Goal: Task Accomplishment & Management: Complete application form

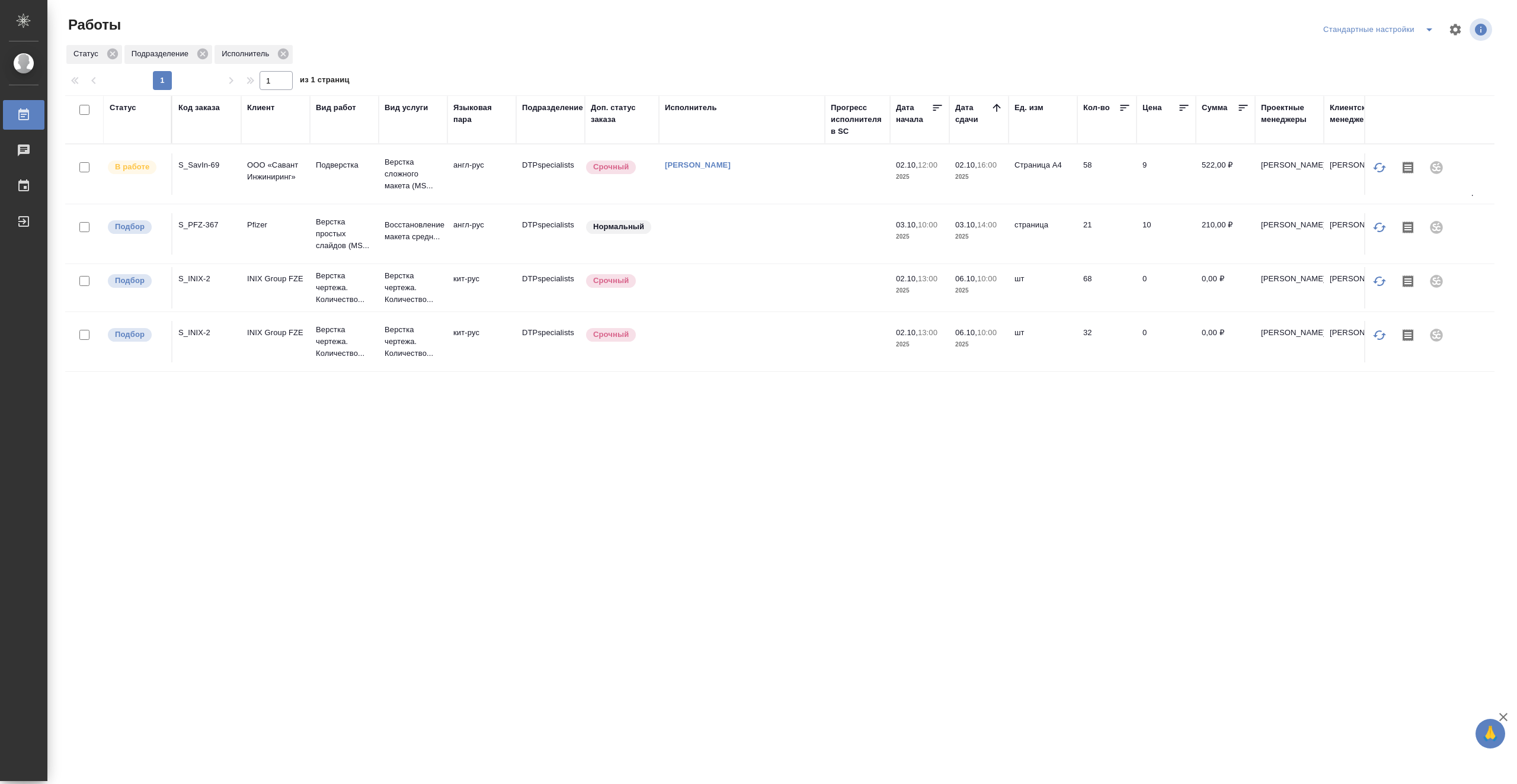
click at [829, 350] on td at bounding box center [857, 341] width 65 height 41
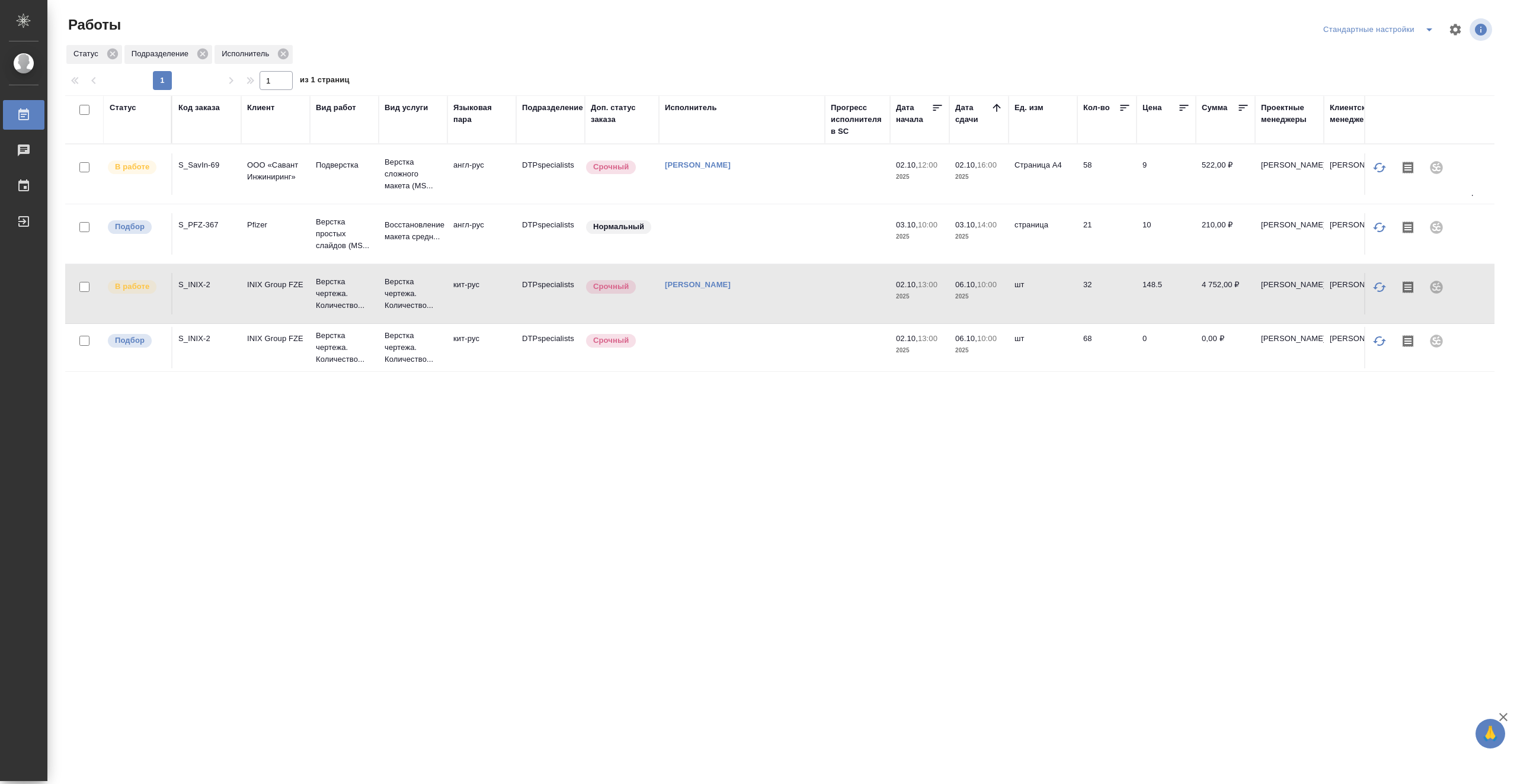
click at [823, 187] on td "[PERSON_NAME]" at bounding box center [741, 174] width 166 height 41
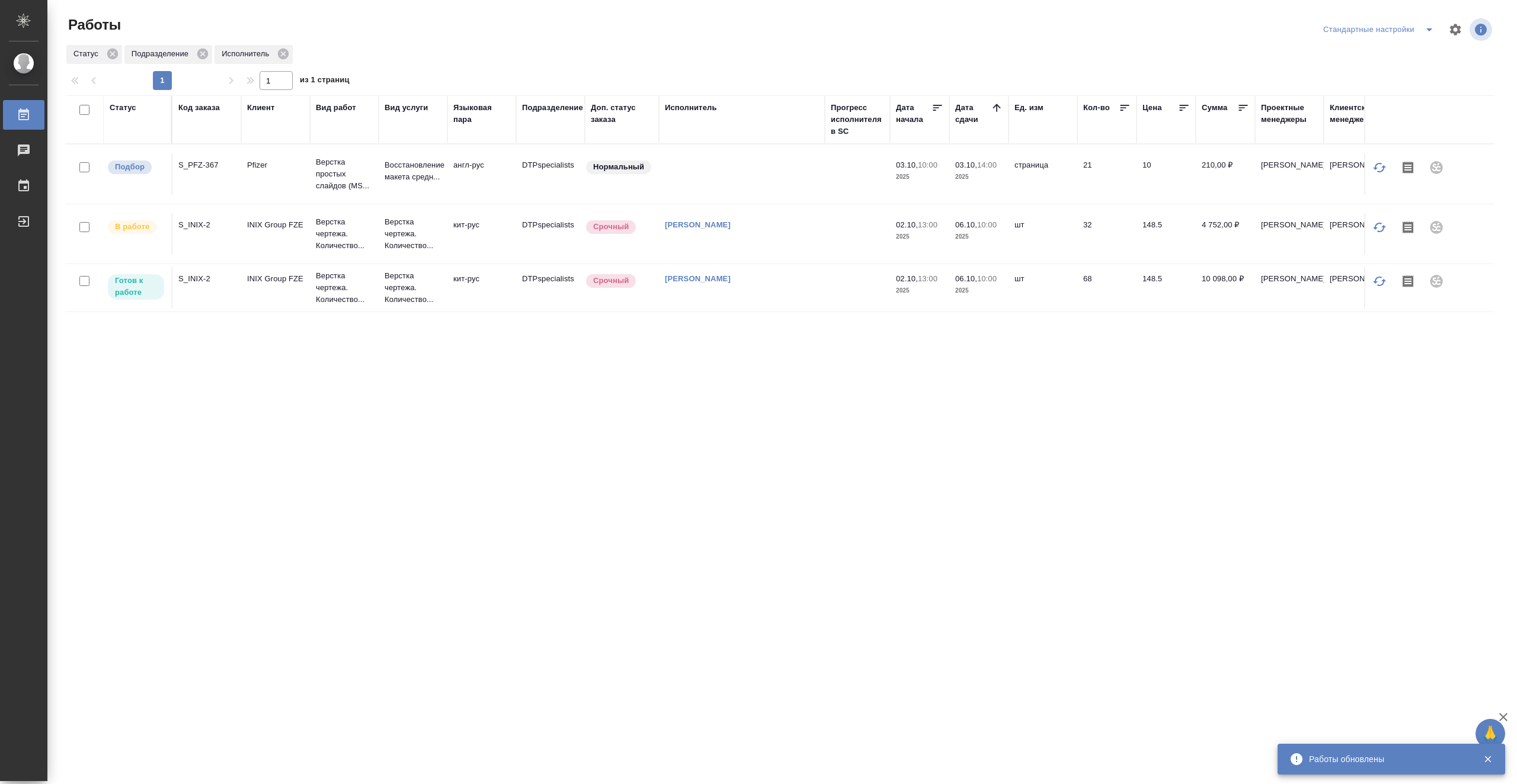
click at [820, 236] on td "Васютченко Александр Иванович" at bounding box center [741, 234] width 166 height 41
click at [820, 235] on td "Васютченко Александр Иванович" at bounding box center [741, 234] width 166 height 41
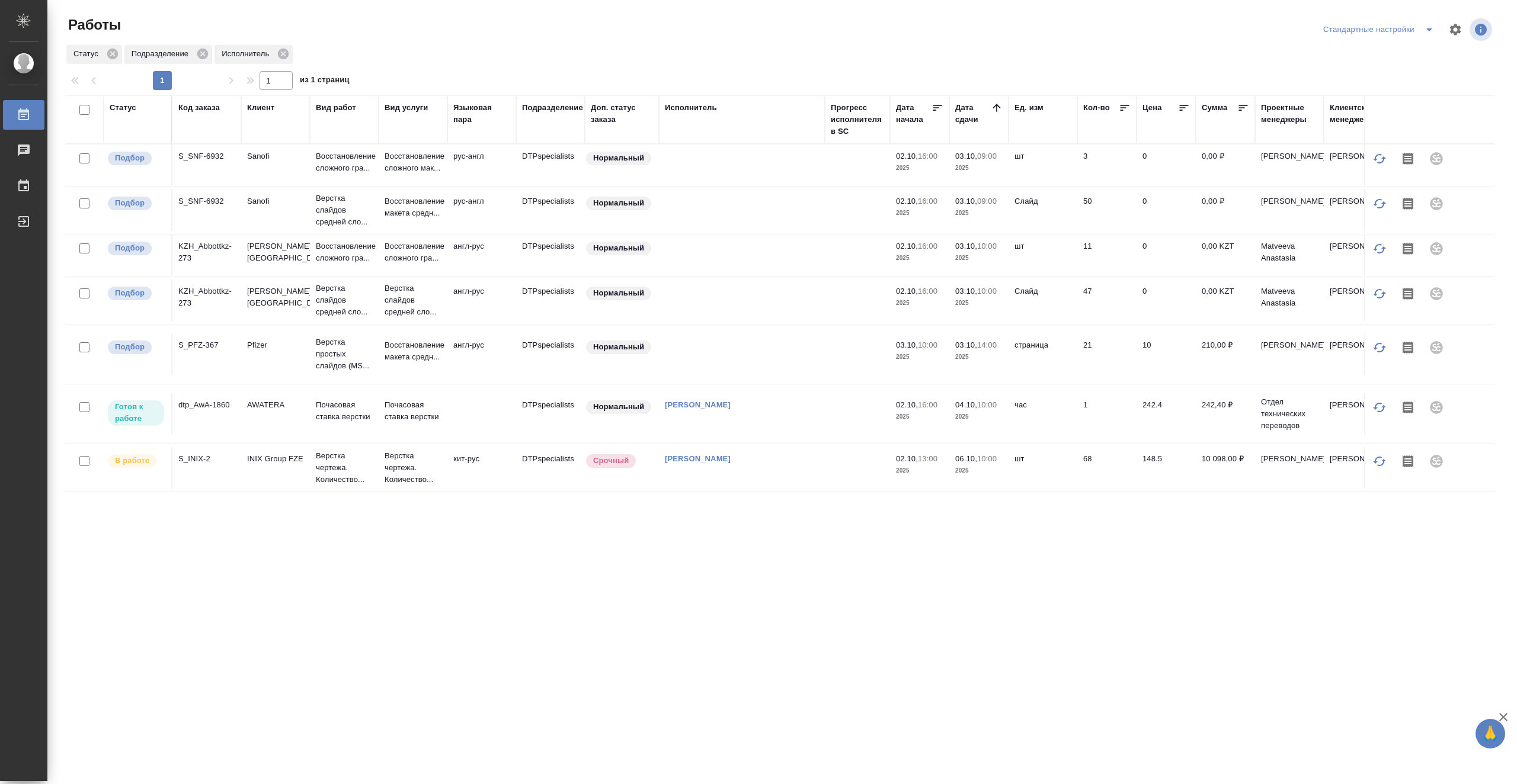
click at [853, 407] on td at bounding box center [857, 413] width 65 height 41
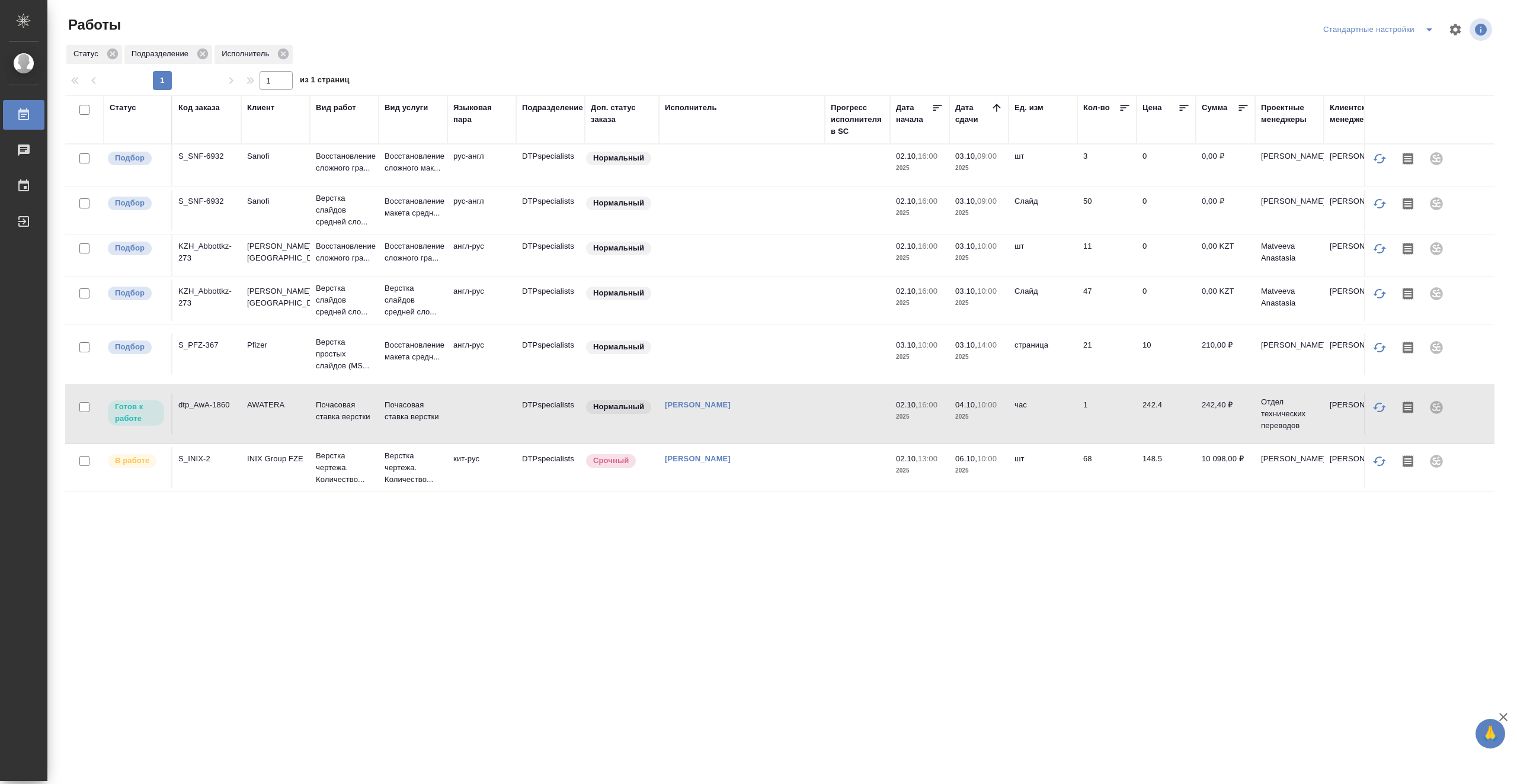
click at [853, 407] on td at bounding box center [857, 413] width 65 height 41
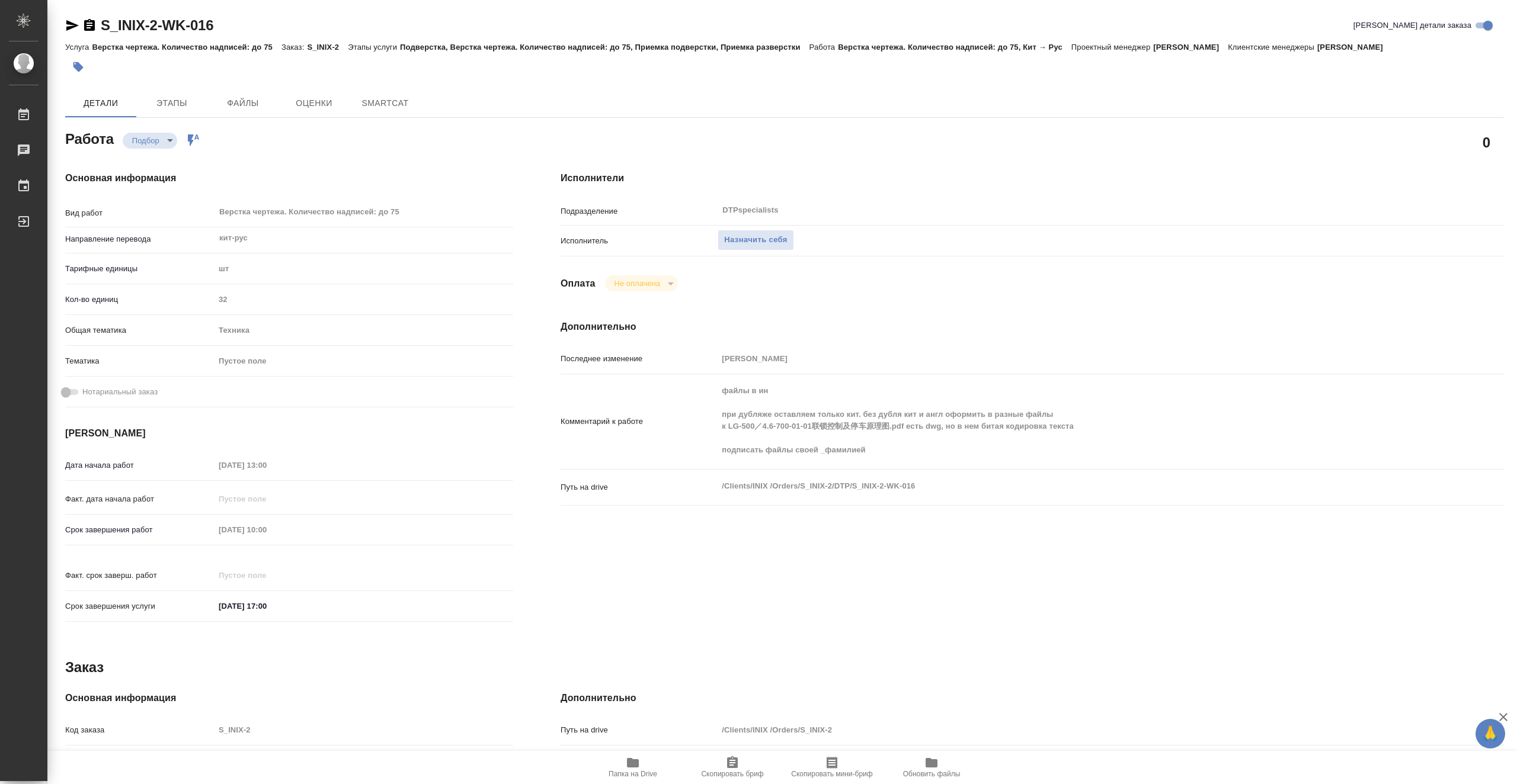
type textarea "x"
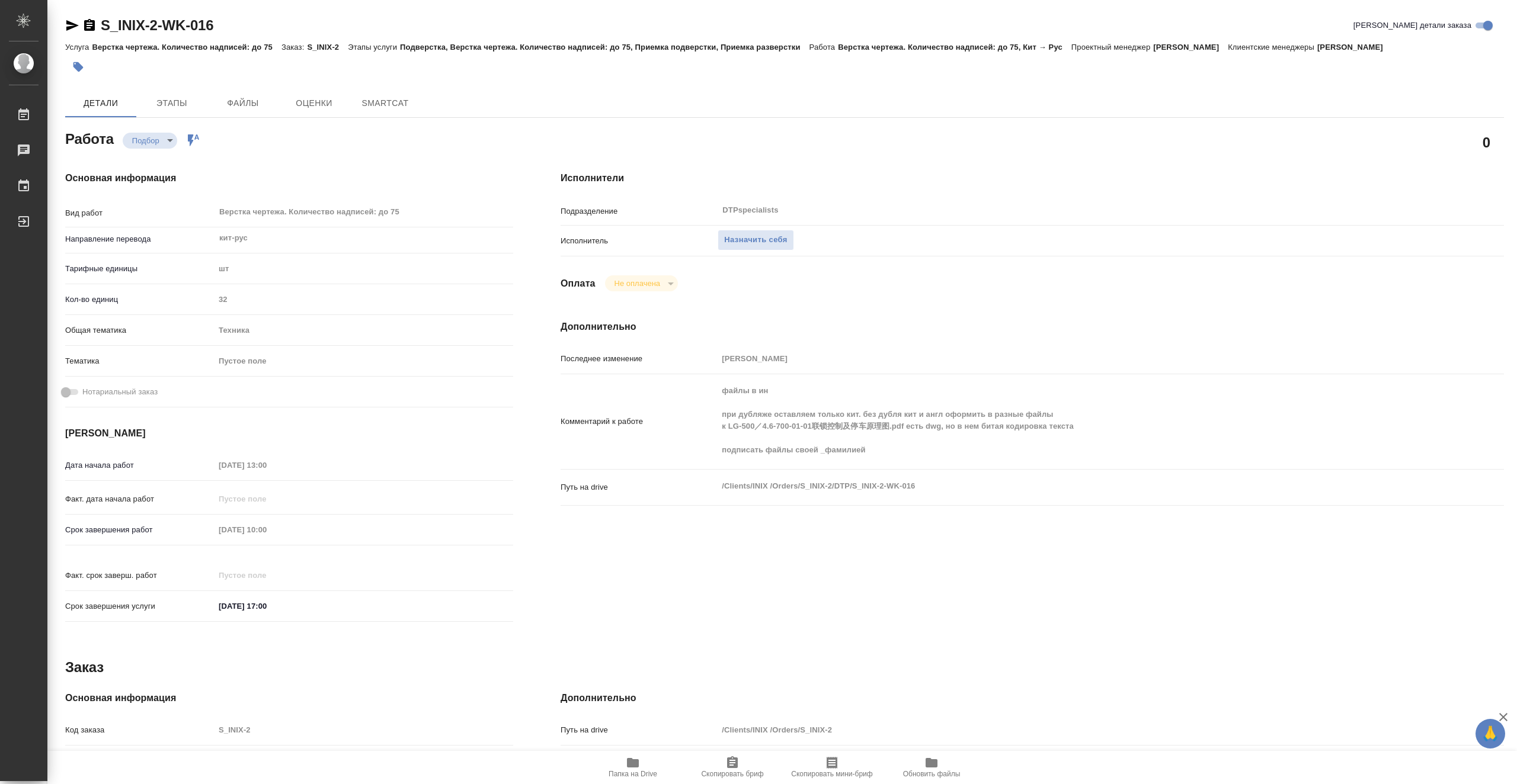
type textarea "x"
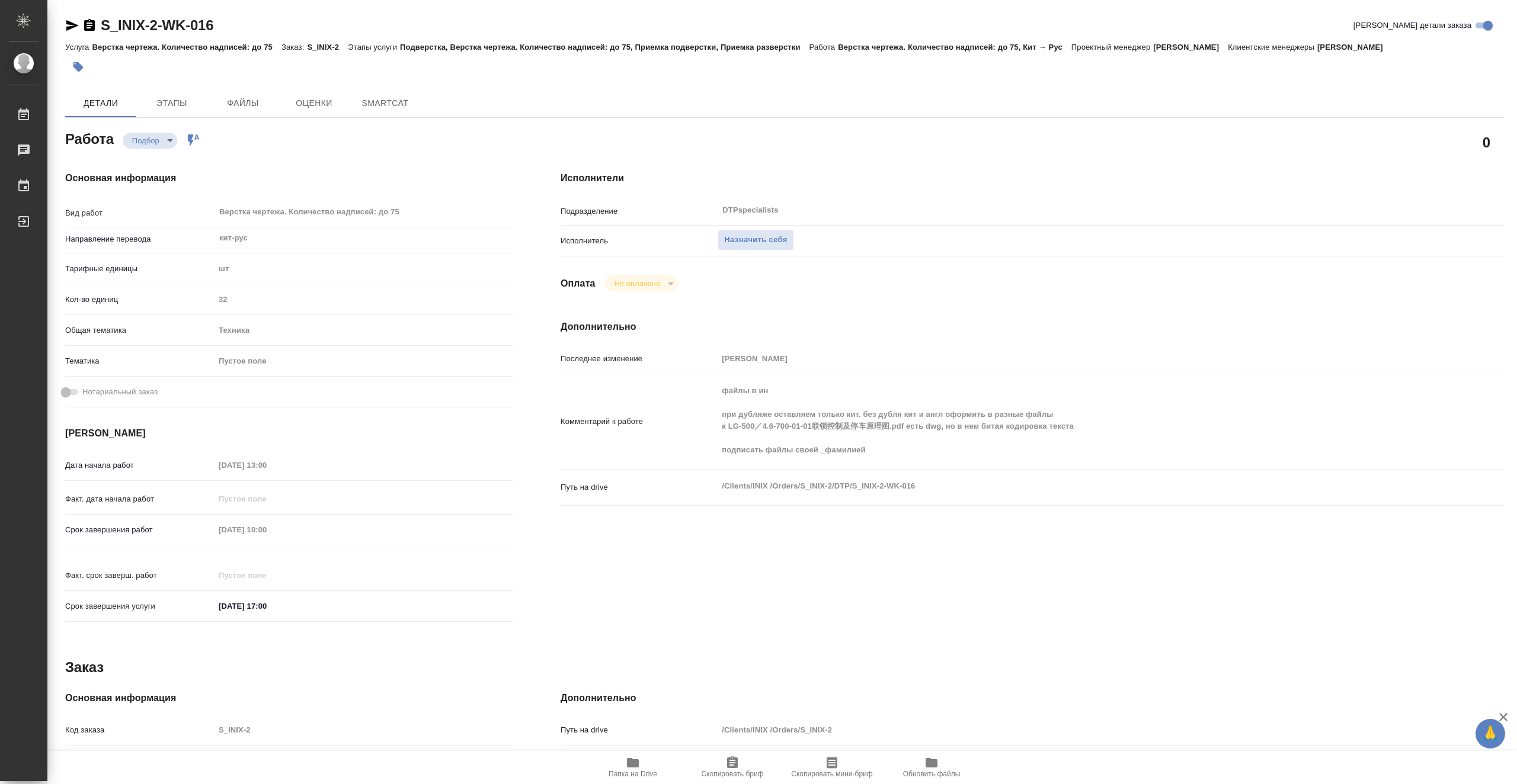
type textarea "x"
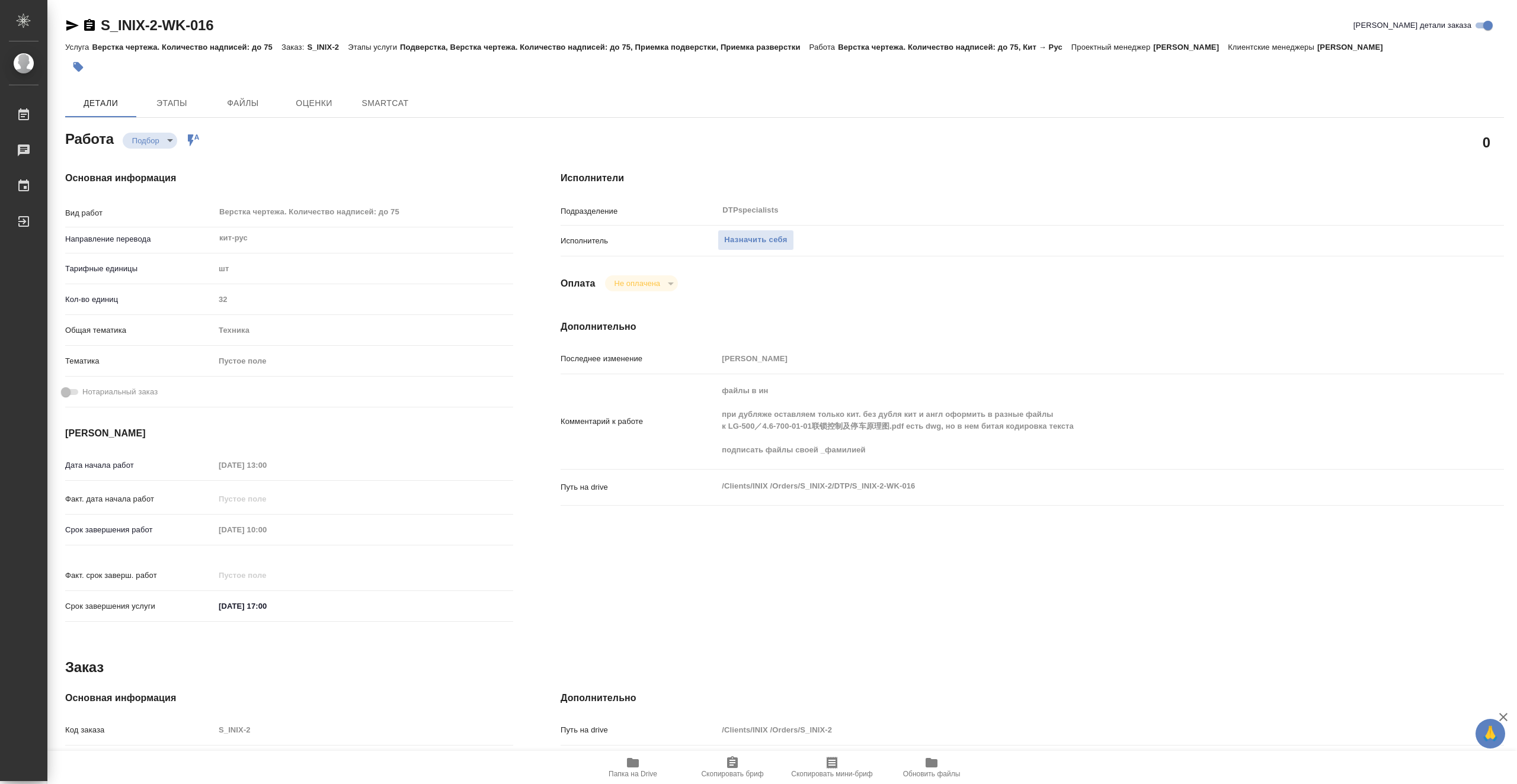
type textarea "x"
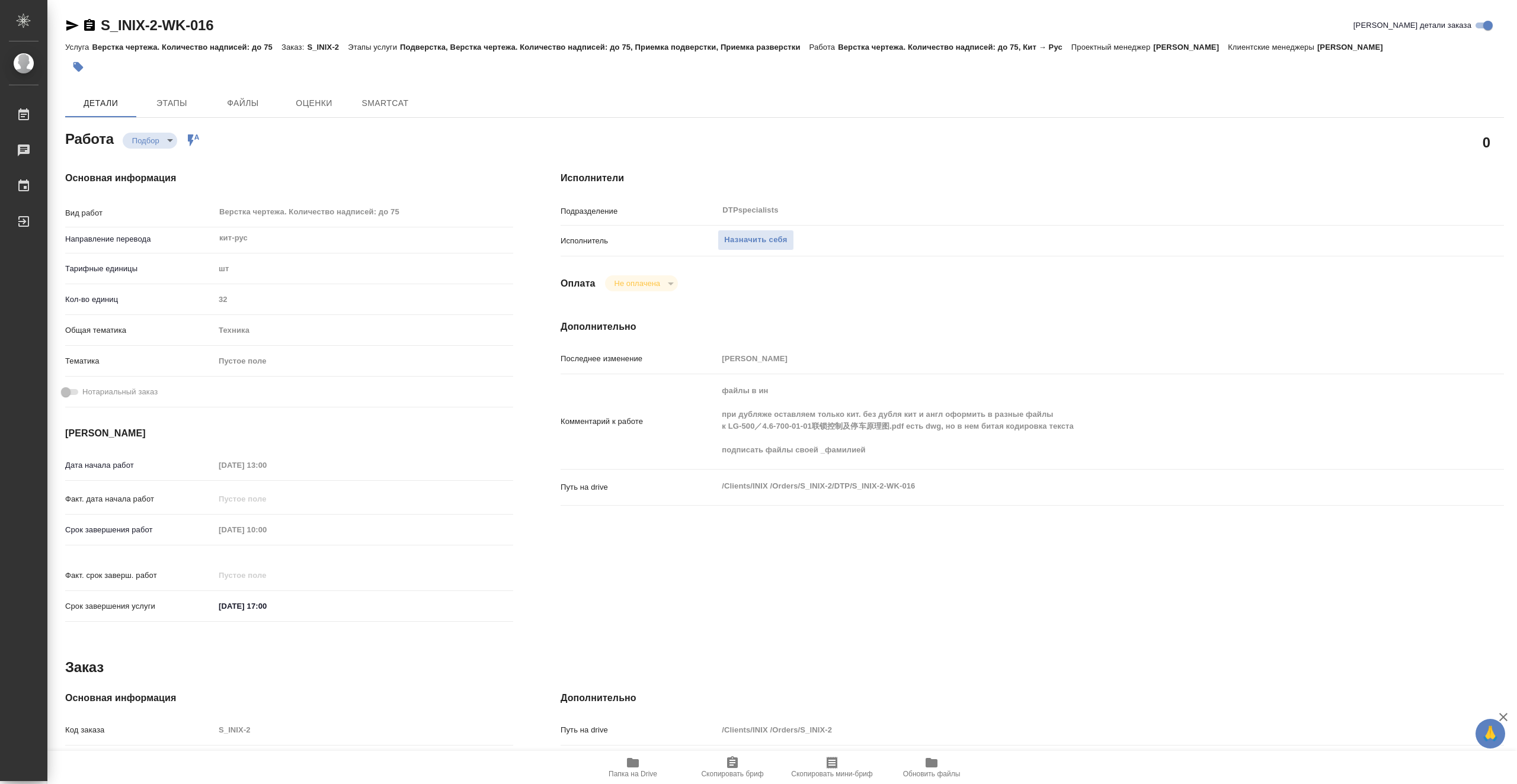
type textarea "x"
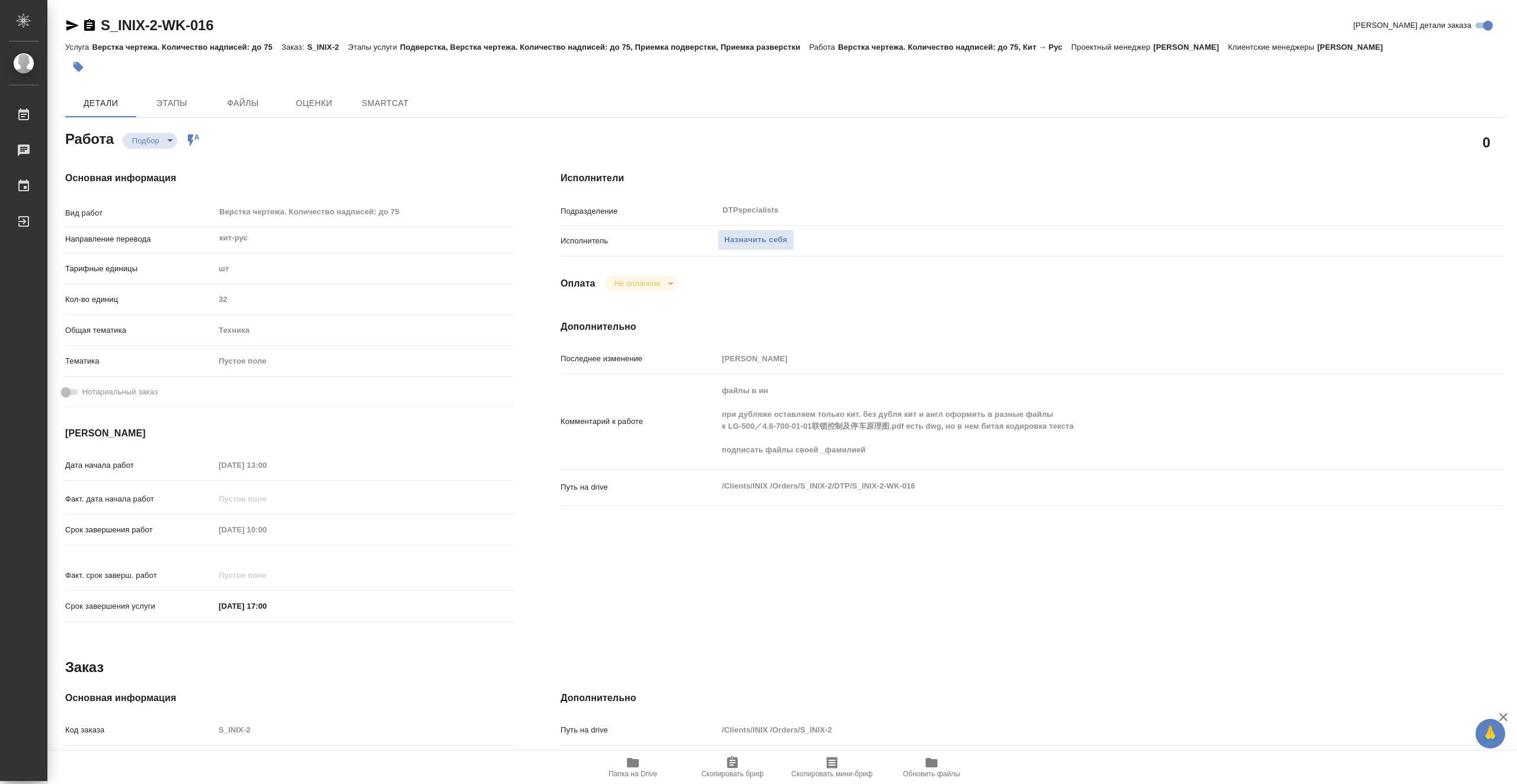
type textarea "x"
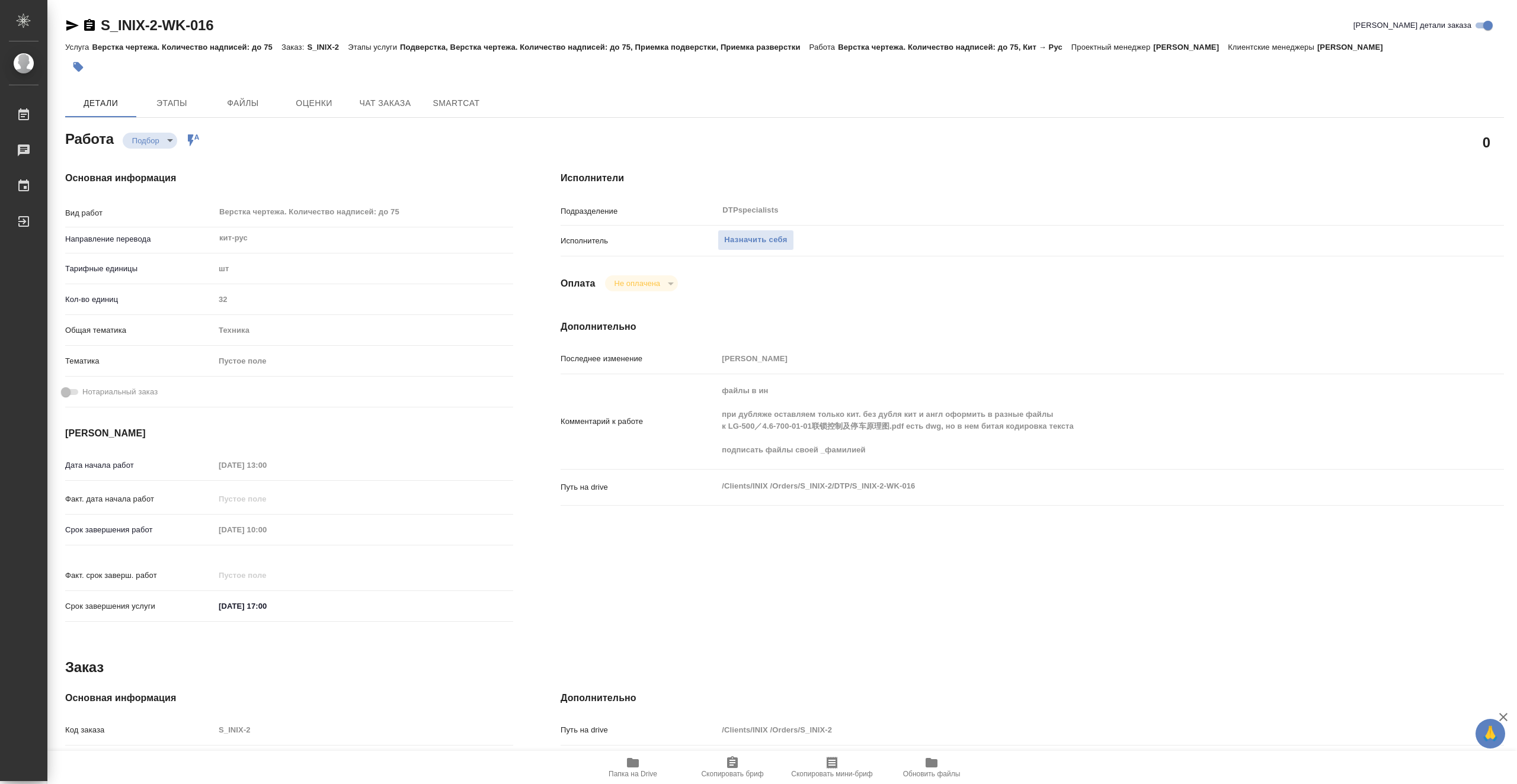
type textarea "x"
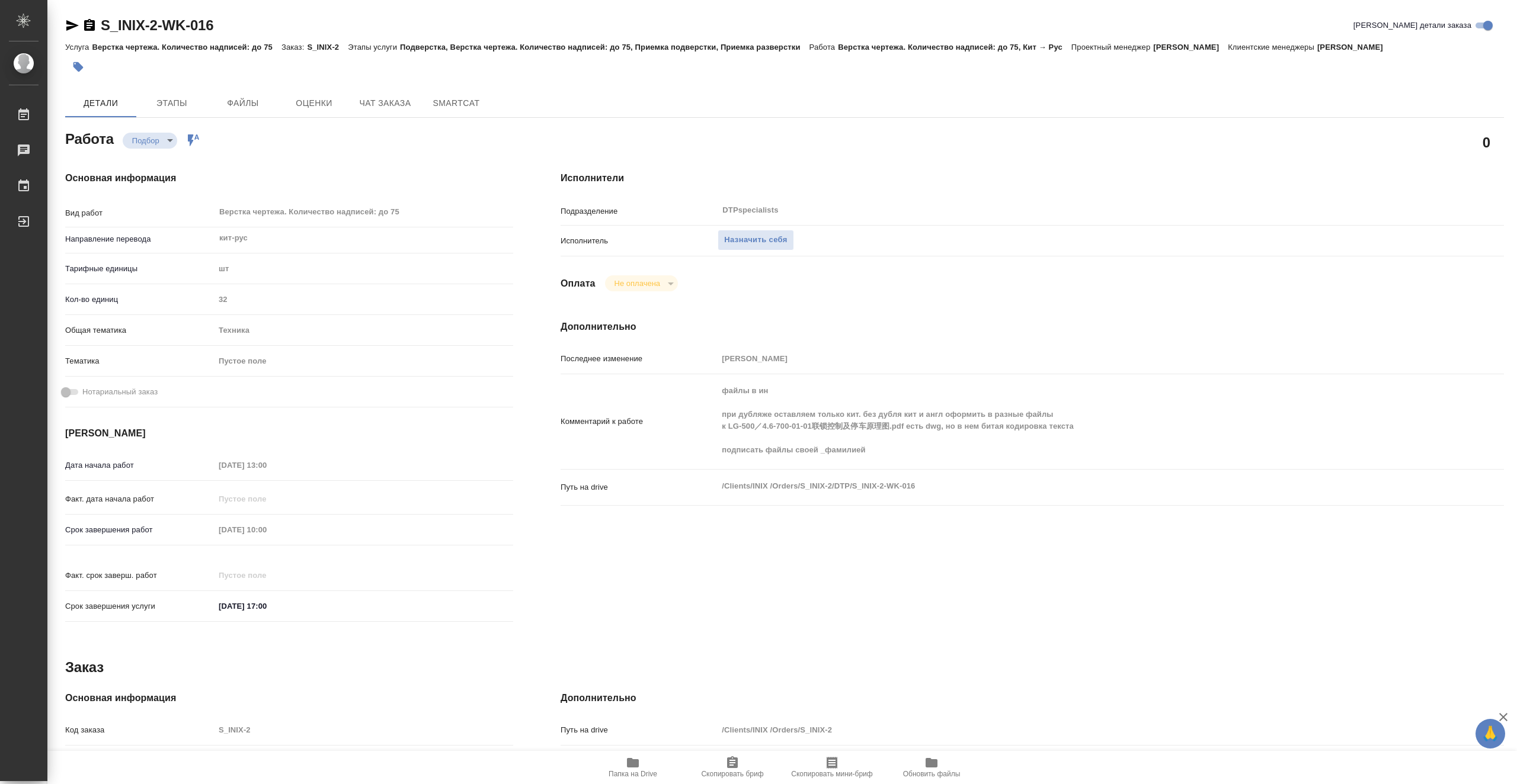
type textarea "x"
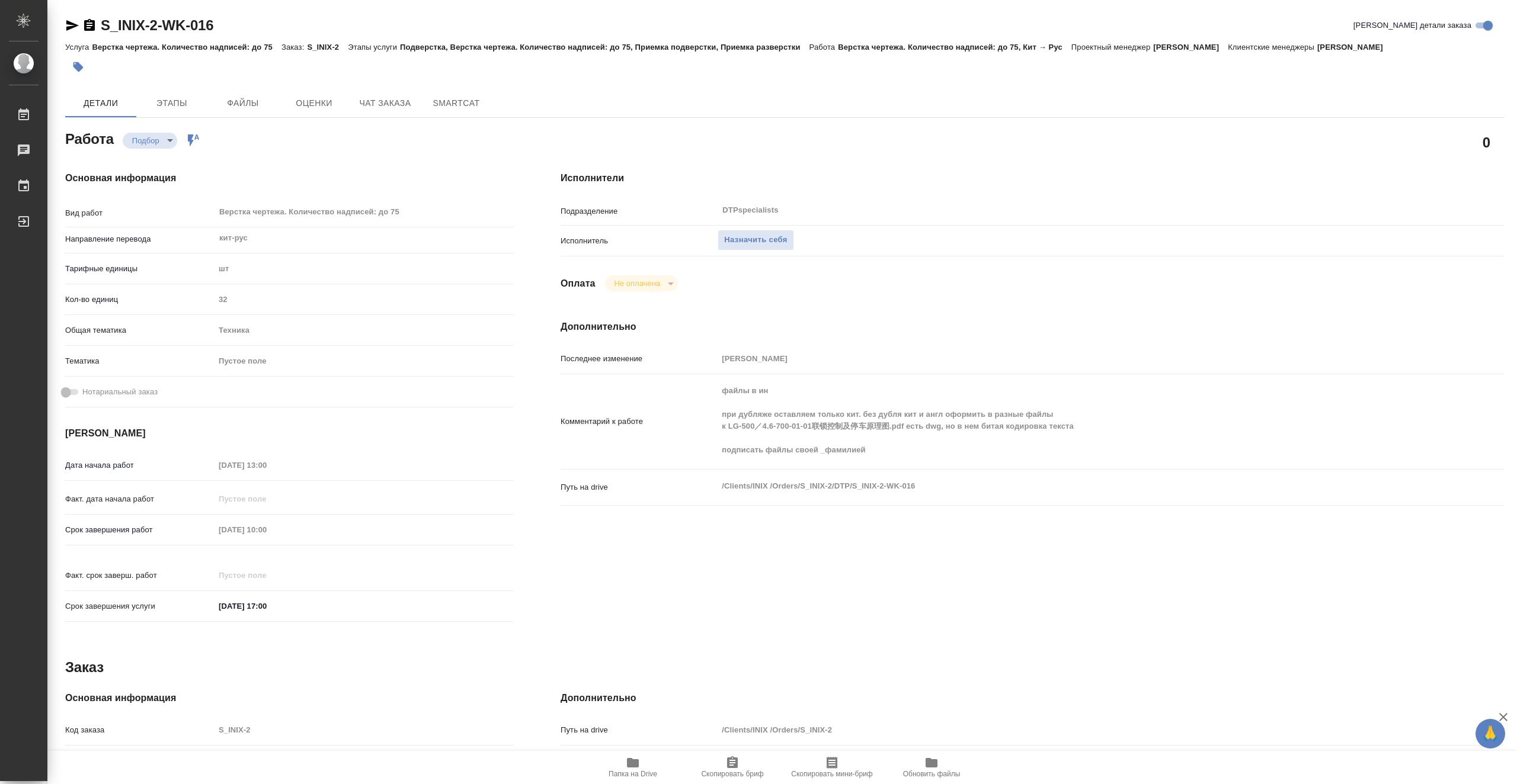
click at [627, 764] on icon "button" at bounding box center [632, 762] width 14 height 14
click at [761, 242] on span "Назначить себя" at bounding box center [755, 240] width 63 height 13
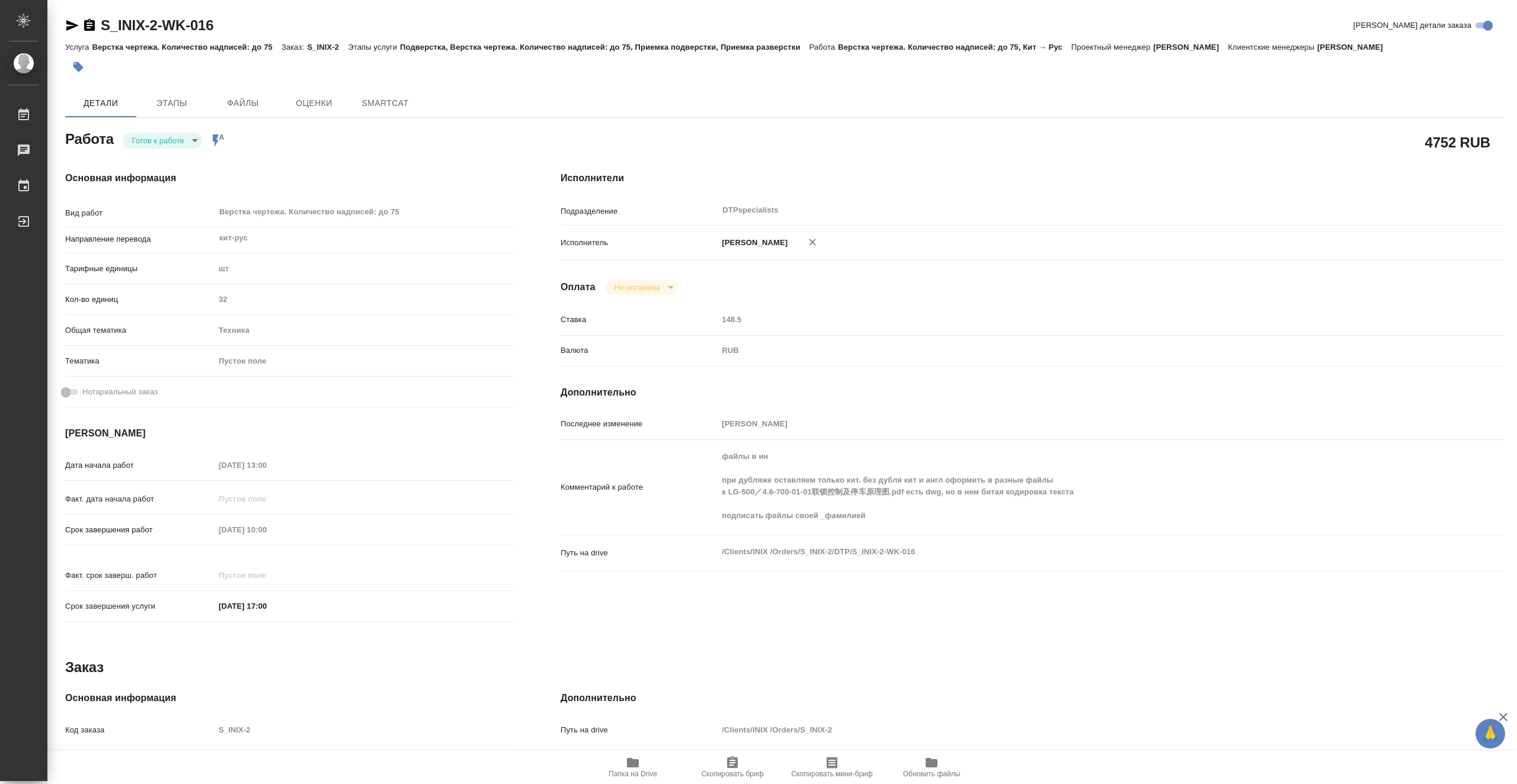
type textarea "x"
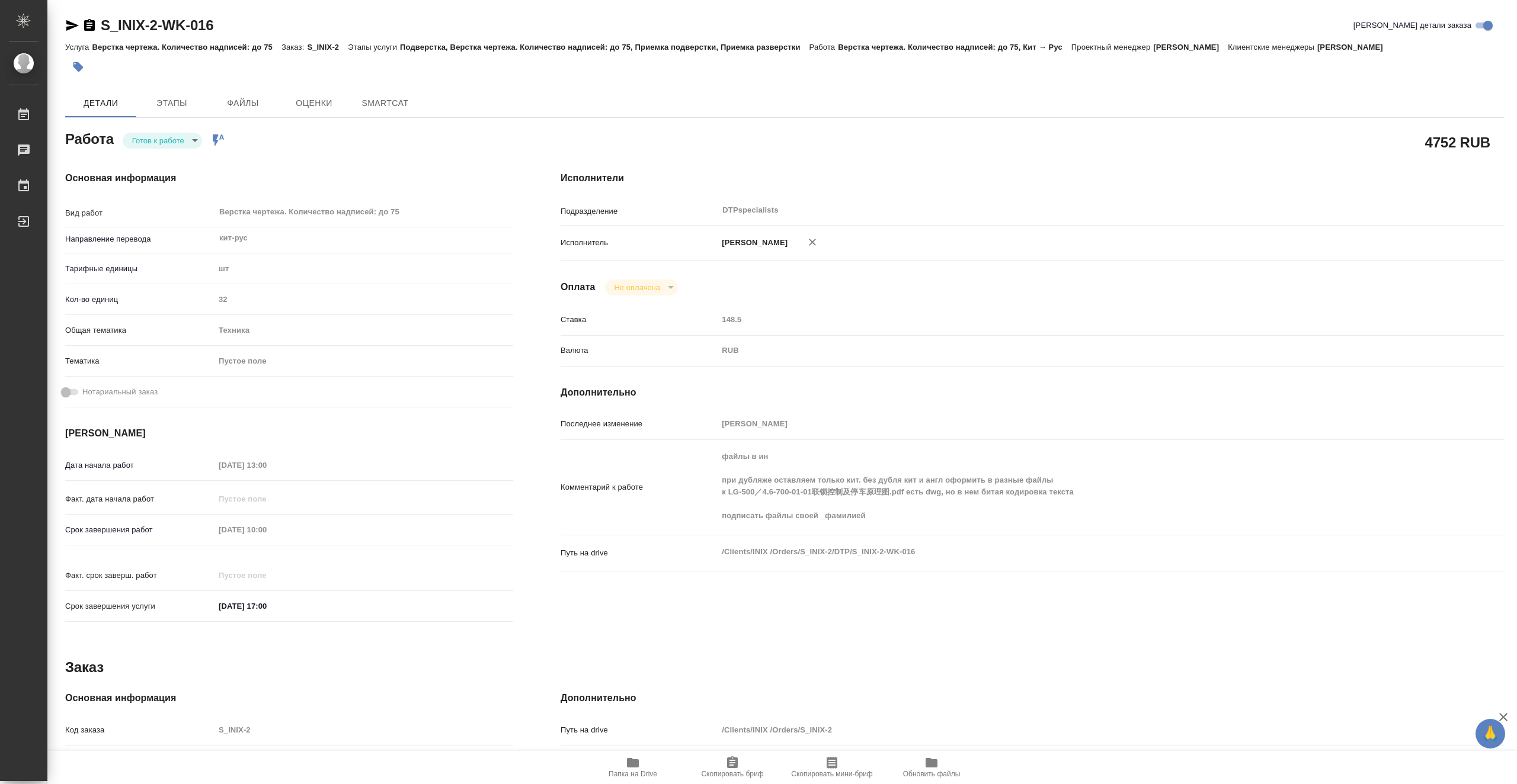
type textarea "x"
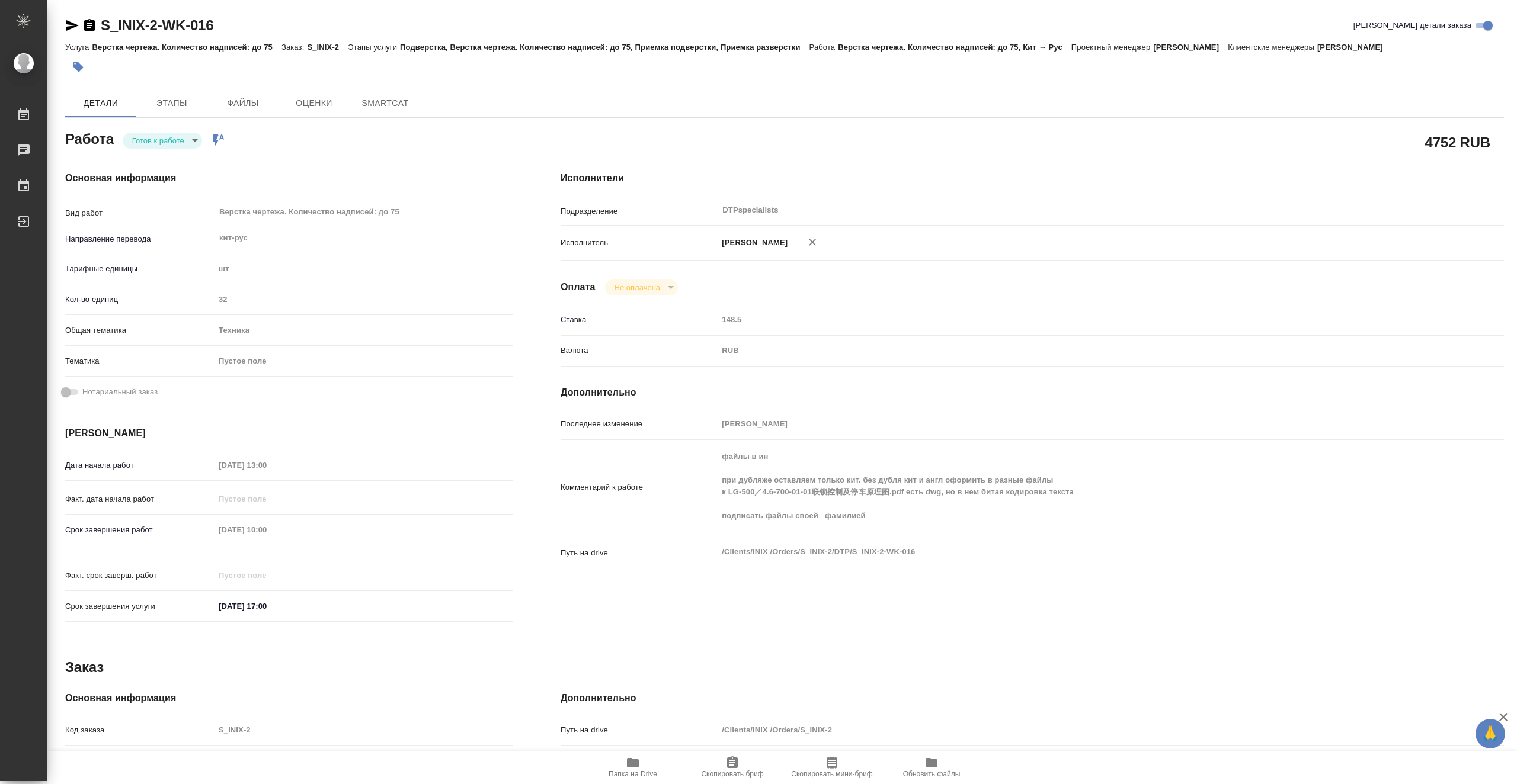
type textarea "x"
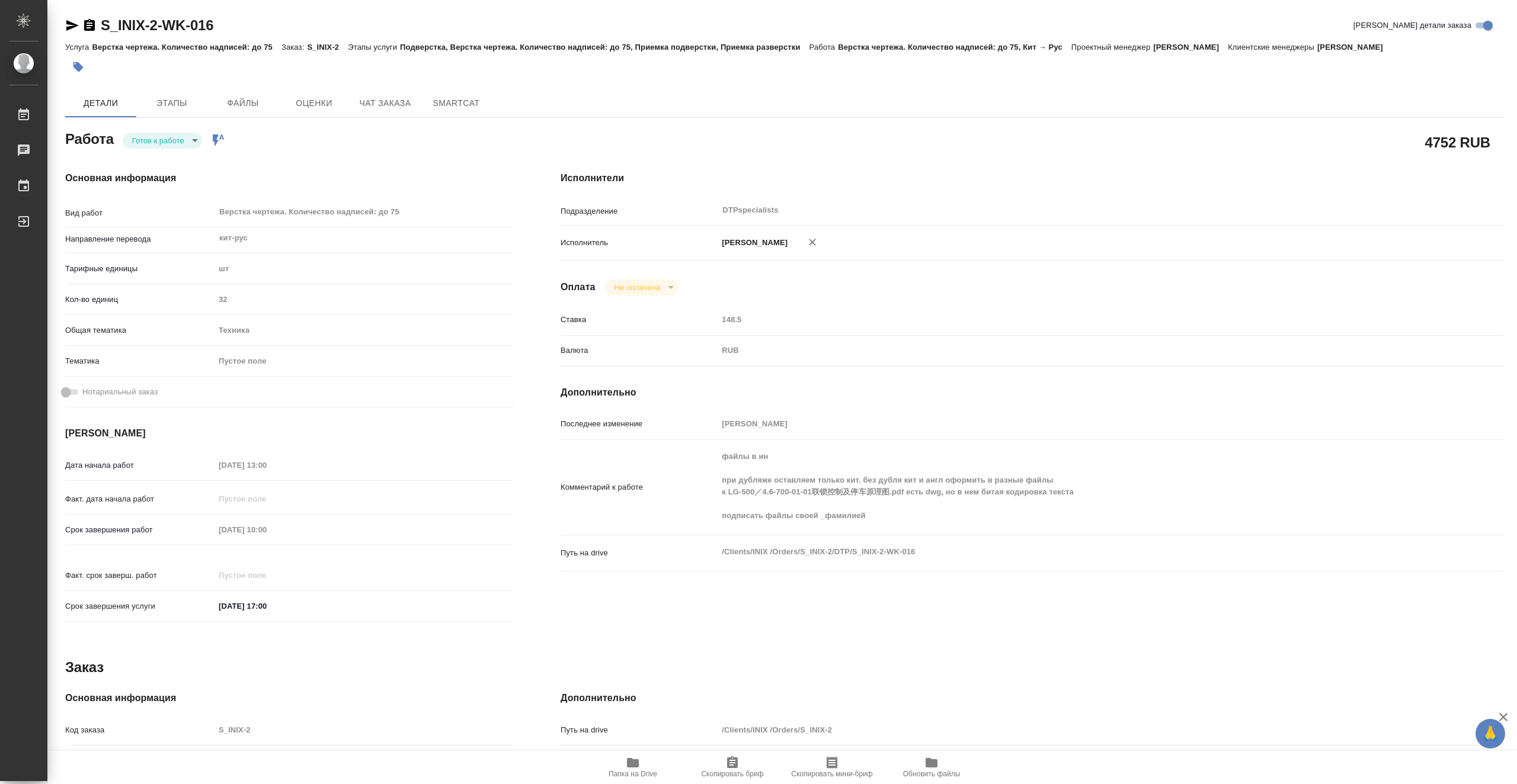
type textarea "x"
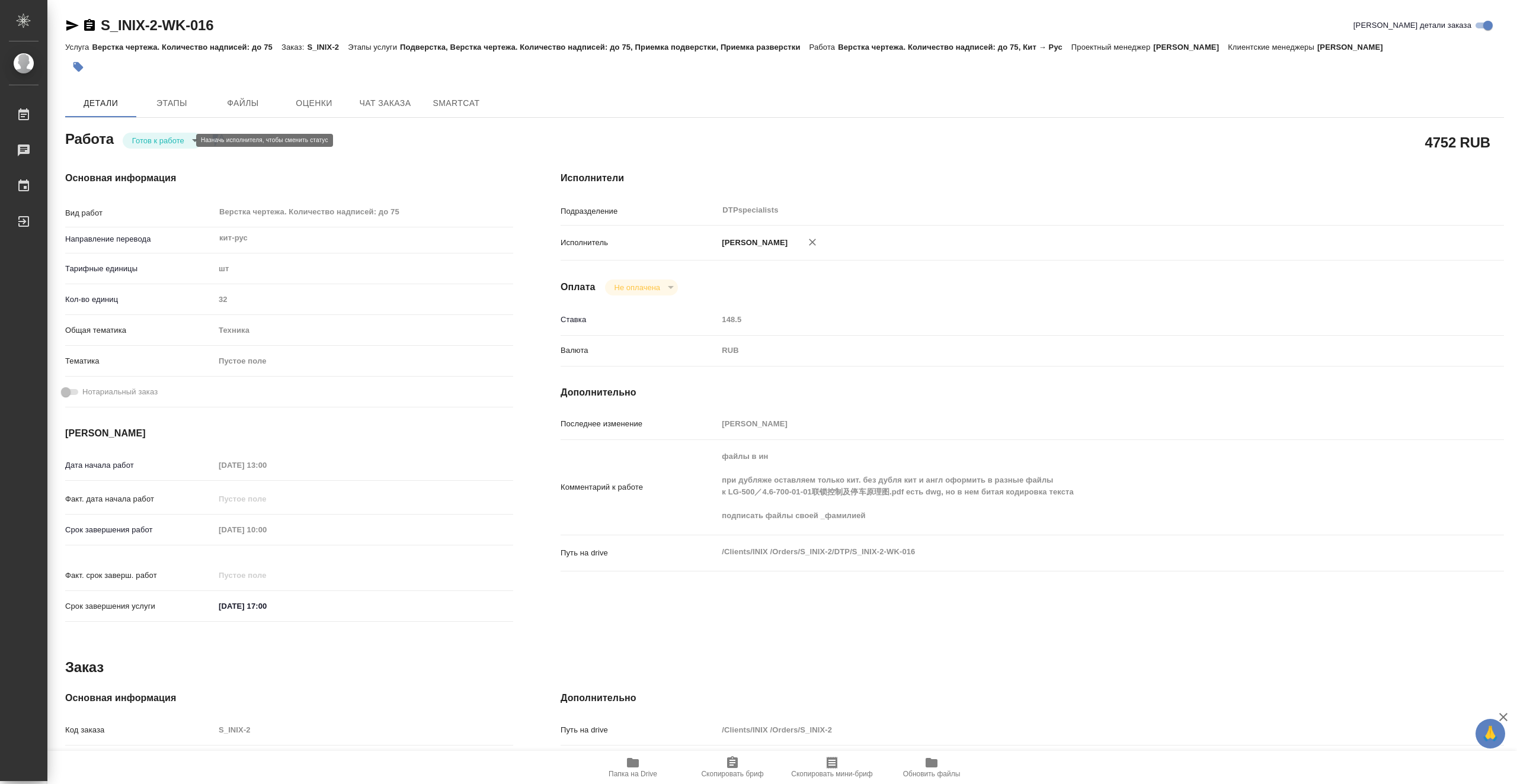
click at [166, 137] on body "🙏 .cls-1 fill:#fff; AWATERA Vasiutchenko Aleksandr Работы Чаты График Выйти S_I…" at bounding box center [758, 392] width 1517 height 784
type textarea "x"
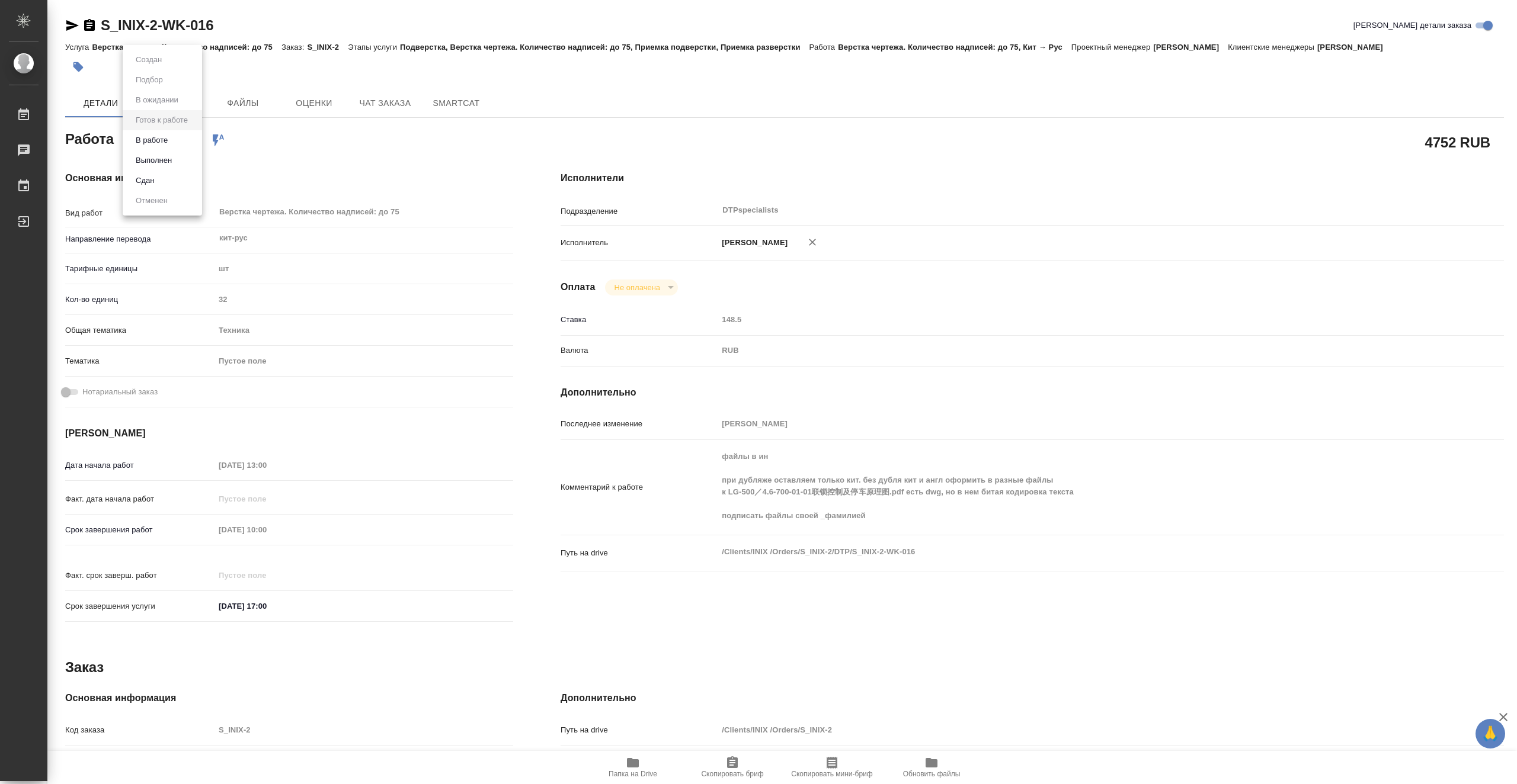
type textarea "x"
click at [181, 142] on li "В работе" at bounding box center [163, 140] width 79 height 20
type textarea "x"
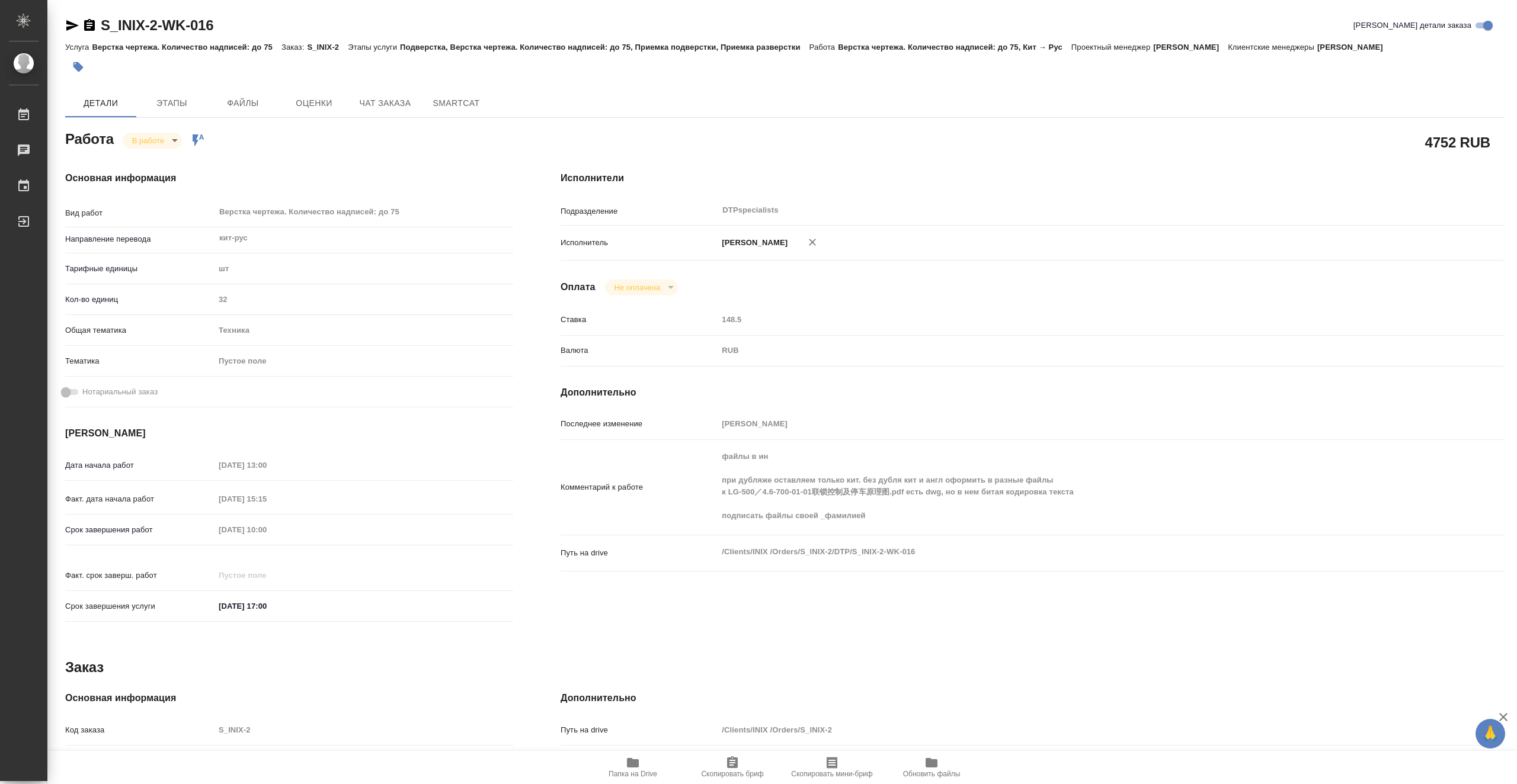
type textarea "x"
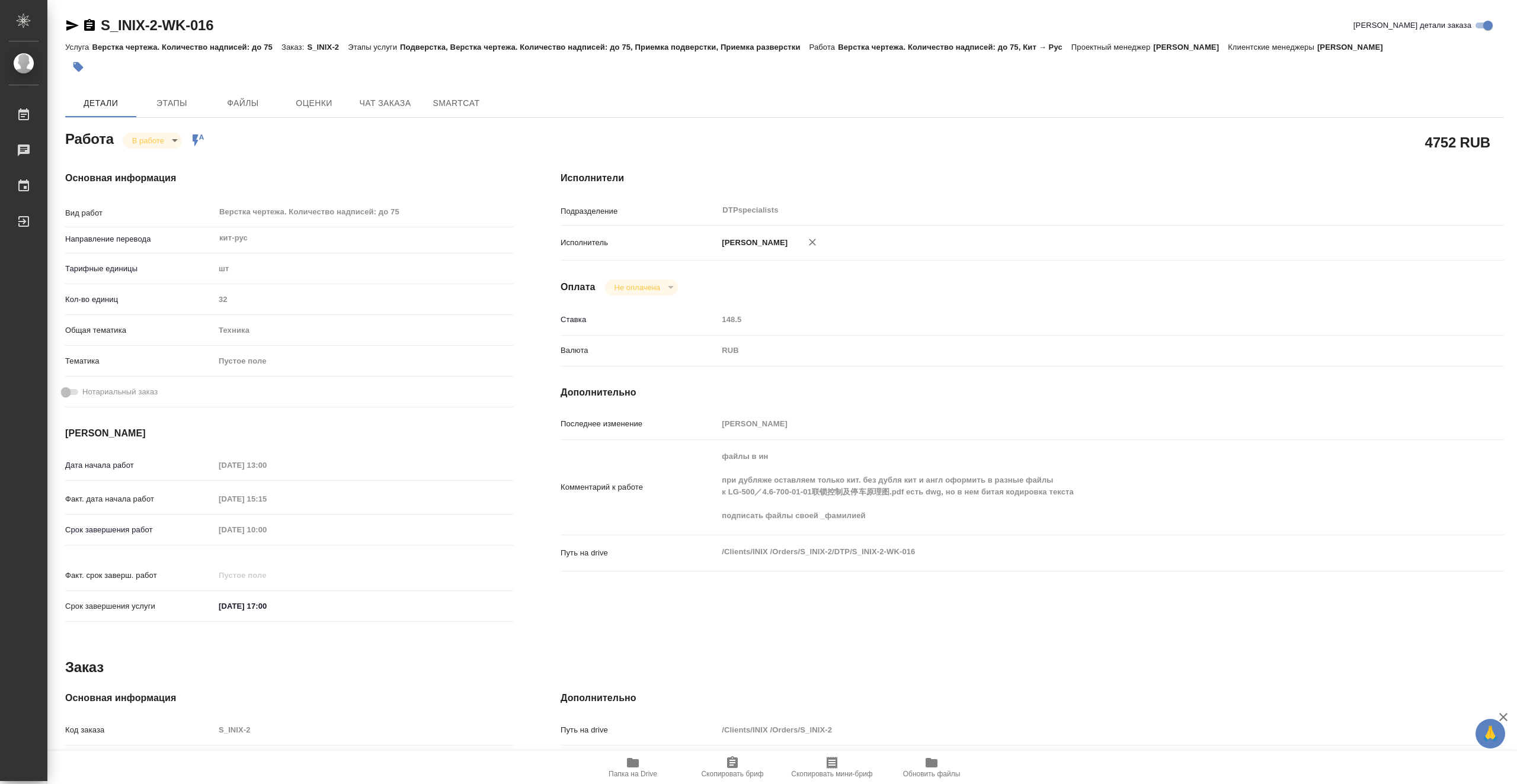
type textarea "x"
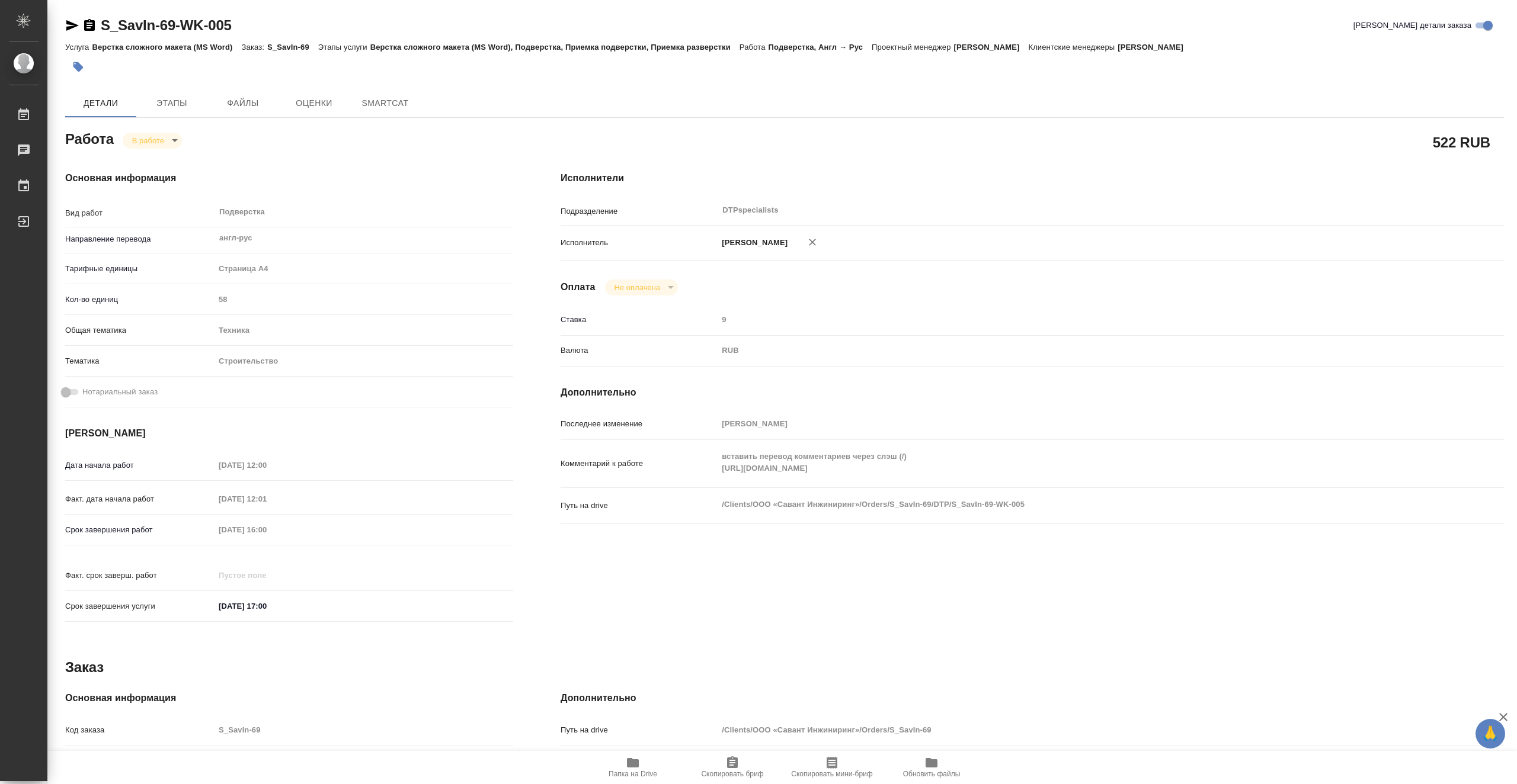
type textarea "x"
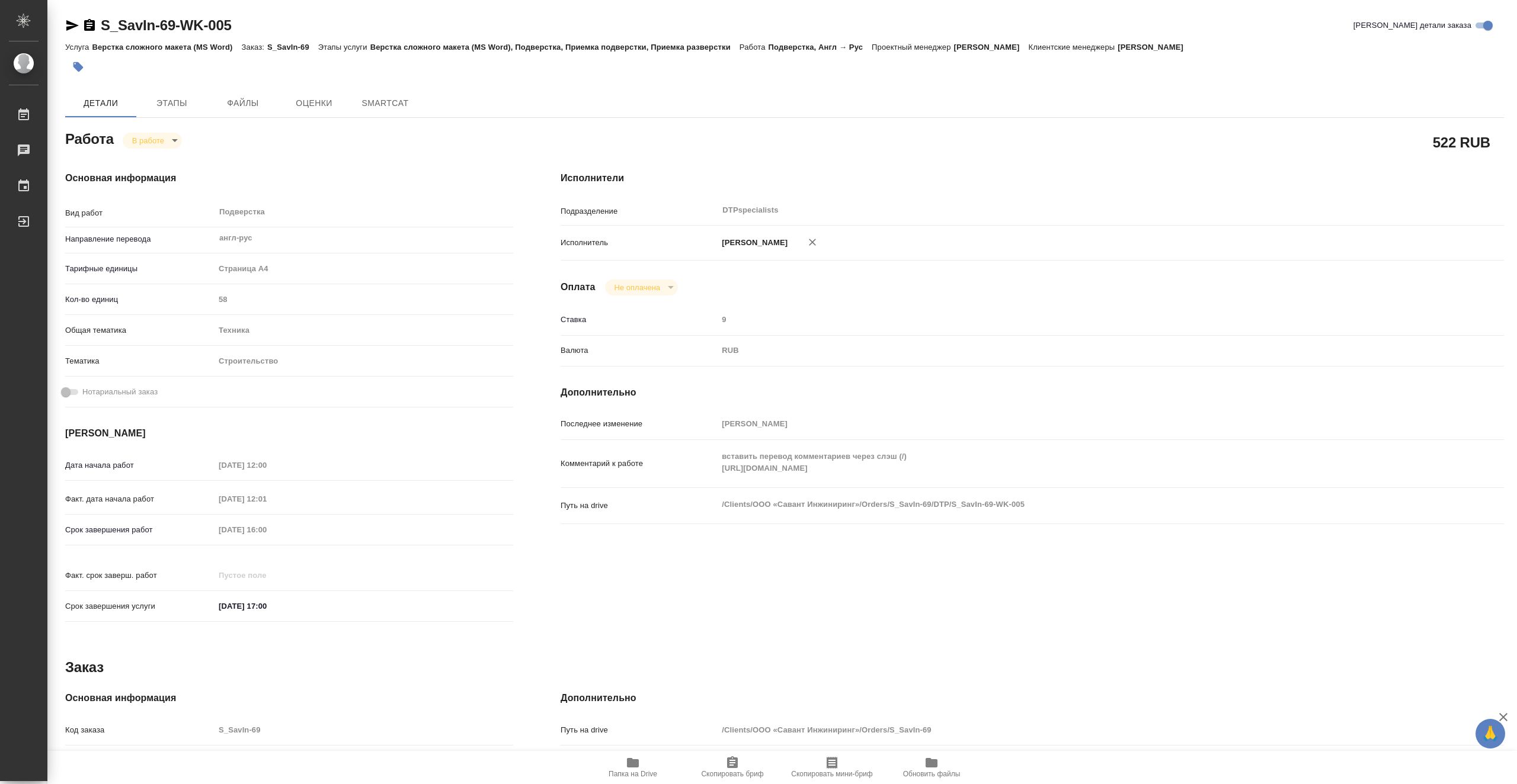
type textarea "x"
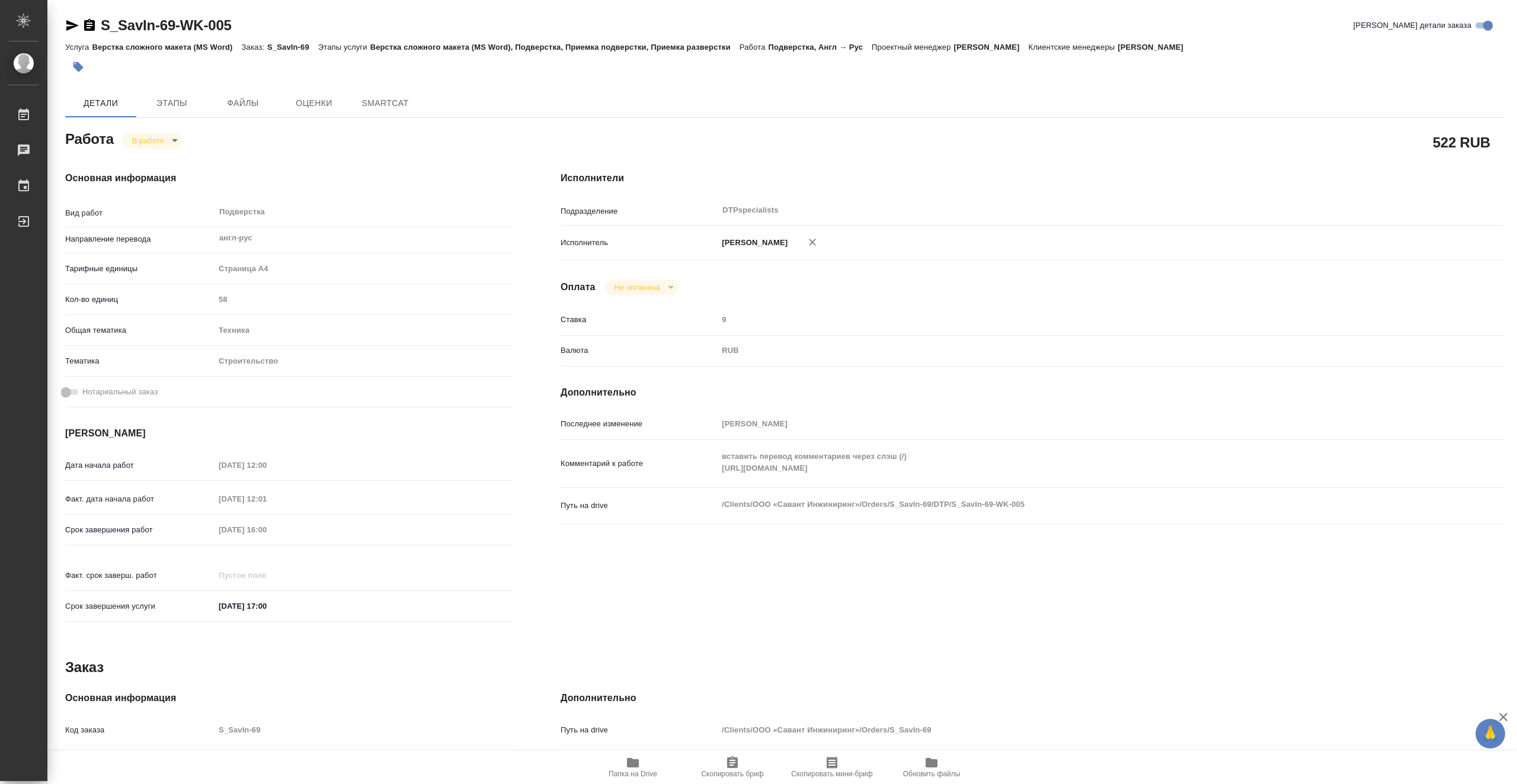
type textarea "x"
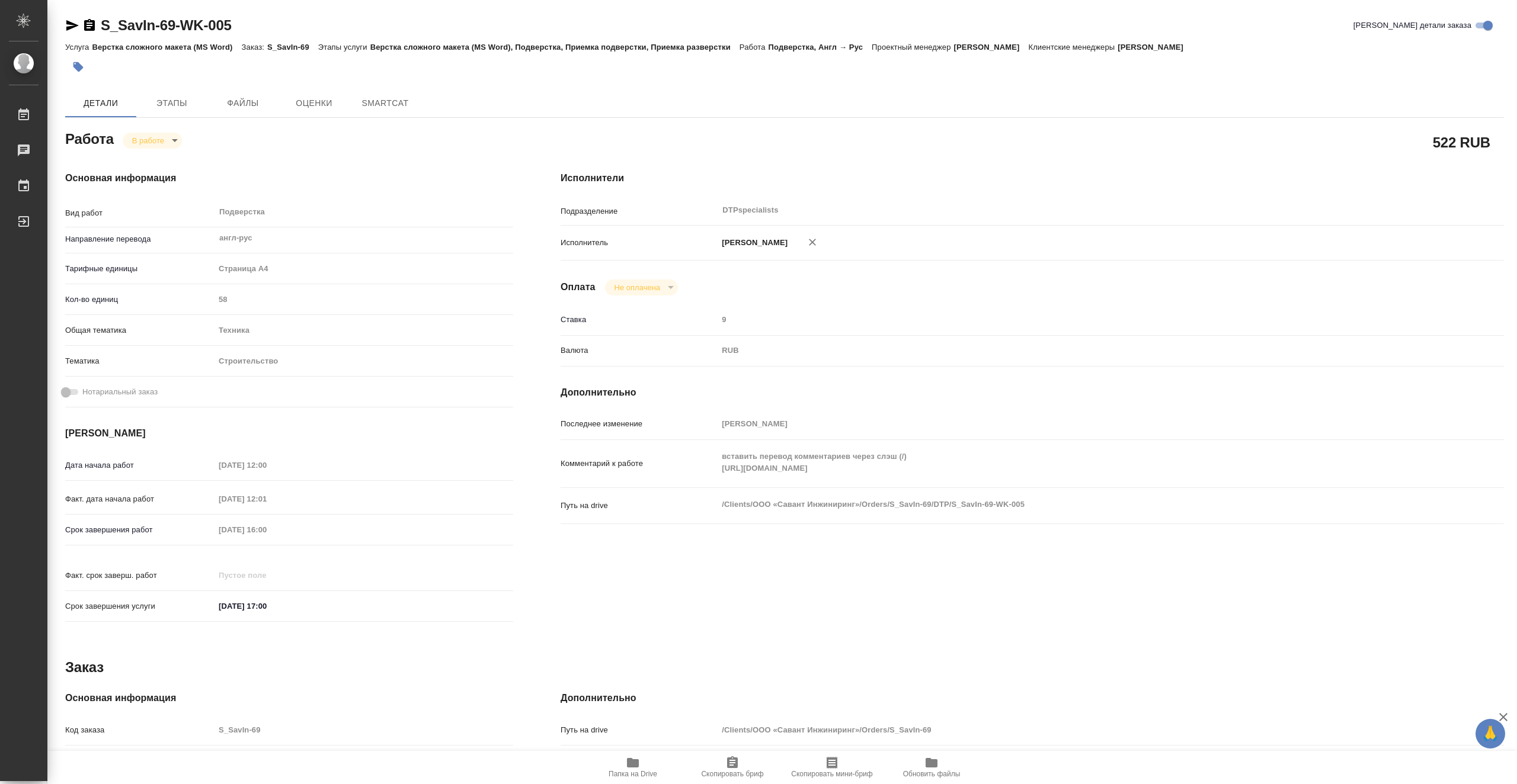
type textarea "x"
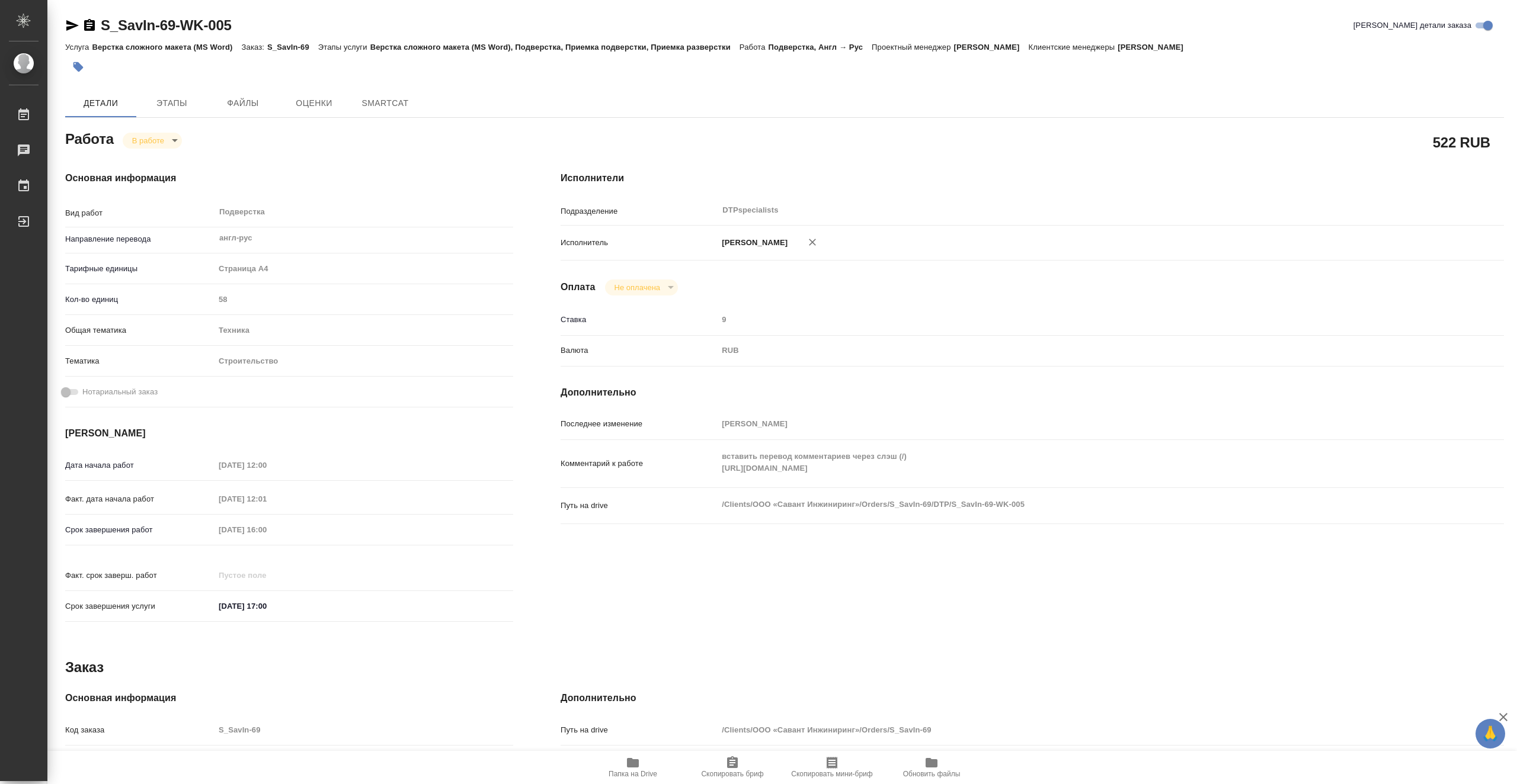
type textarea "x"
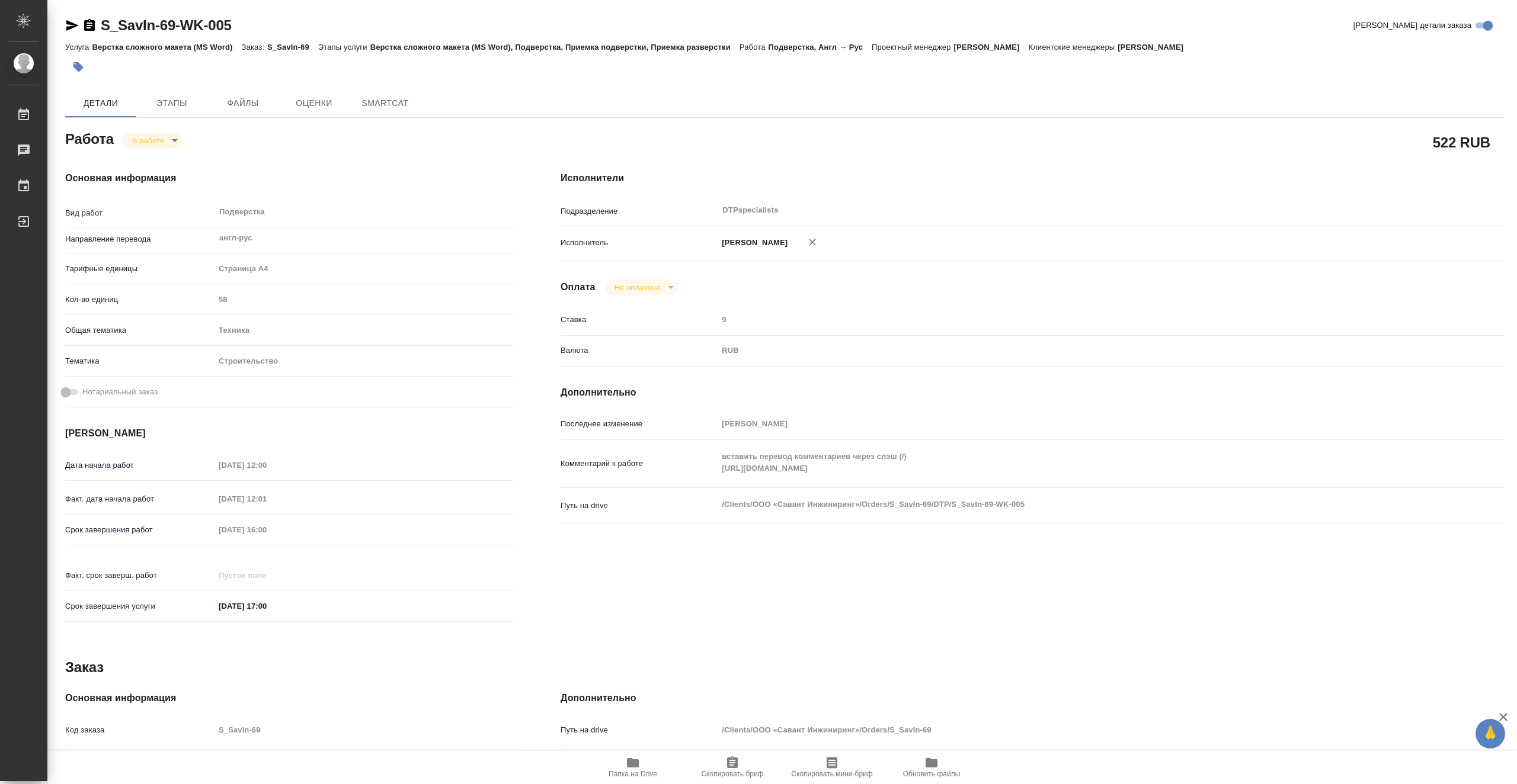
type textarea "x"
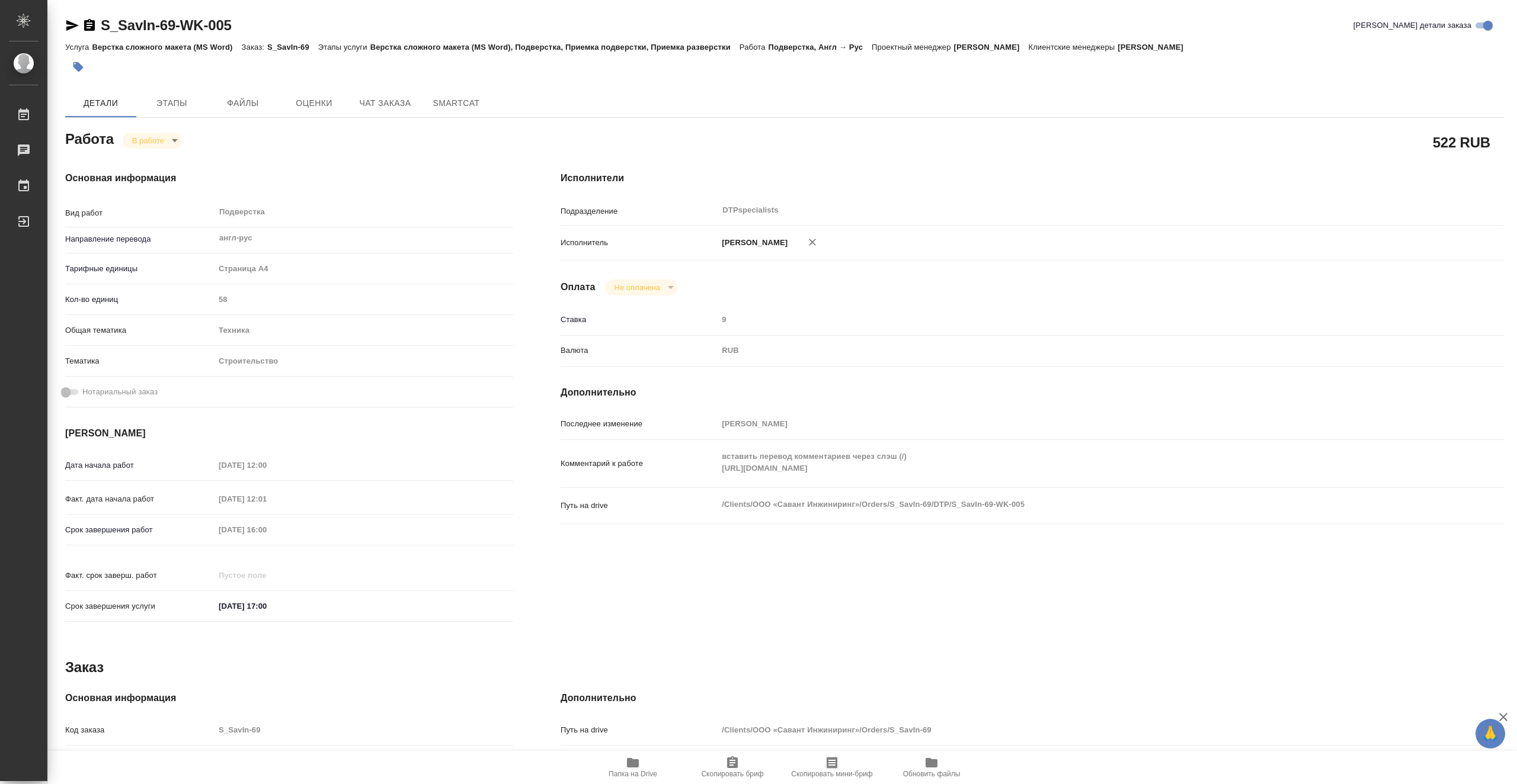
type textarea "x"
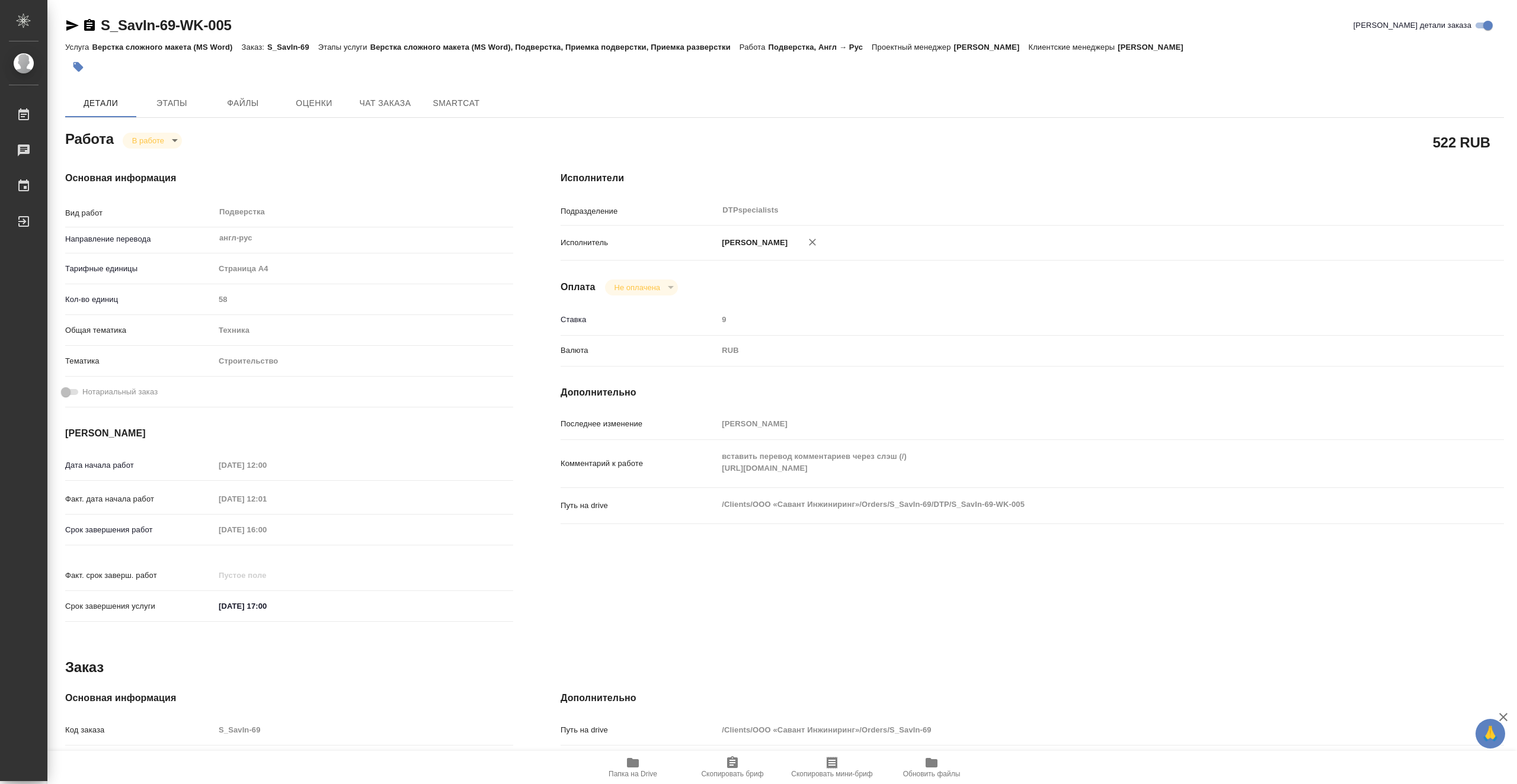
click at [629, 770] on span "Папка на Drive" at bounding box center [632, 774] width 49 height 8
type textarea "x"
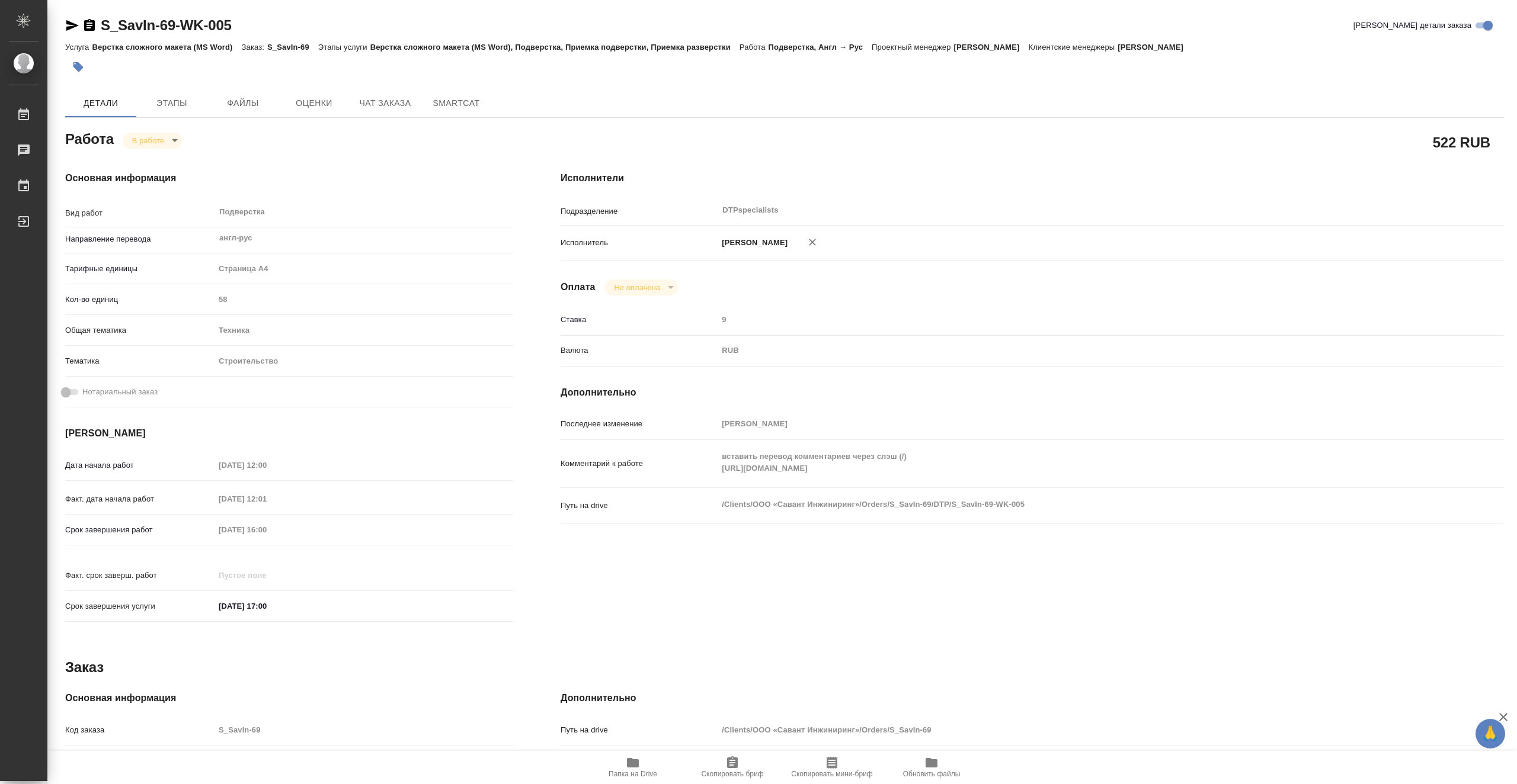
type textarea "x"
click at [169, 144] on body "🙏 .cls-1 fill:#fff; AWATERA Vasiutchenko Aleksandr Работы 0 Чаты График Выйти S…" at bounding box center [758, 392] width 1517 height 784
click at [168, 160] on button "Выполнен" at bounding box center [154, 160] width 43 height 13
type textarea "x"
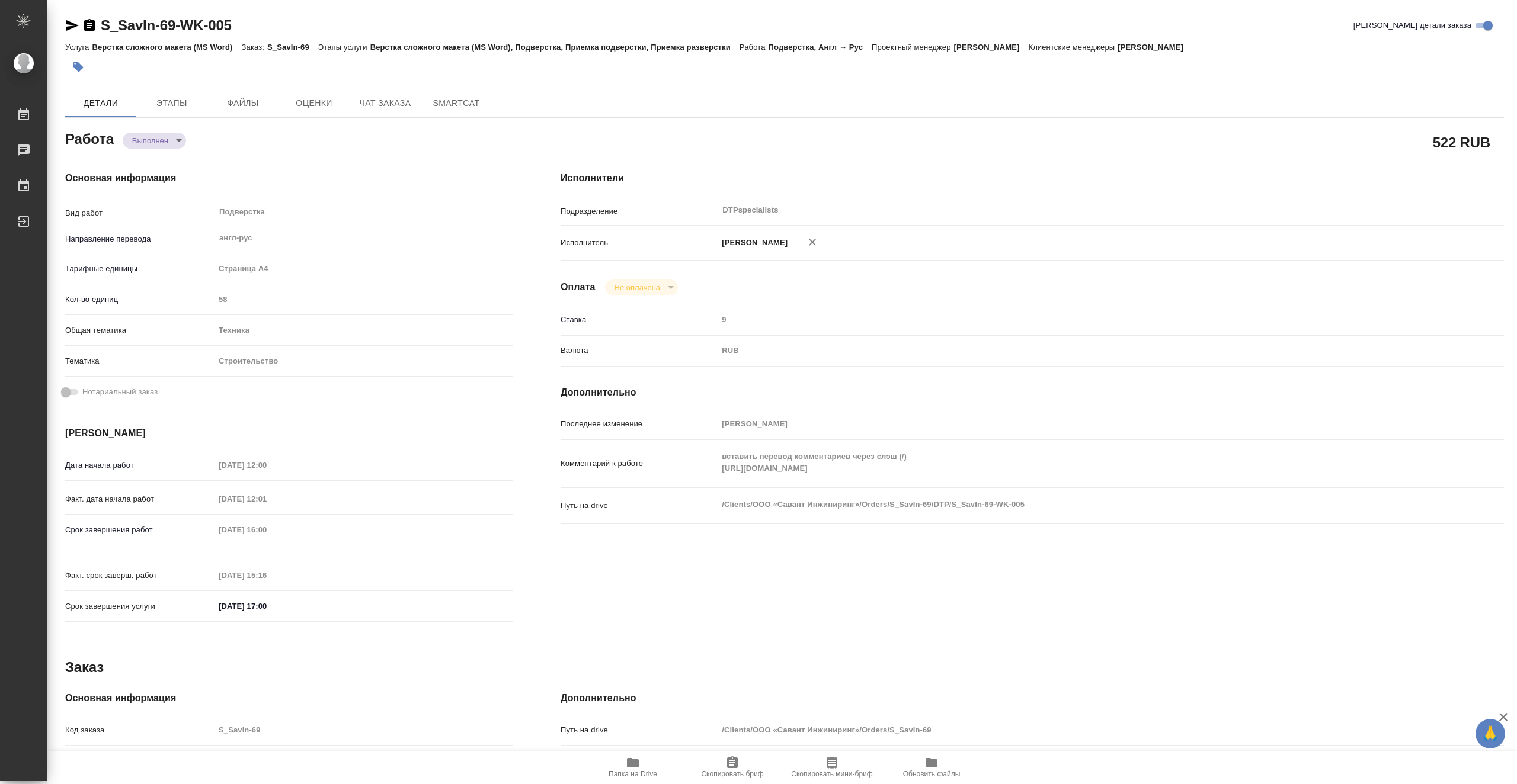
type textarea "x"
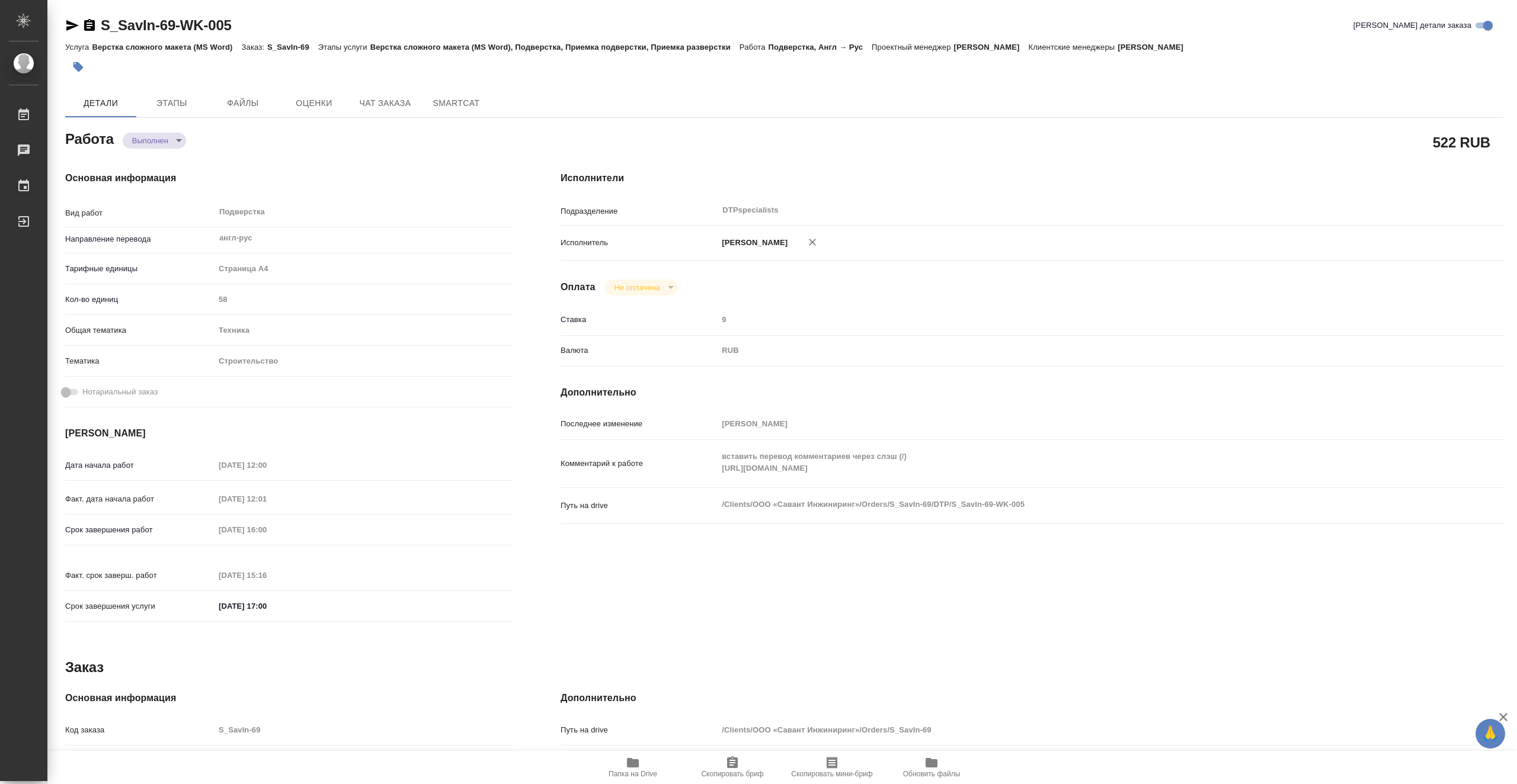
type textarea "x"
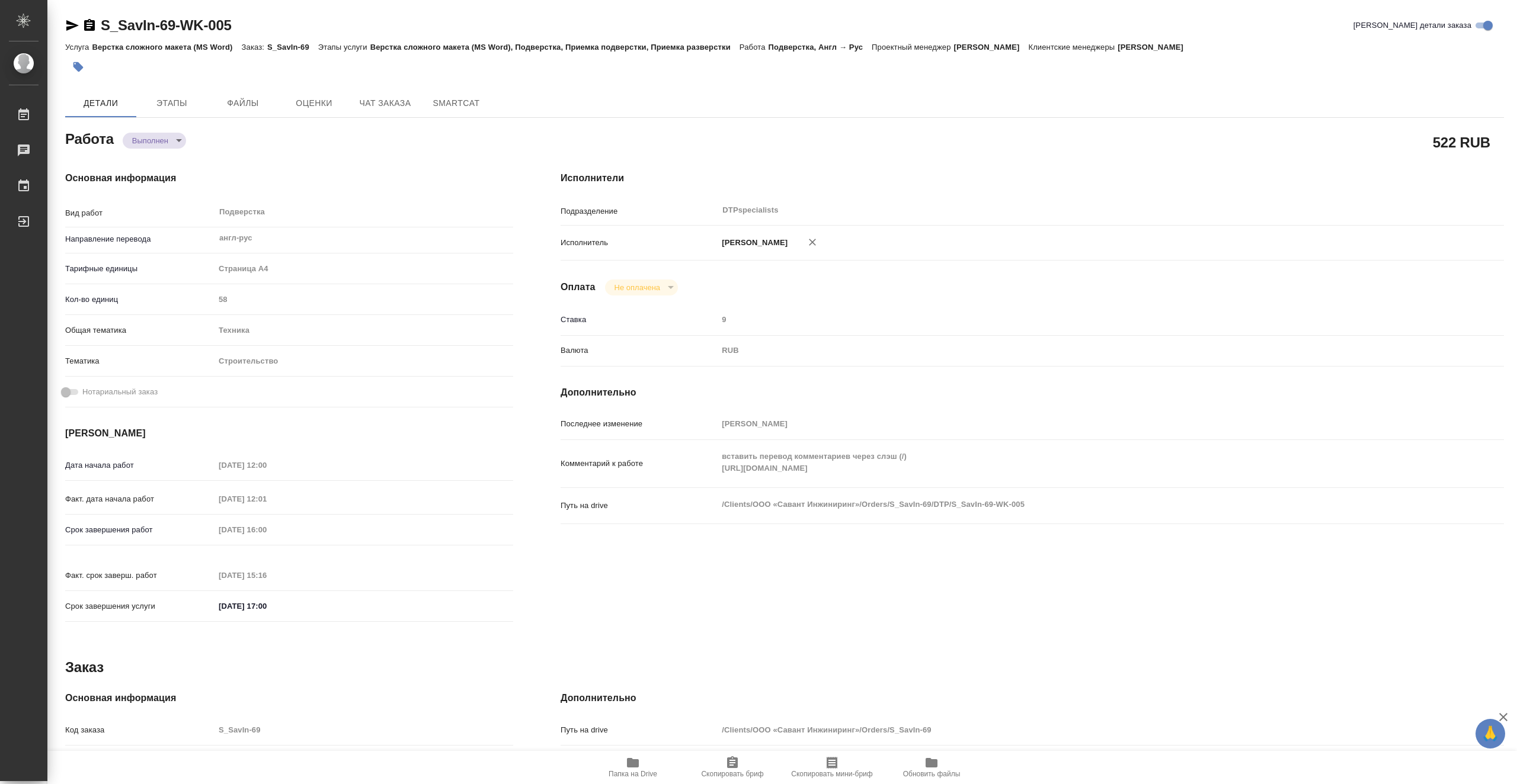
type textarea "x"
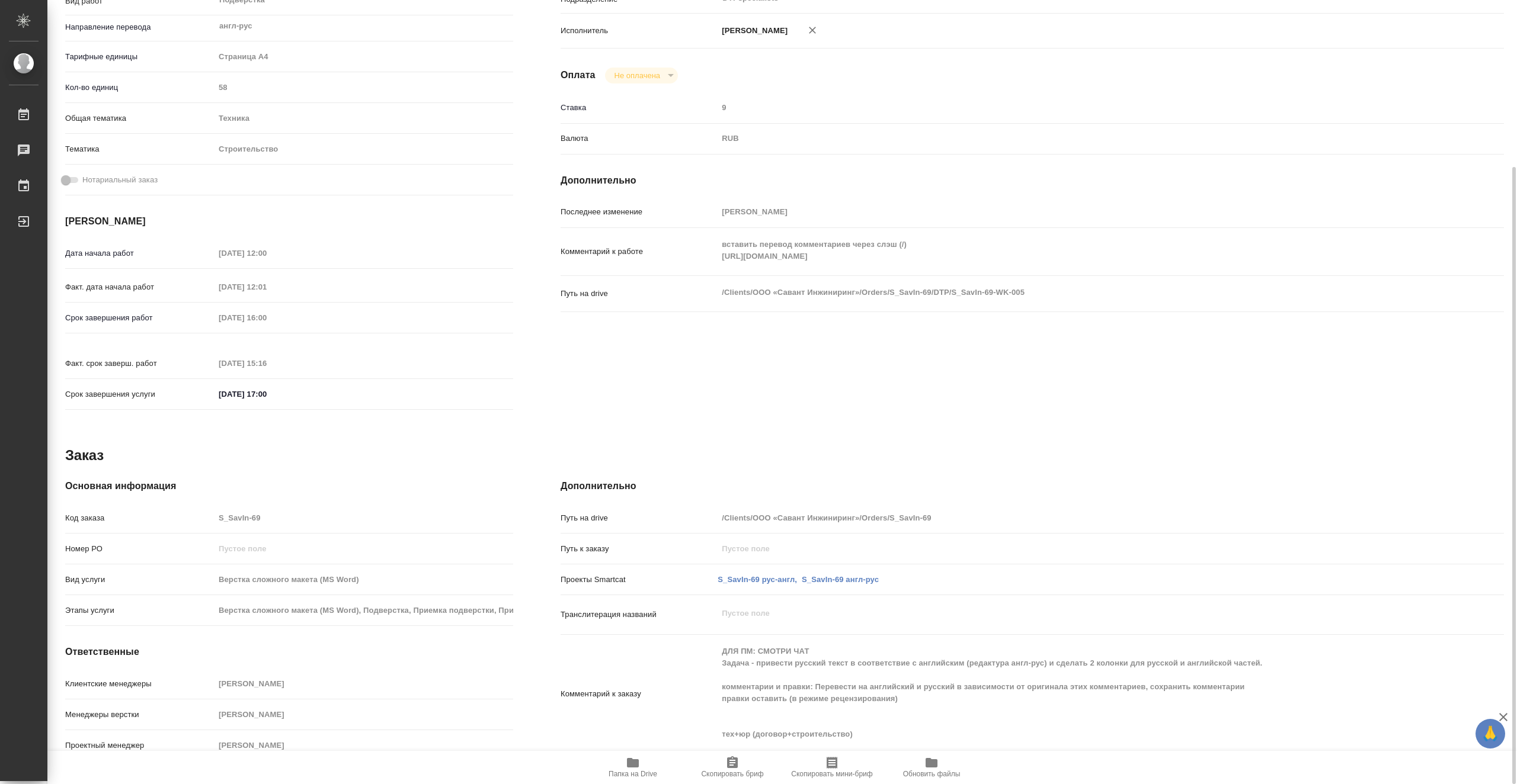
type textarea "x"
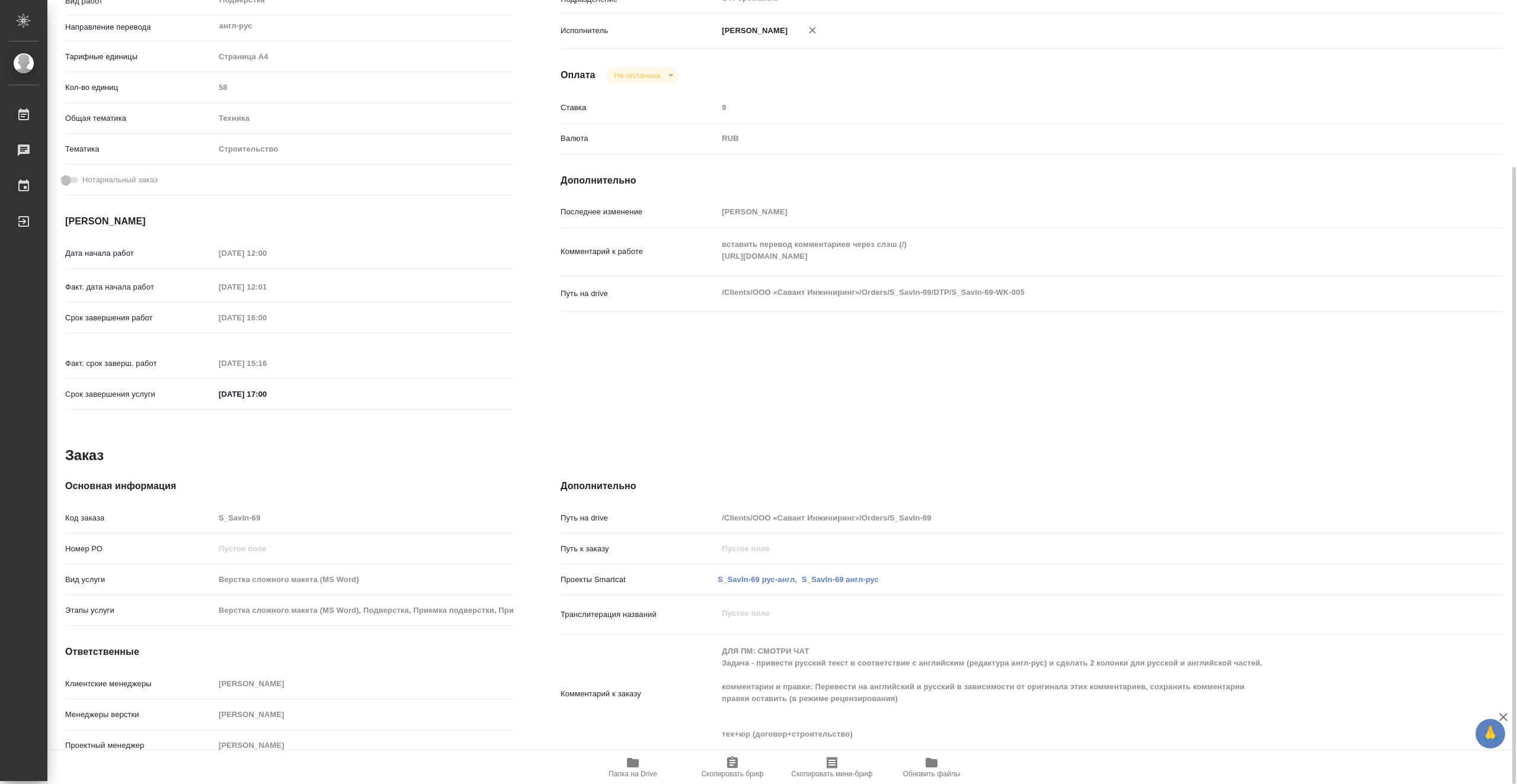
scroll to position [0, 0]
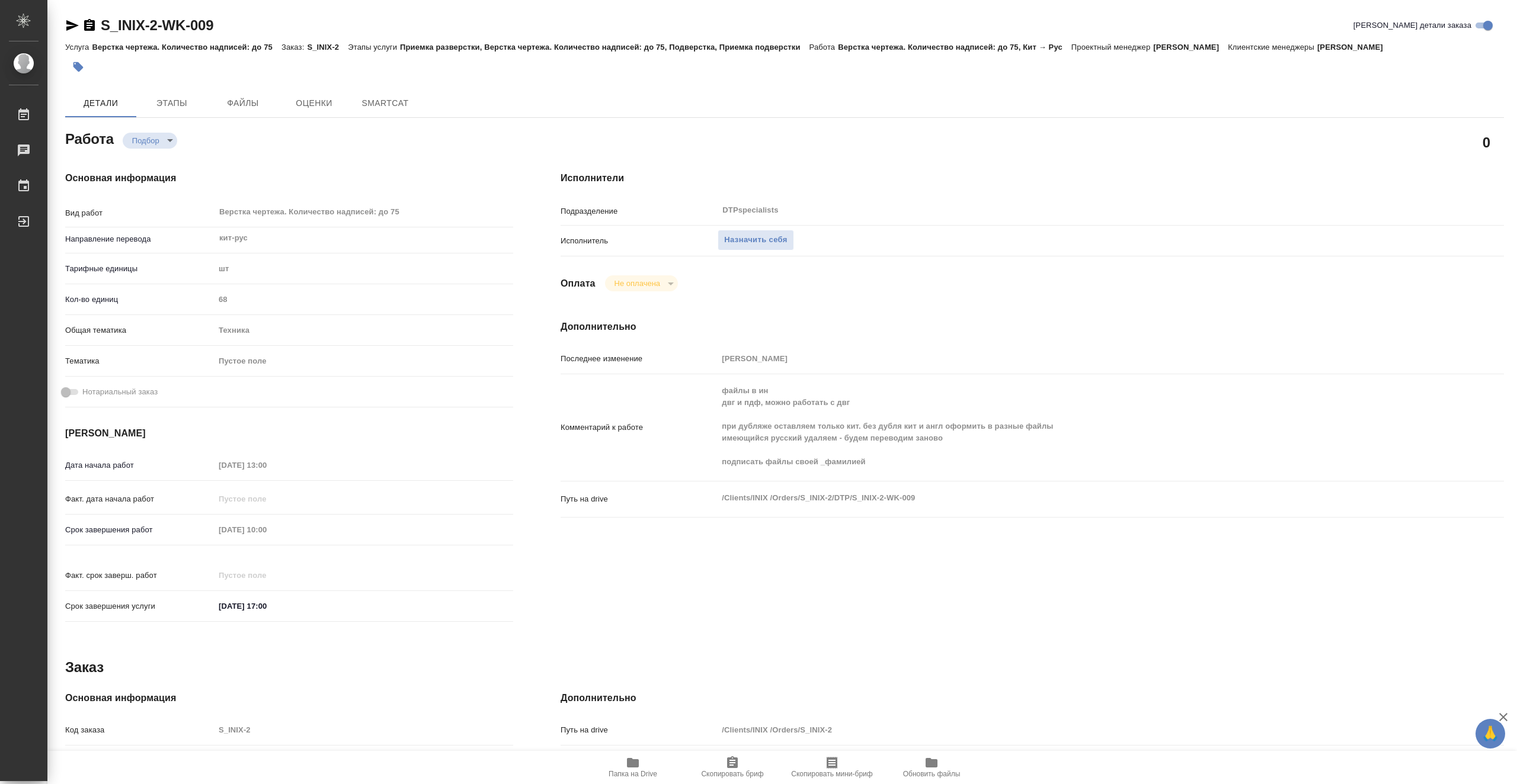
type textarea "x"
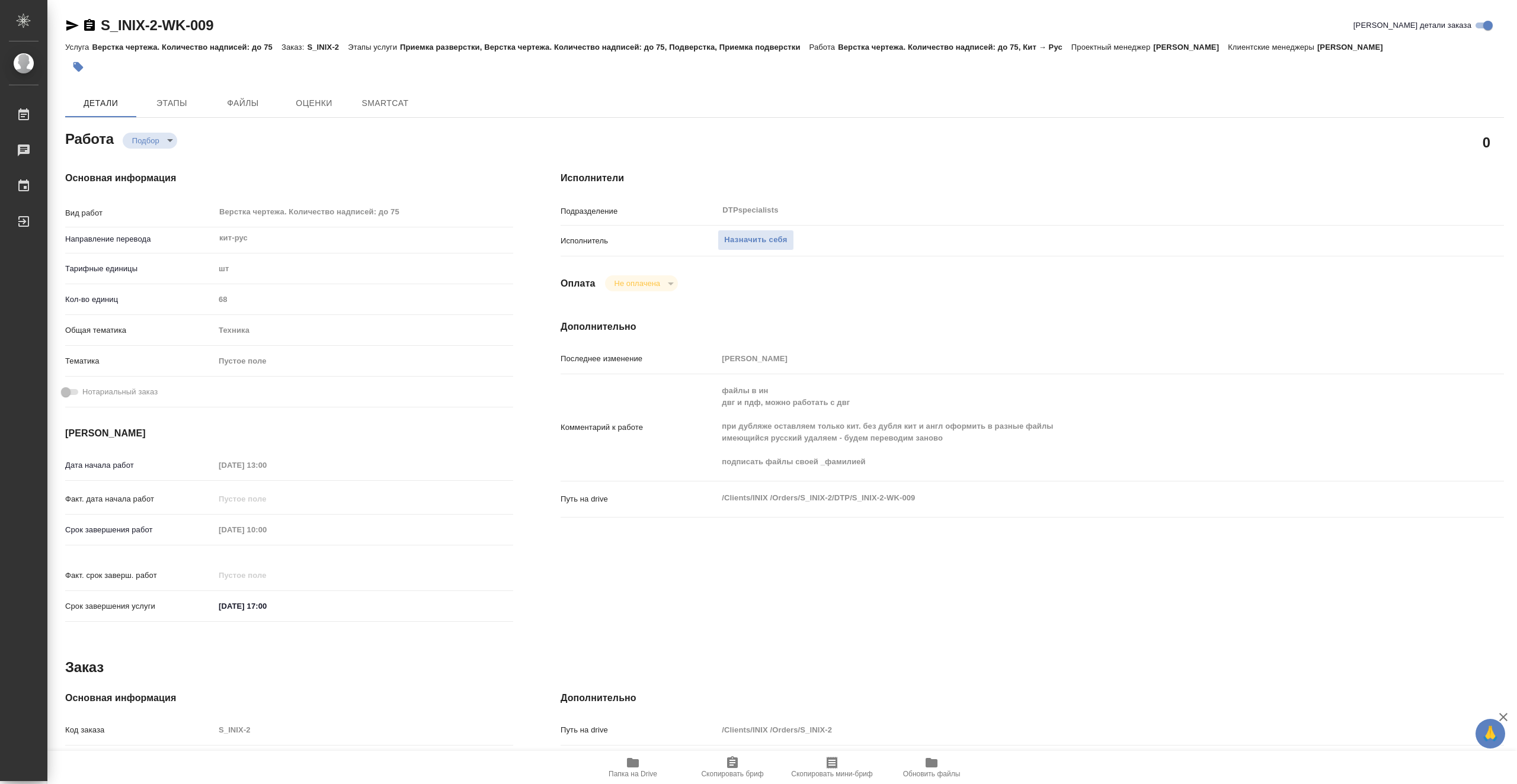
type textarea "x"
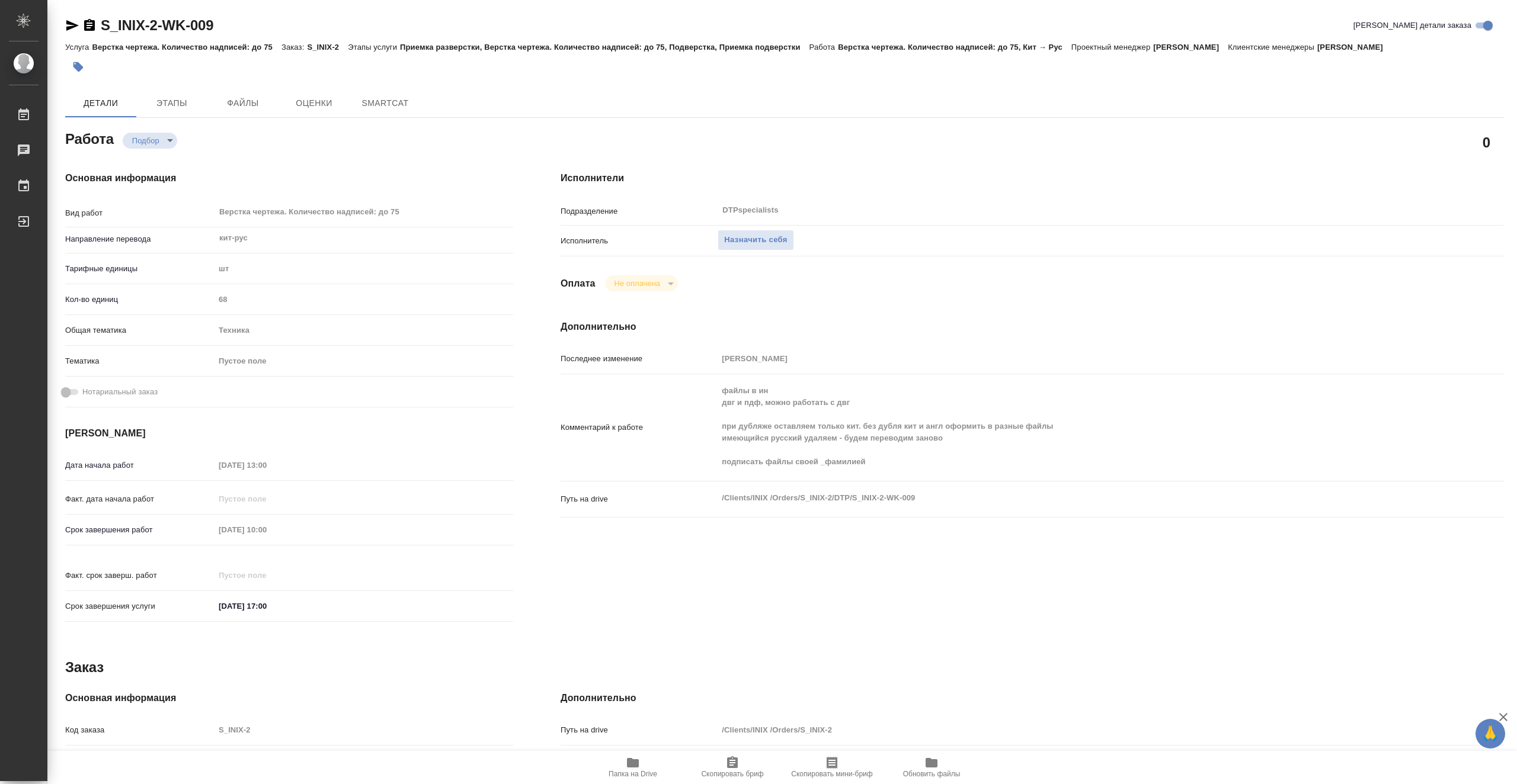
type textarea "x"
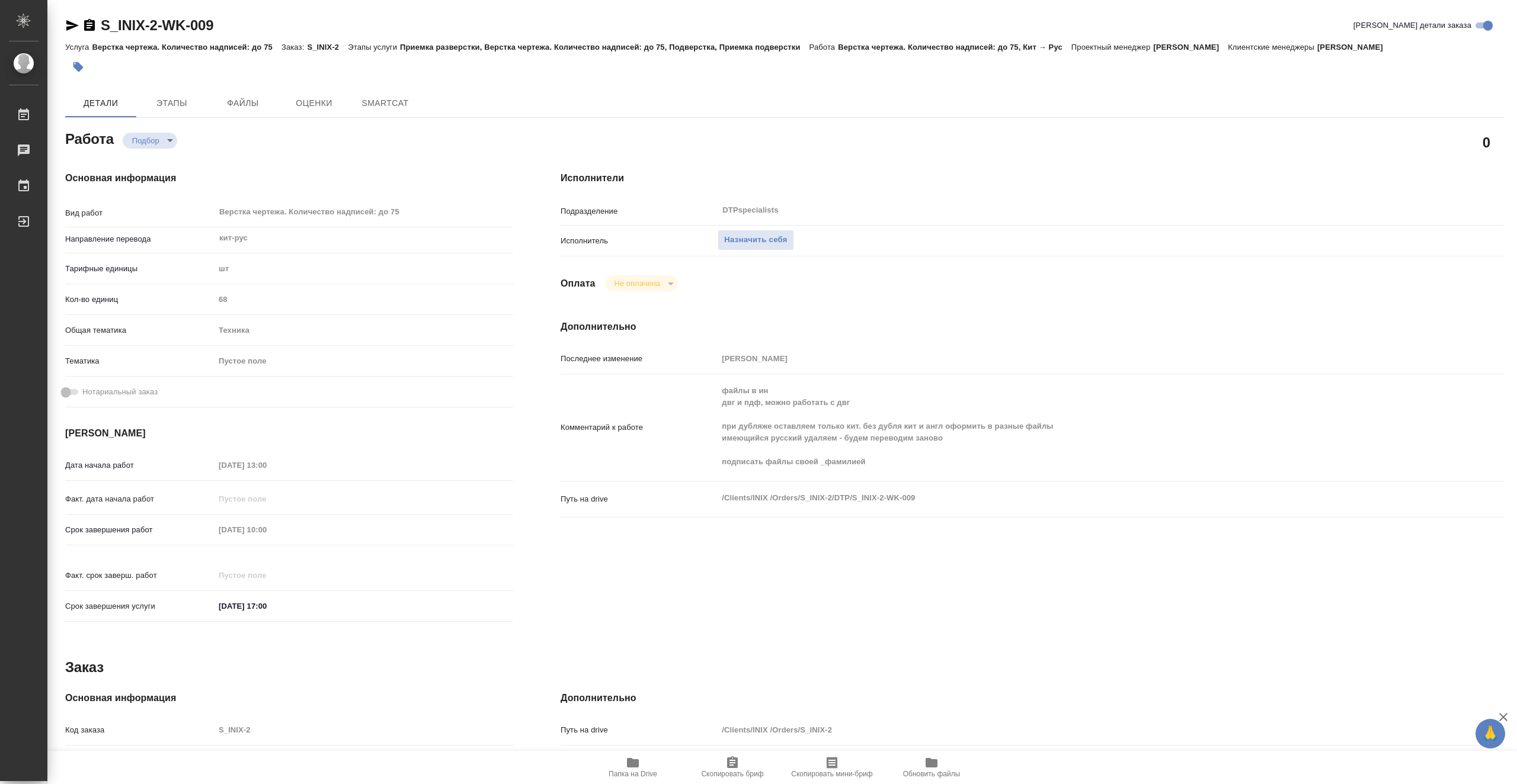
type textarea "x"
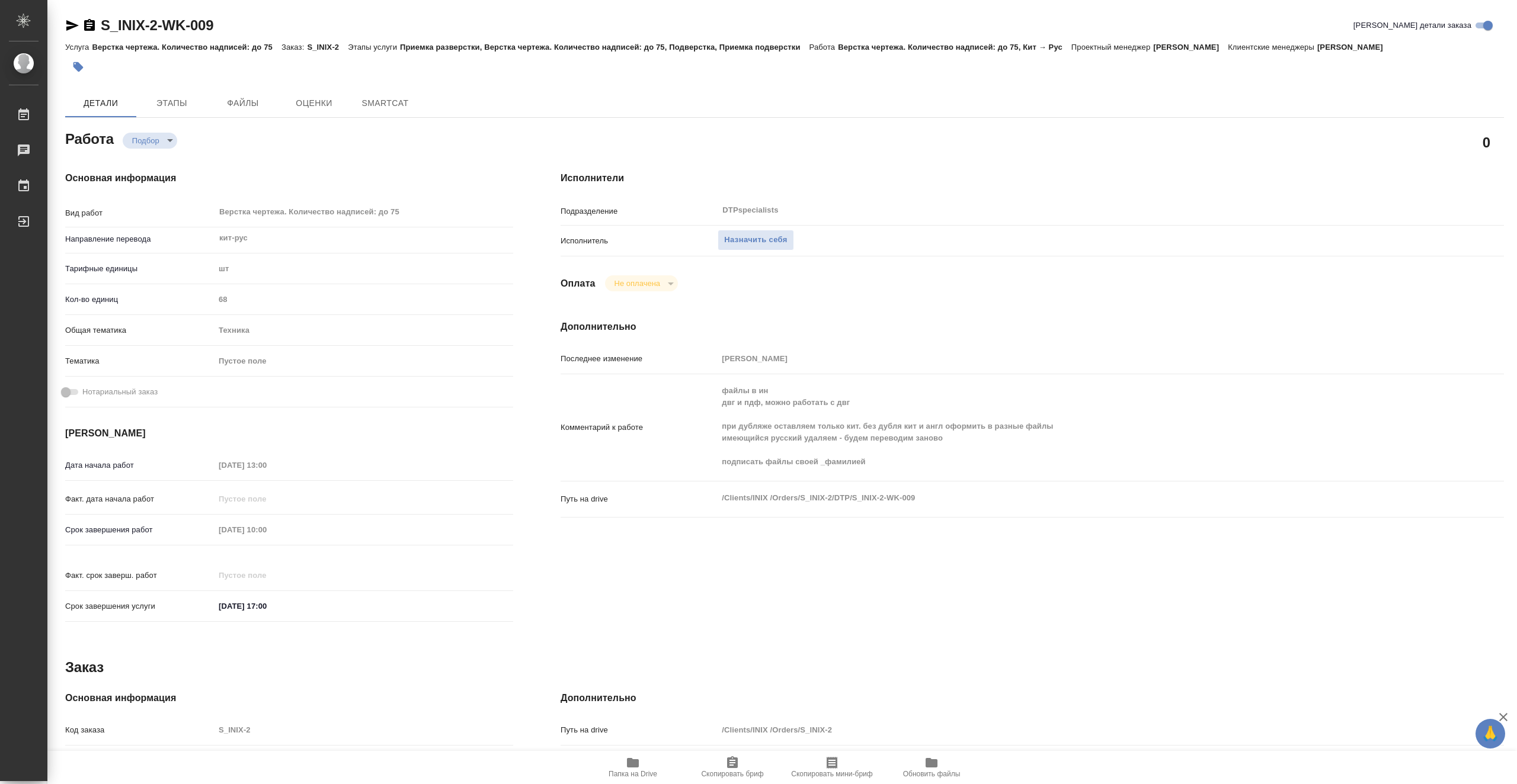
type textarea "x"
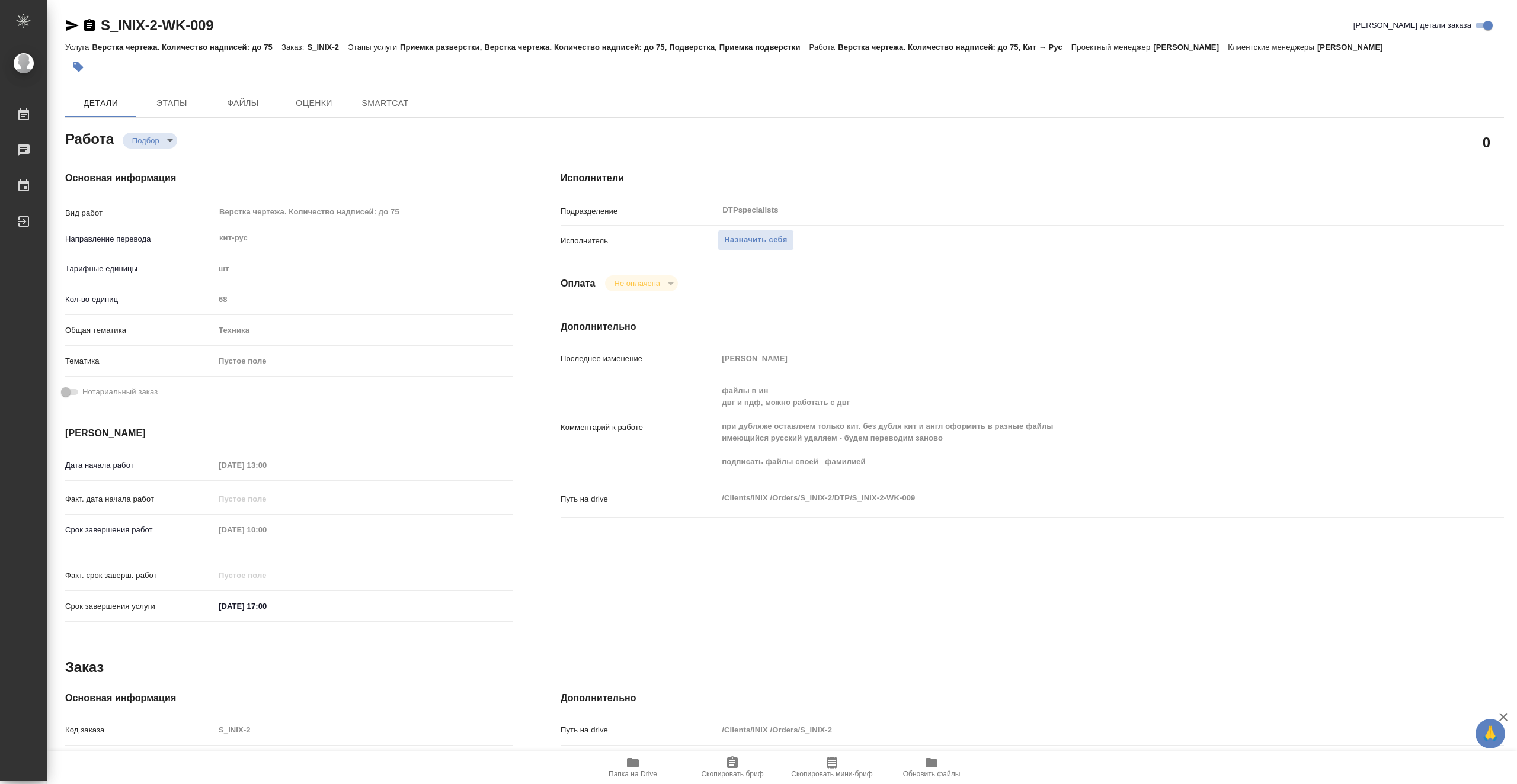
type textarea "x"
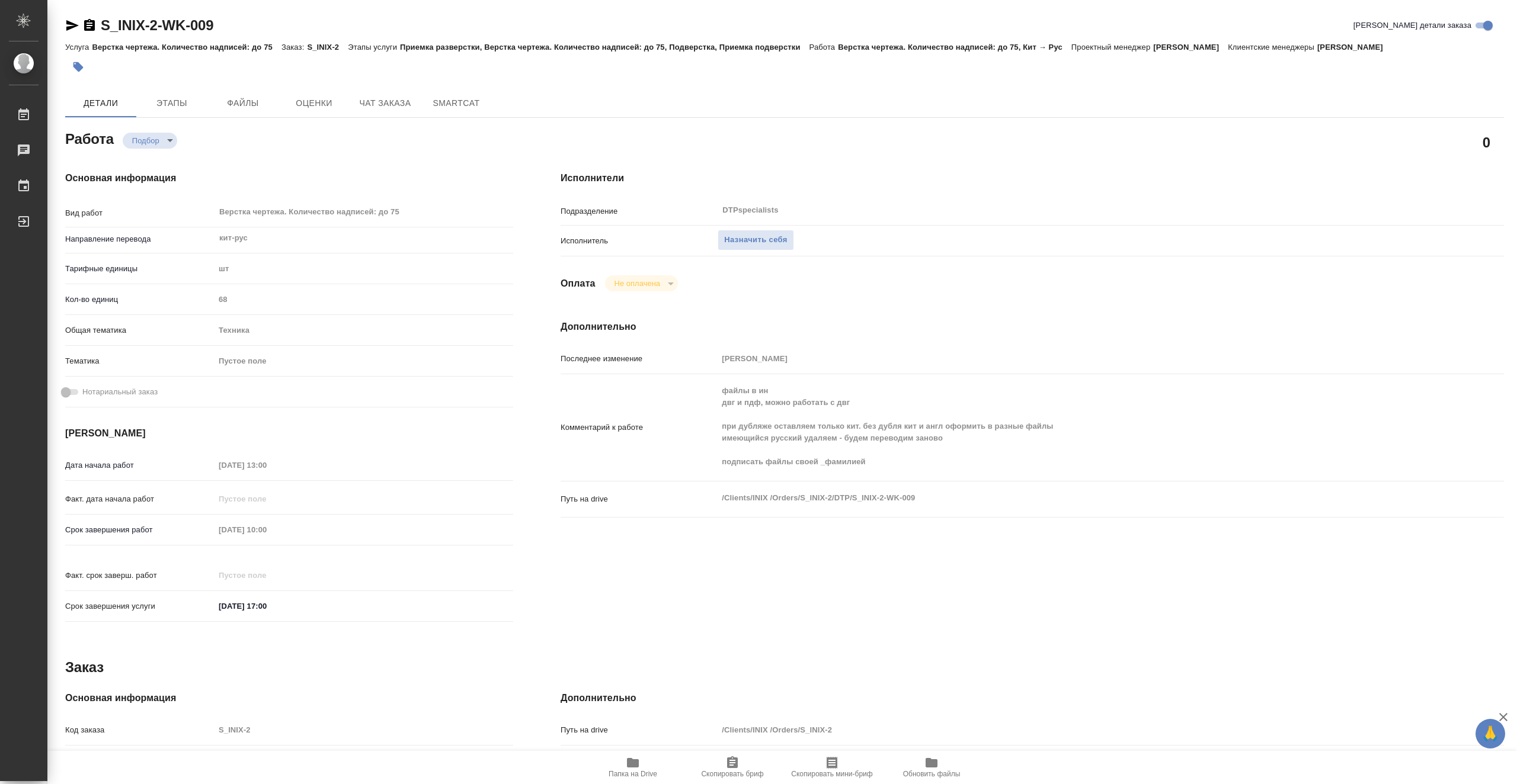
type textarea "x"
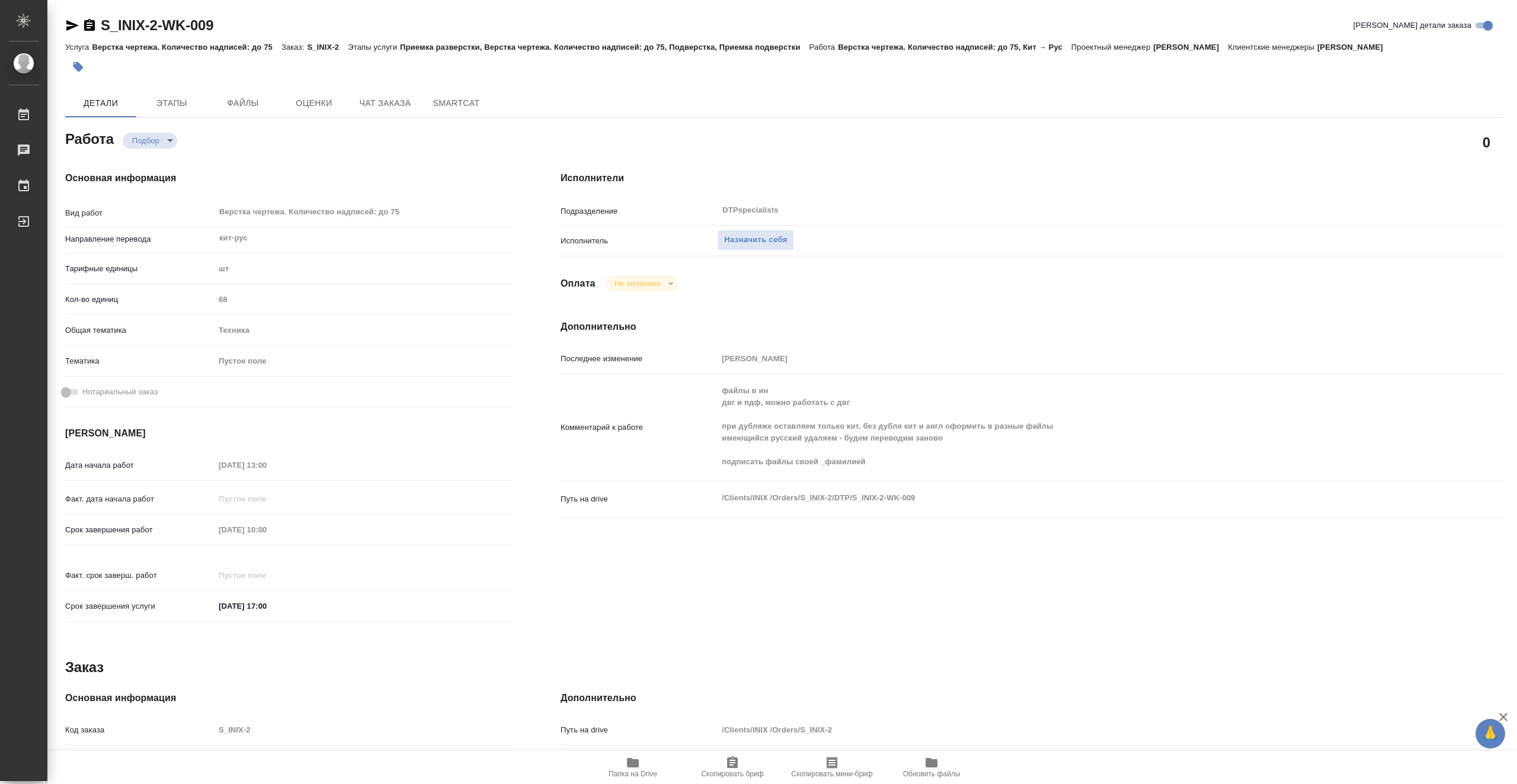
type textarea "x"
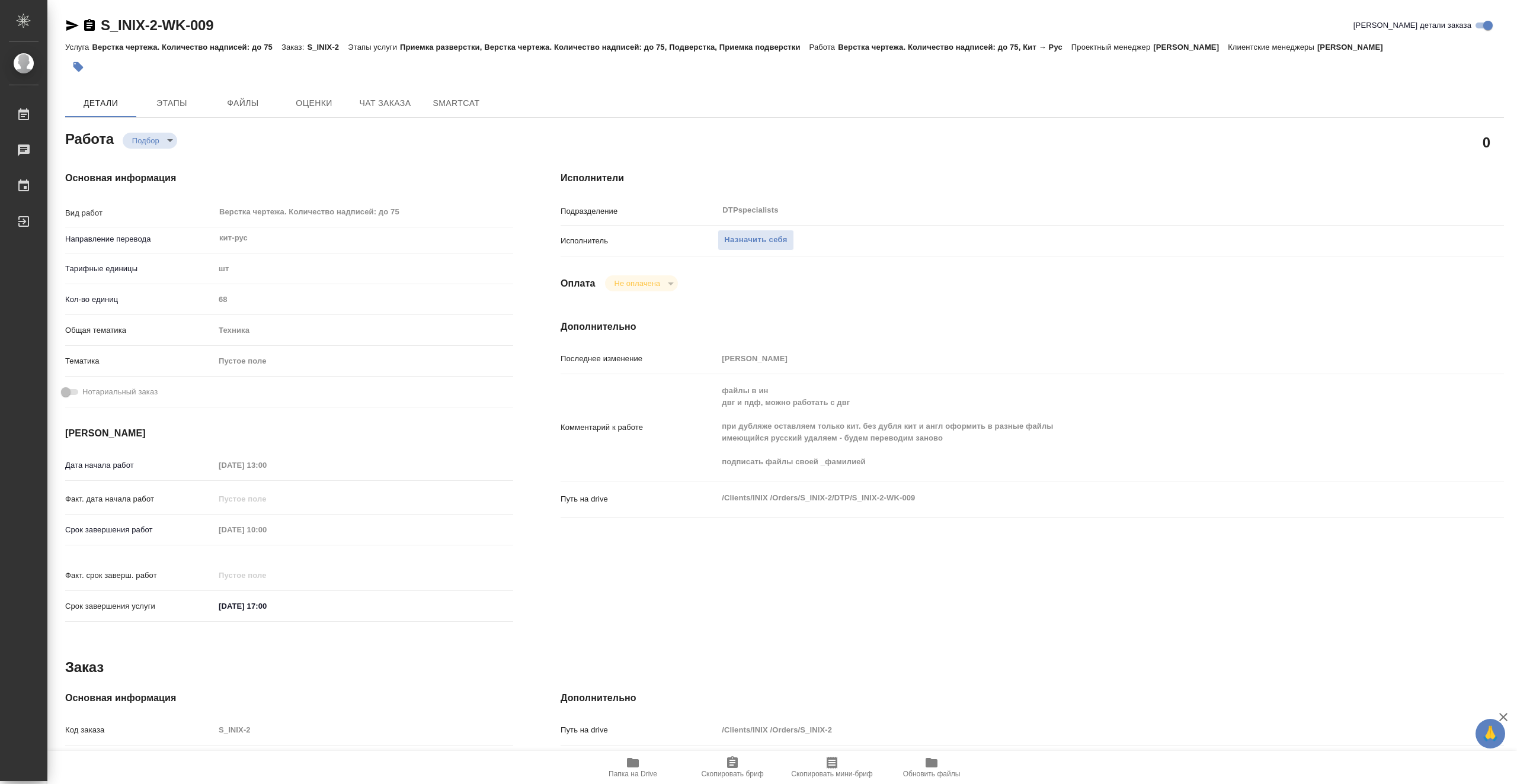
click at [628, 768] on icon "button" at bounding box center [632, 762] width 14 height 14
click at [67, 23] on icon "button" at bounding box center [72, 25] width 14 height 14
click at [763, 245] on span "Назначить себя" at bounding box center [755, 240] width 63 height 13
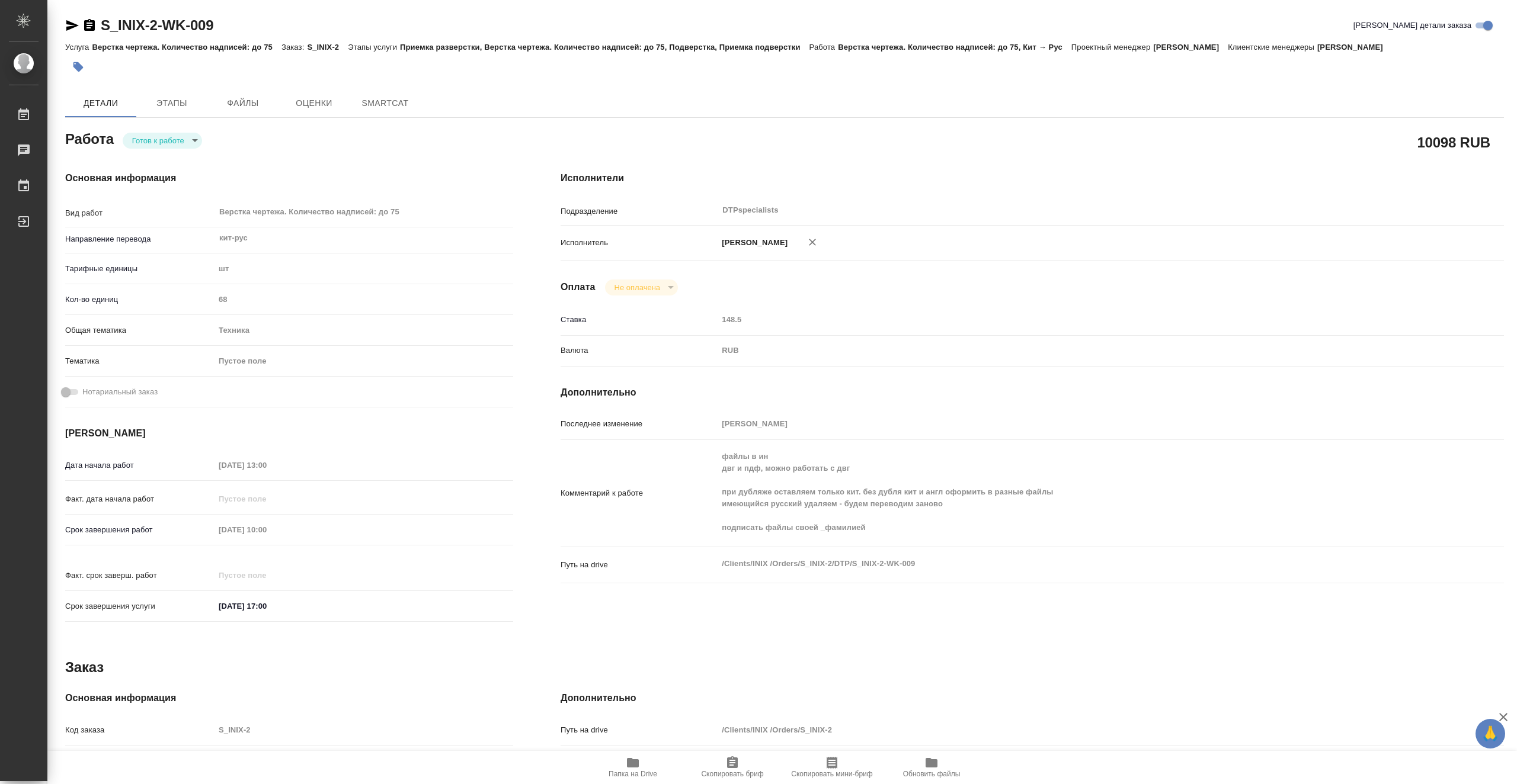
type textarea "x"
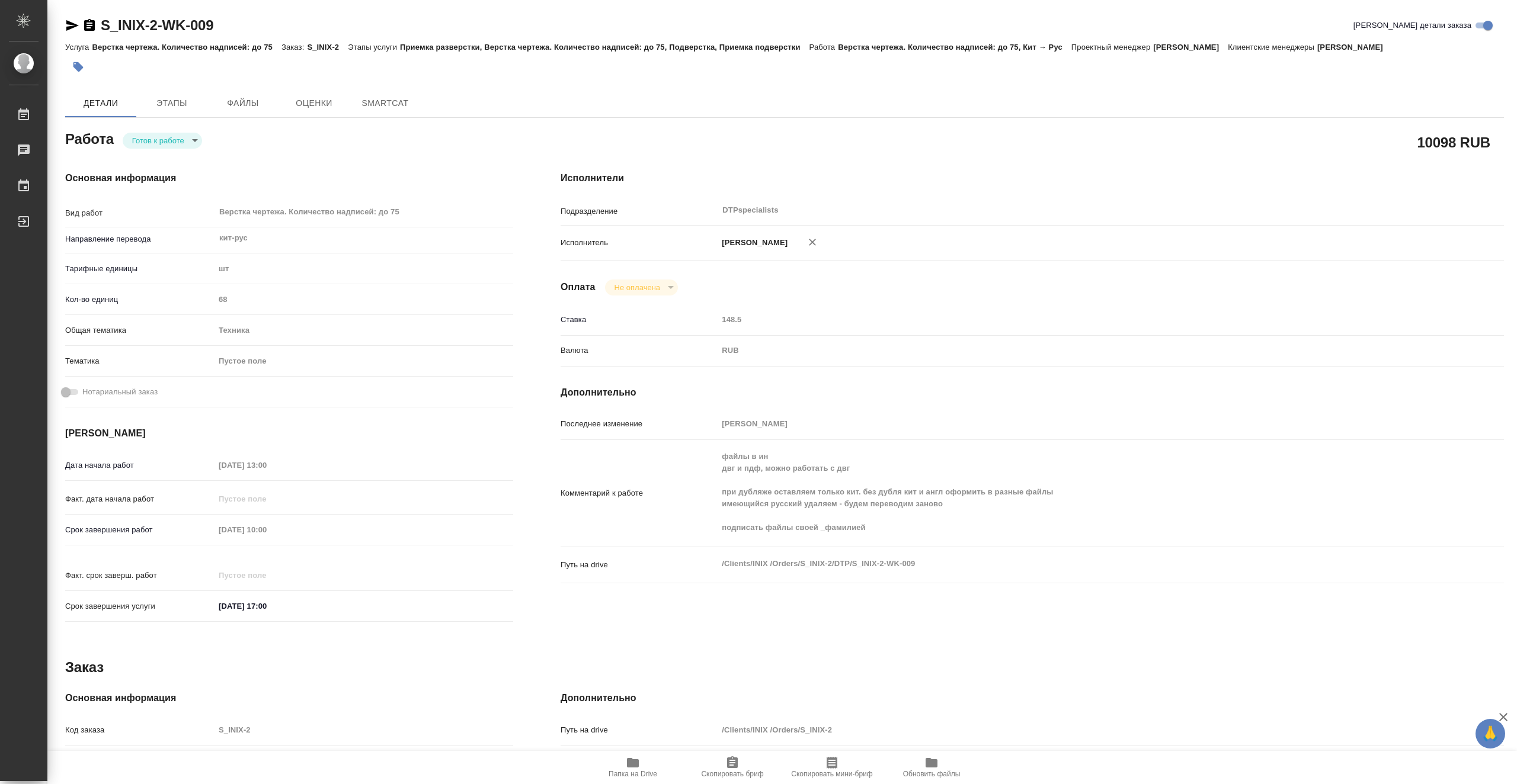
type textarea "x"
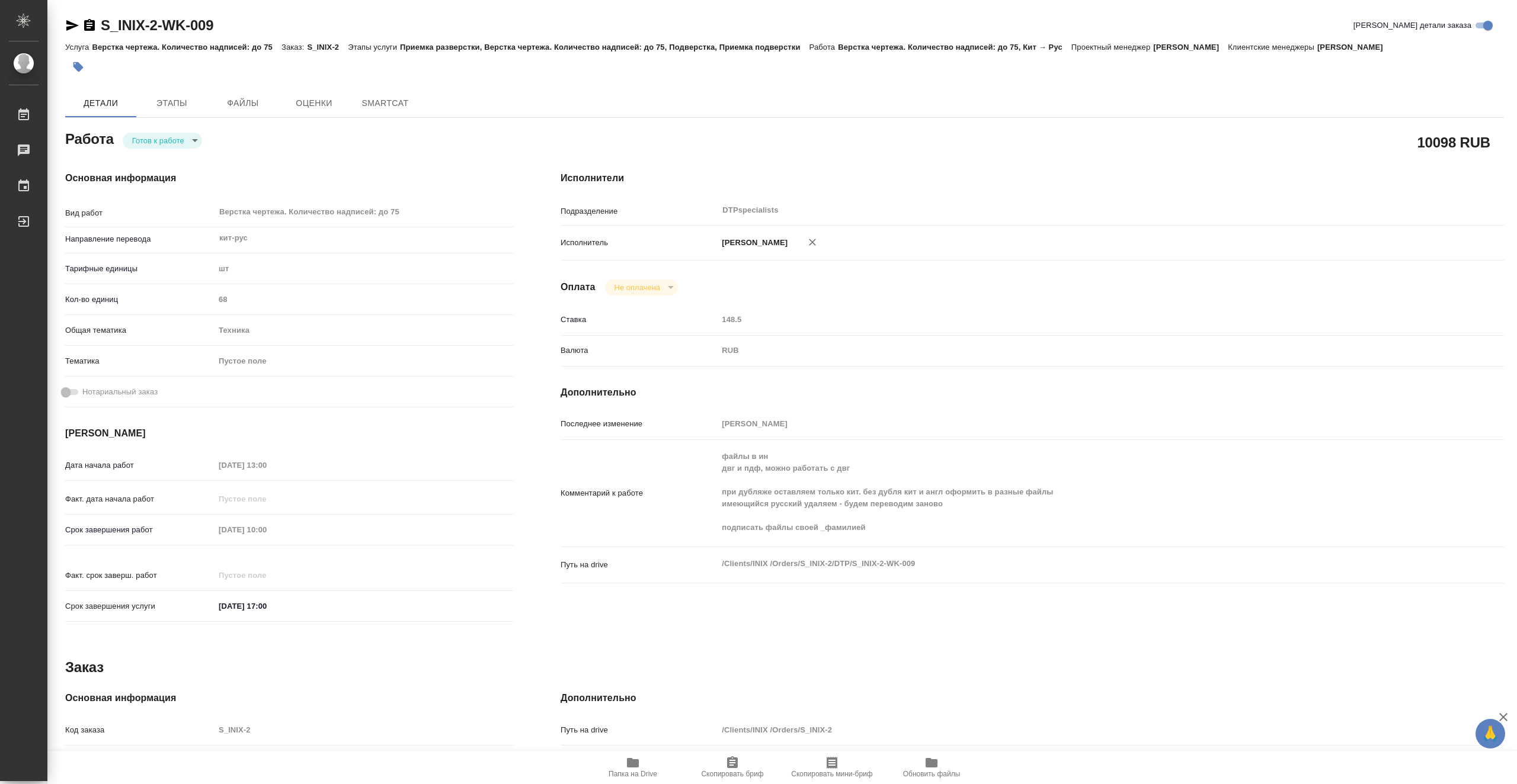
type textarea "x"
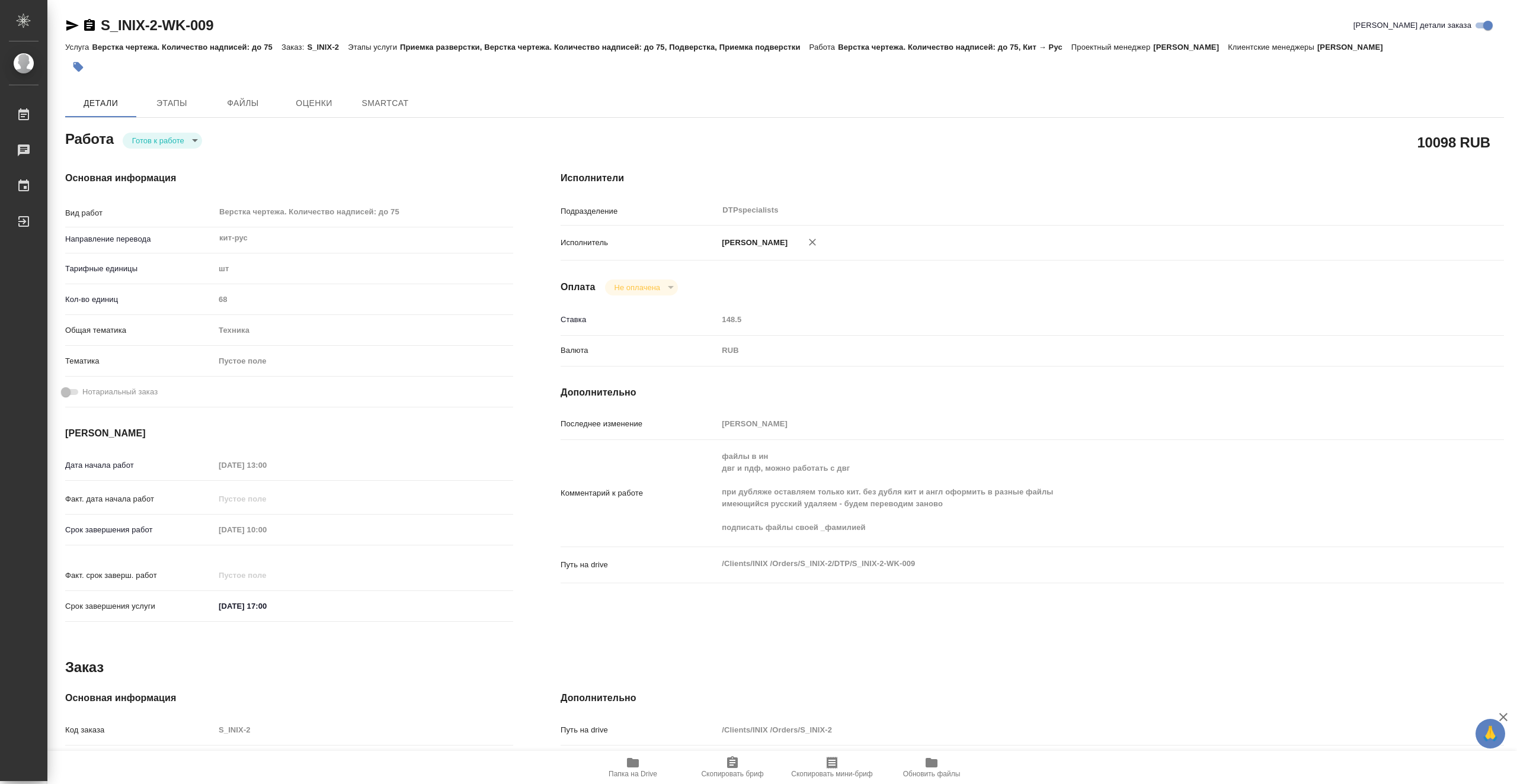
type textarea "x"
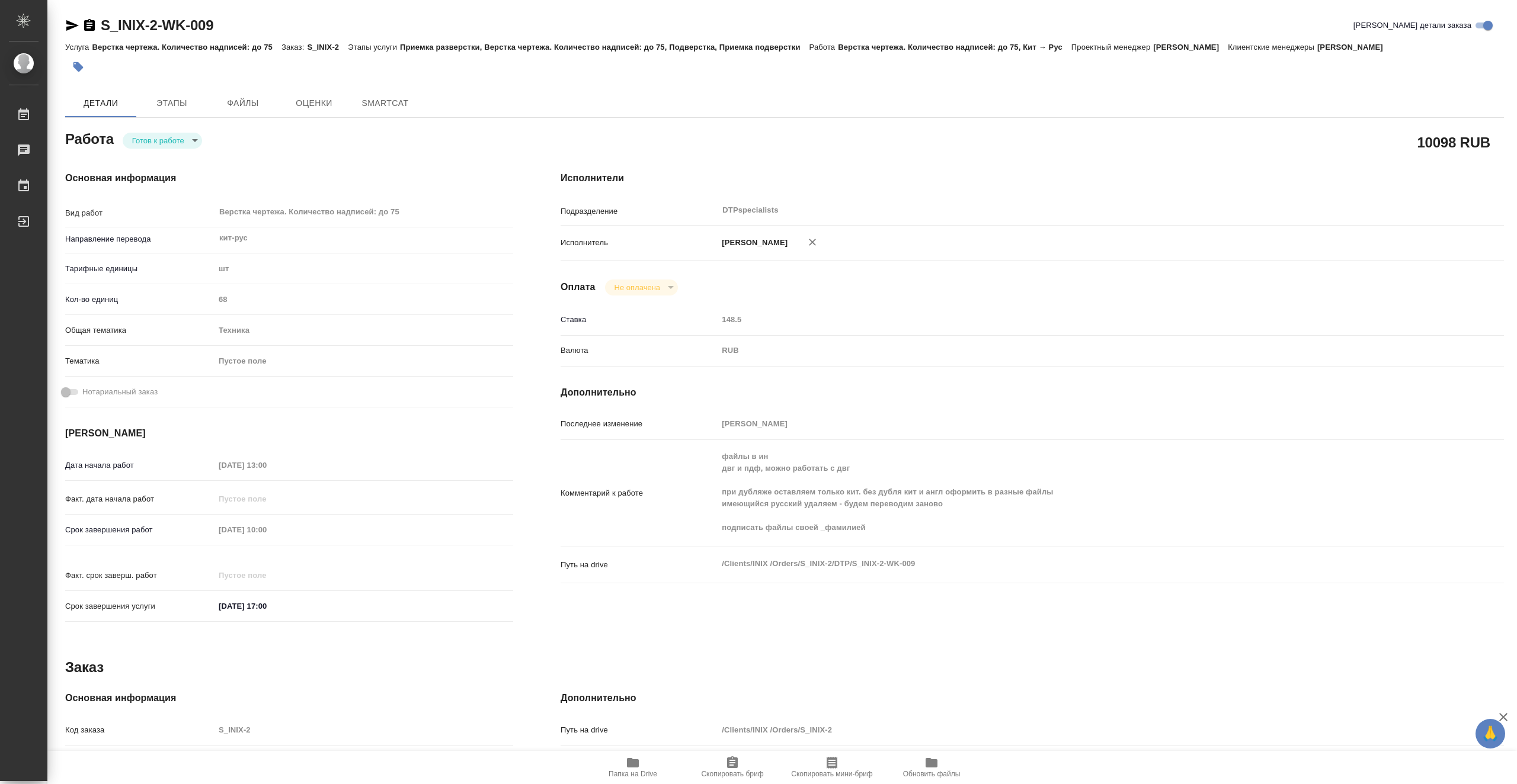
type textarea "x"
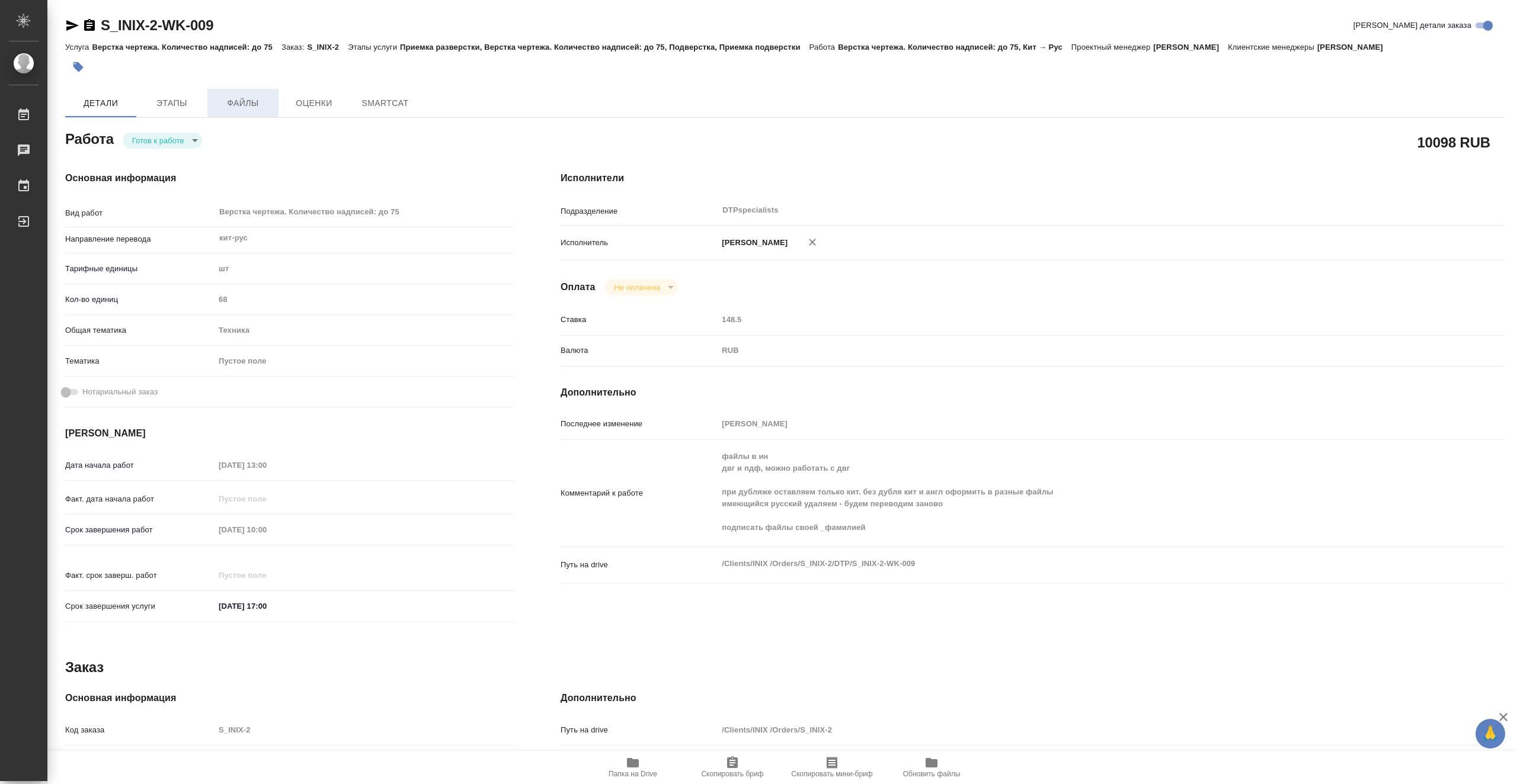
type textarea "x"
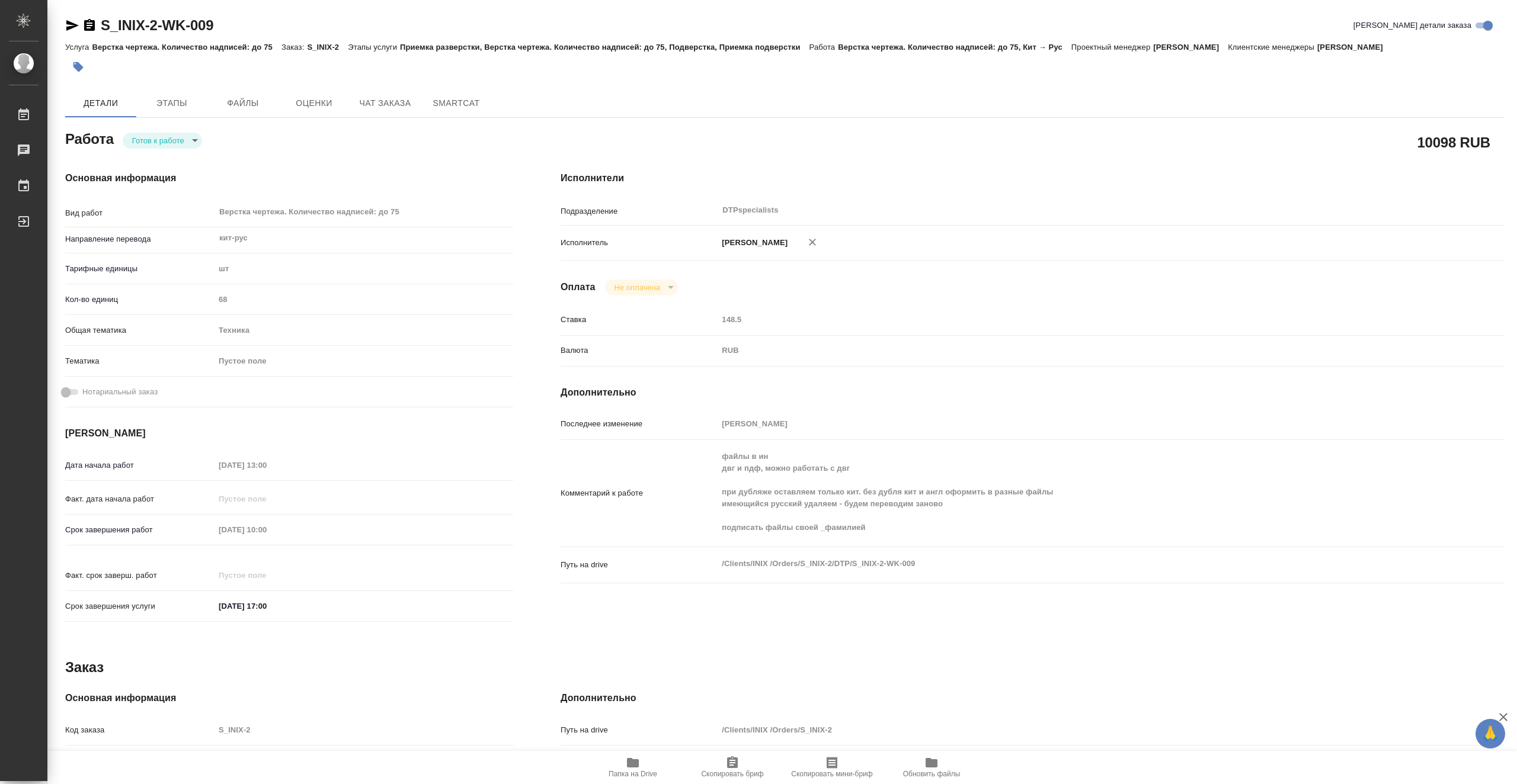
type textarea "x"
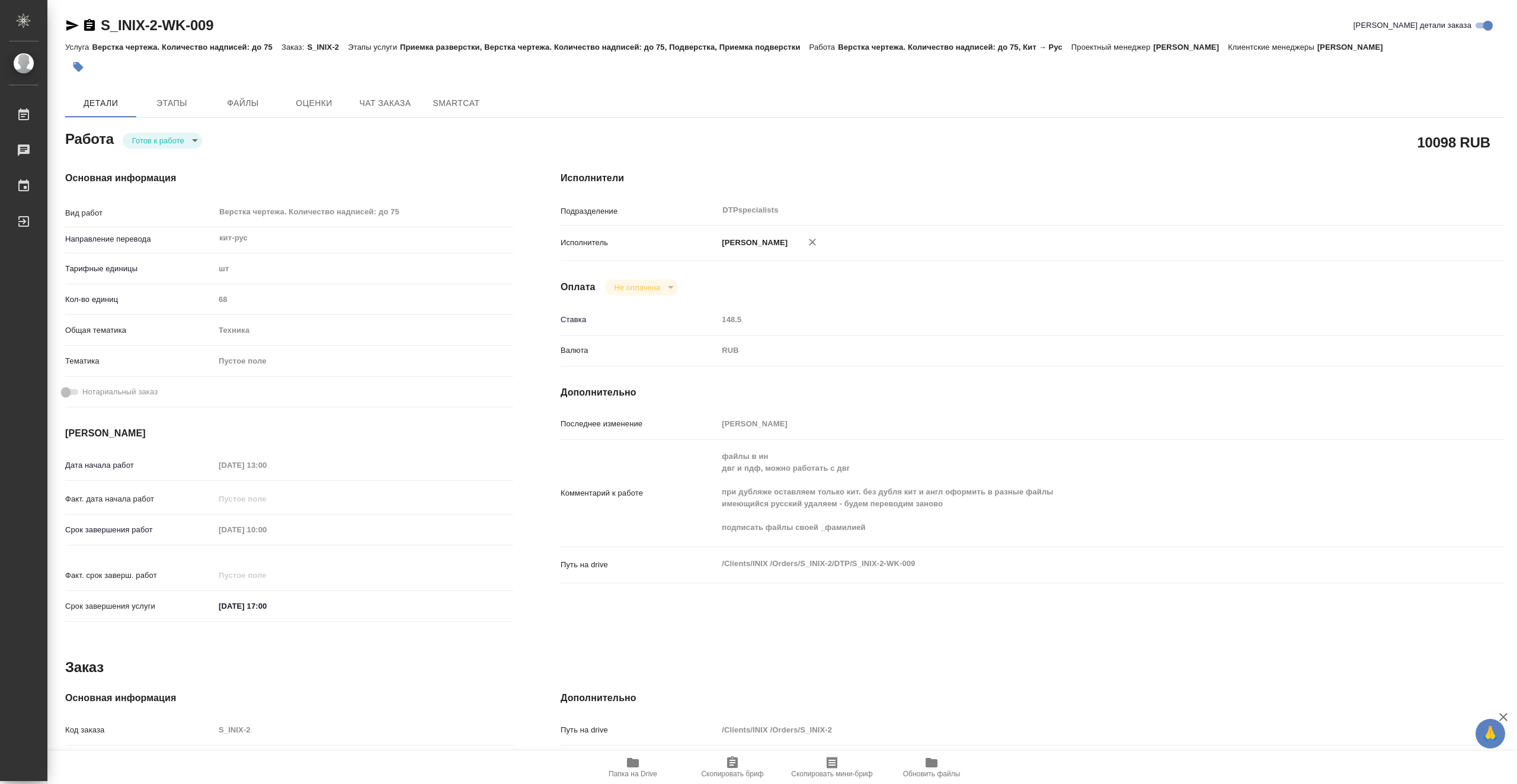
type textarea "x"
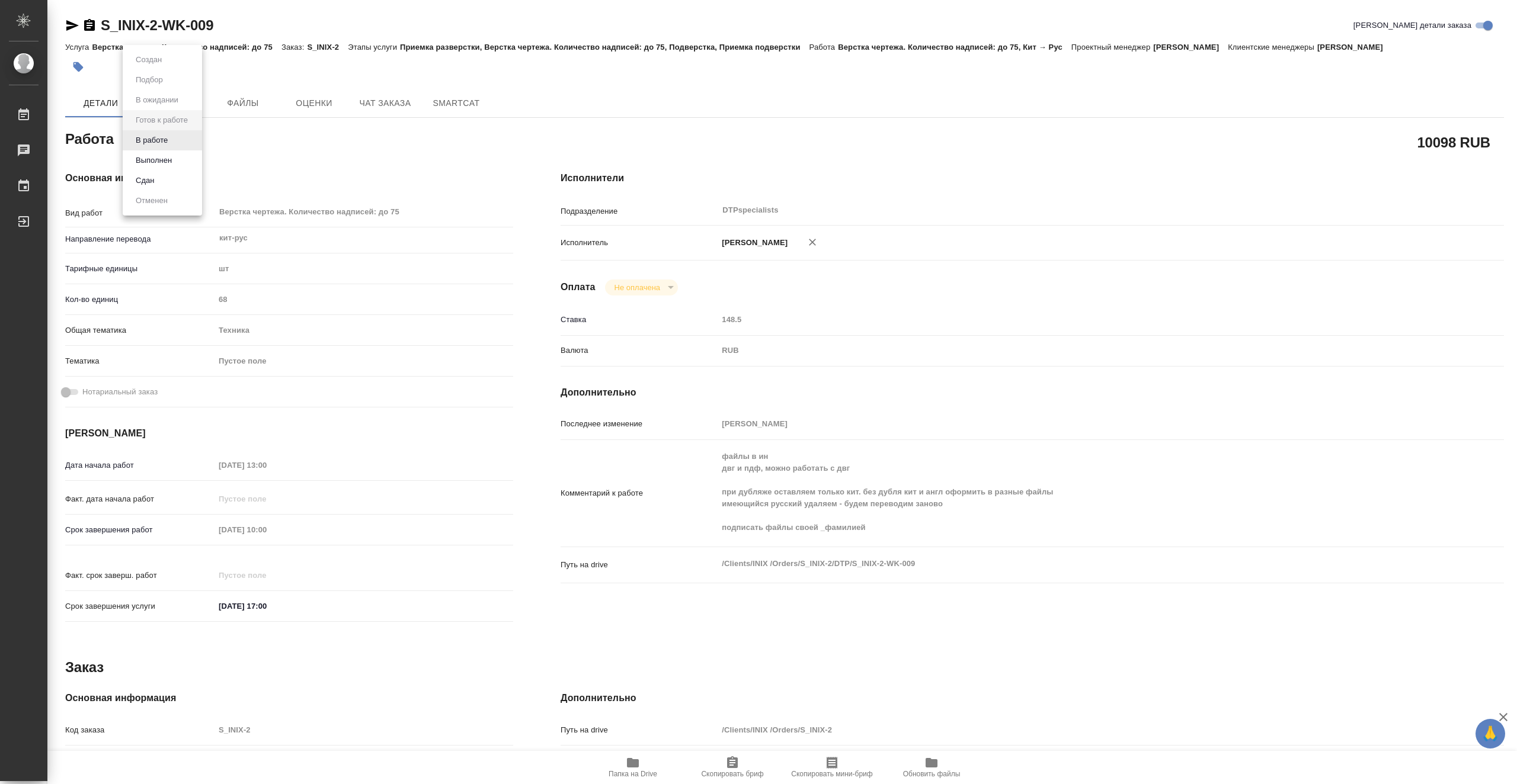
click at [177, 137] on body "🙏 .cls-1 fill:#fff; AWATERA Vasiutchenko Aleksandr Работы 0 Чаты График Выйти S…" at bounding box center [758, 392] width 1517 height 784
click at [191, 142] on li "В работе" at bounding box center [163, 140] width 79 height 20
type textarea "x"
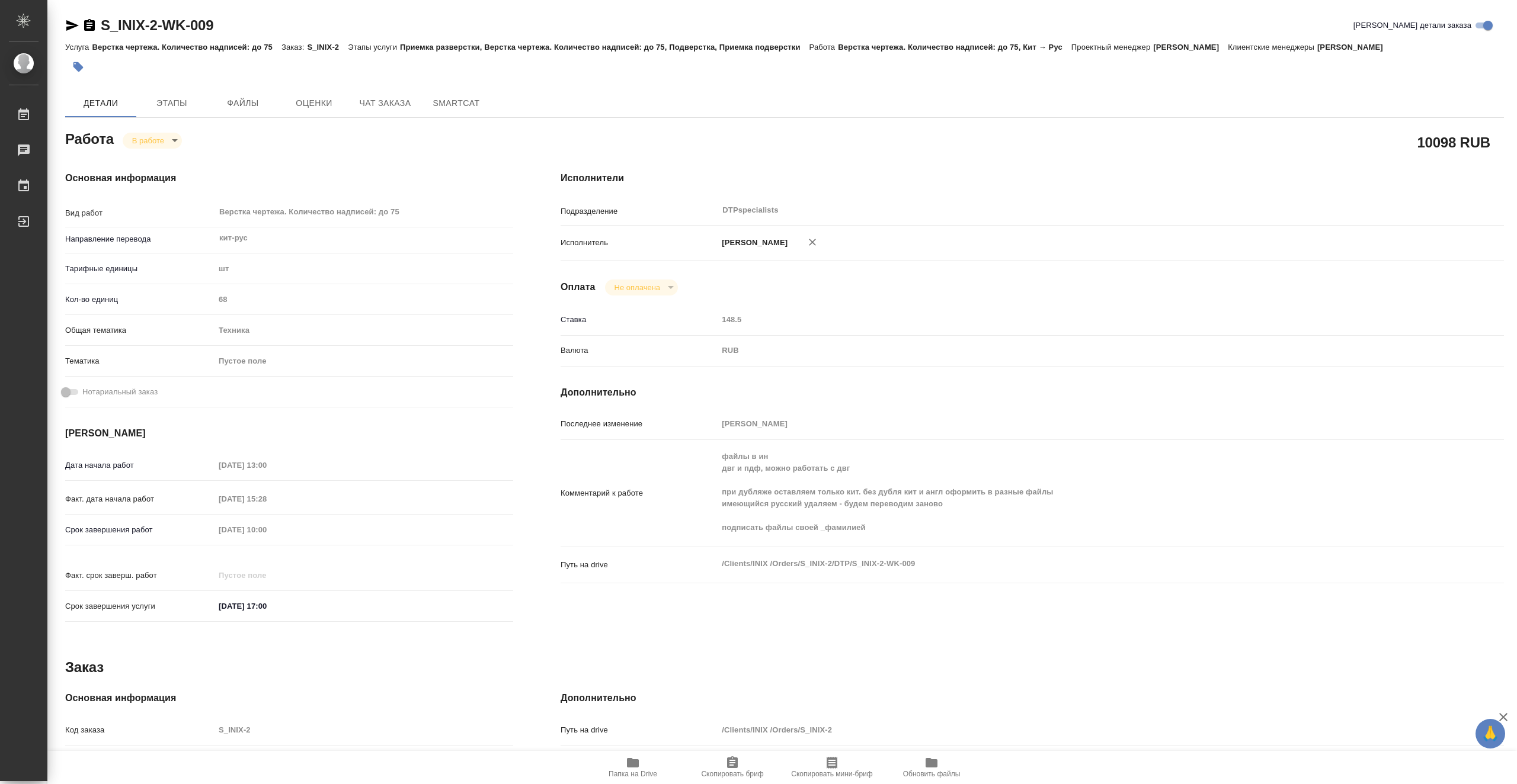
type textarea "x"
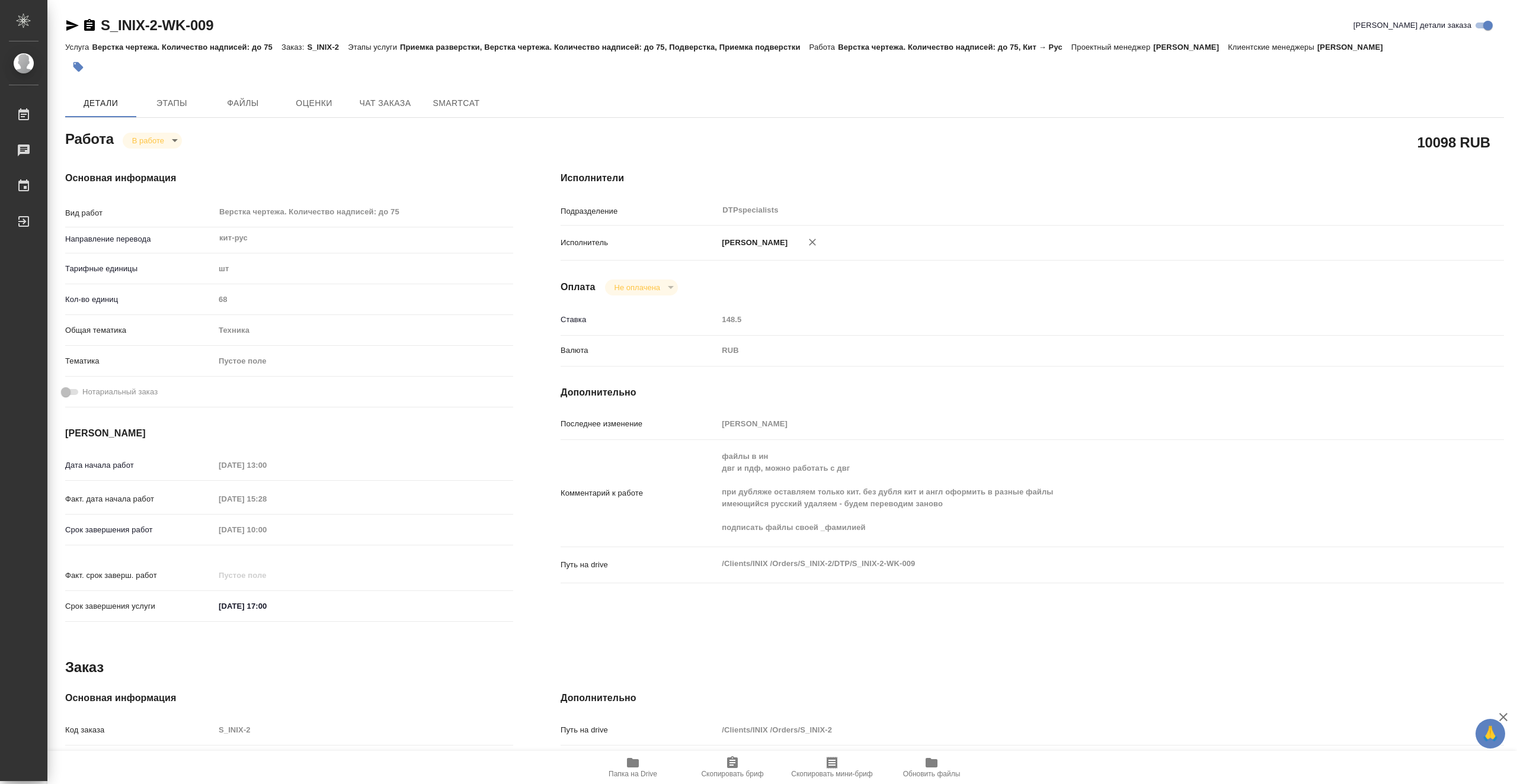
type textarea "x"
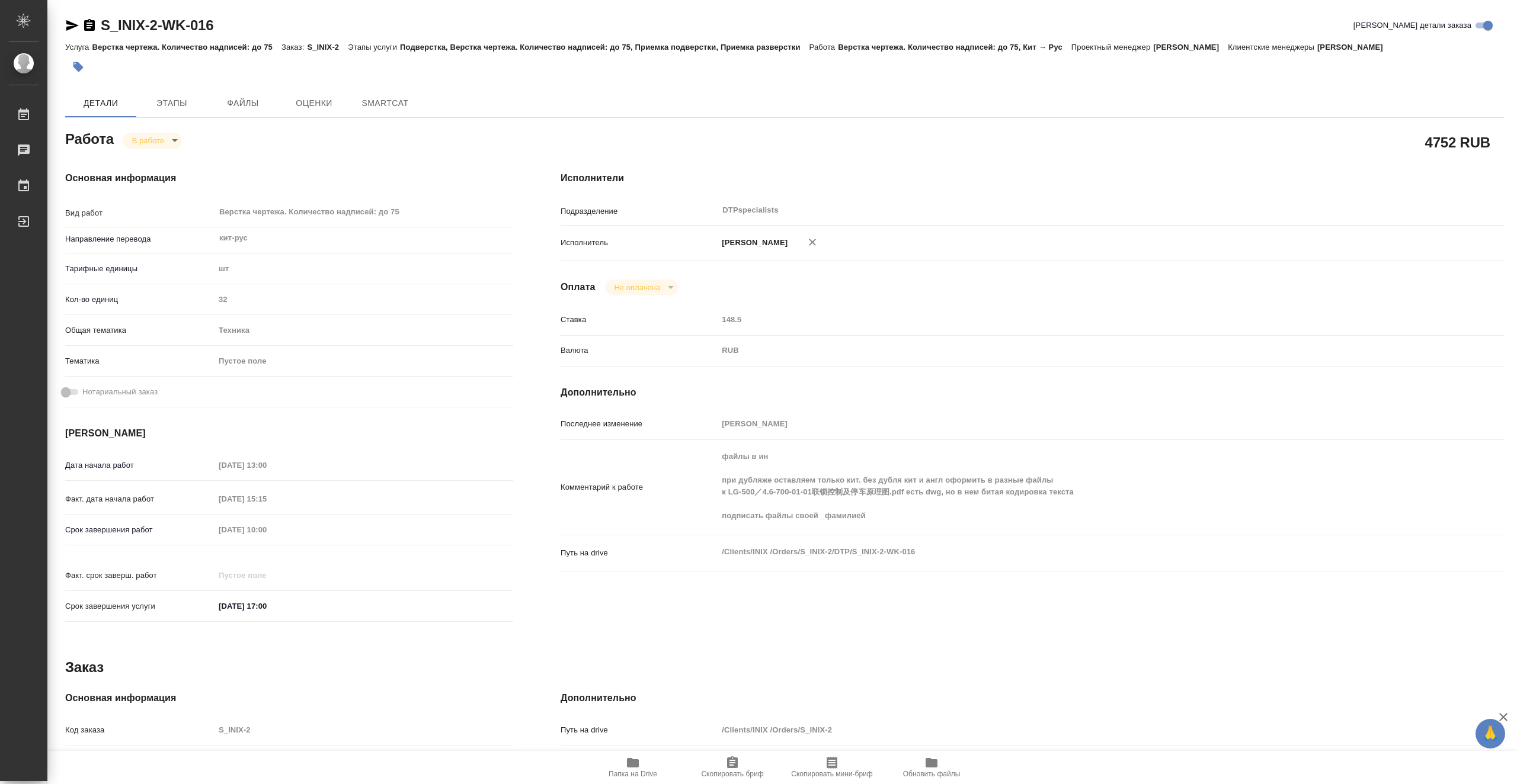
type textarea "x"
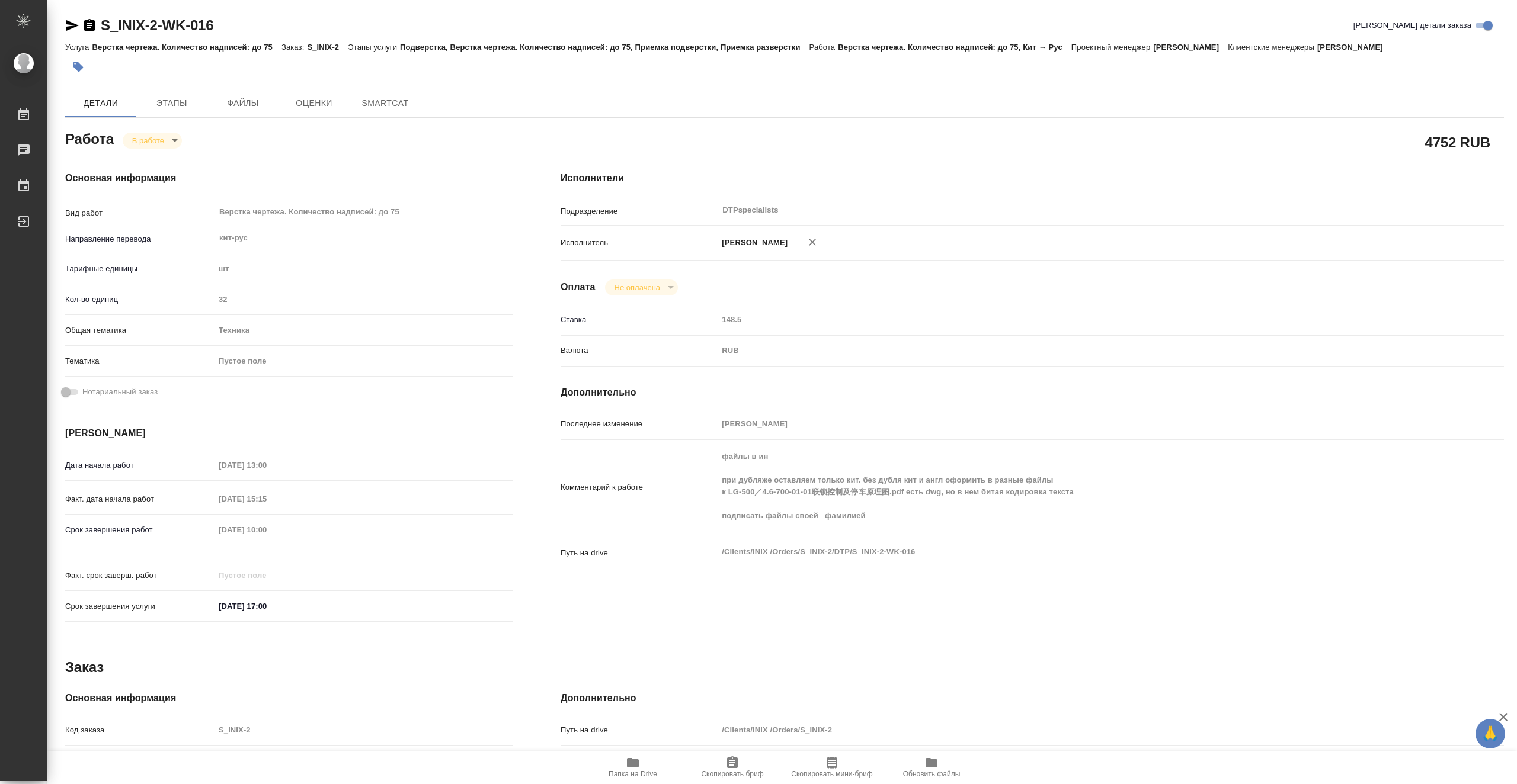
type textarea "x"
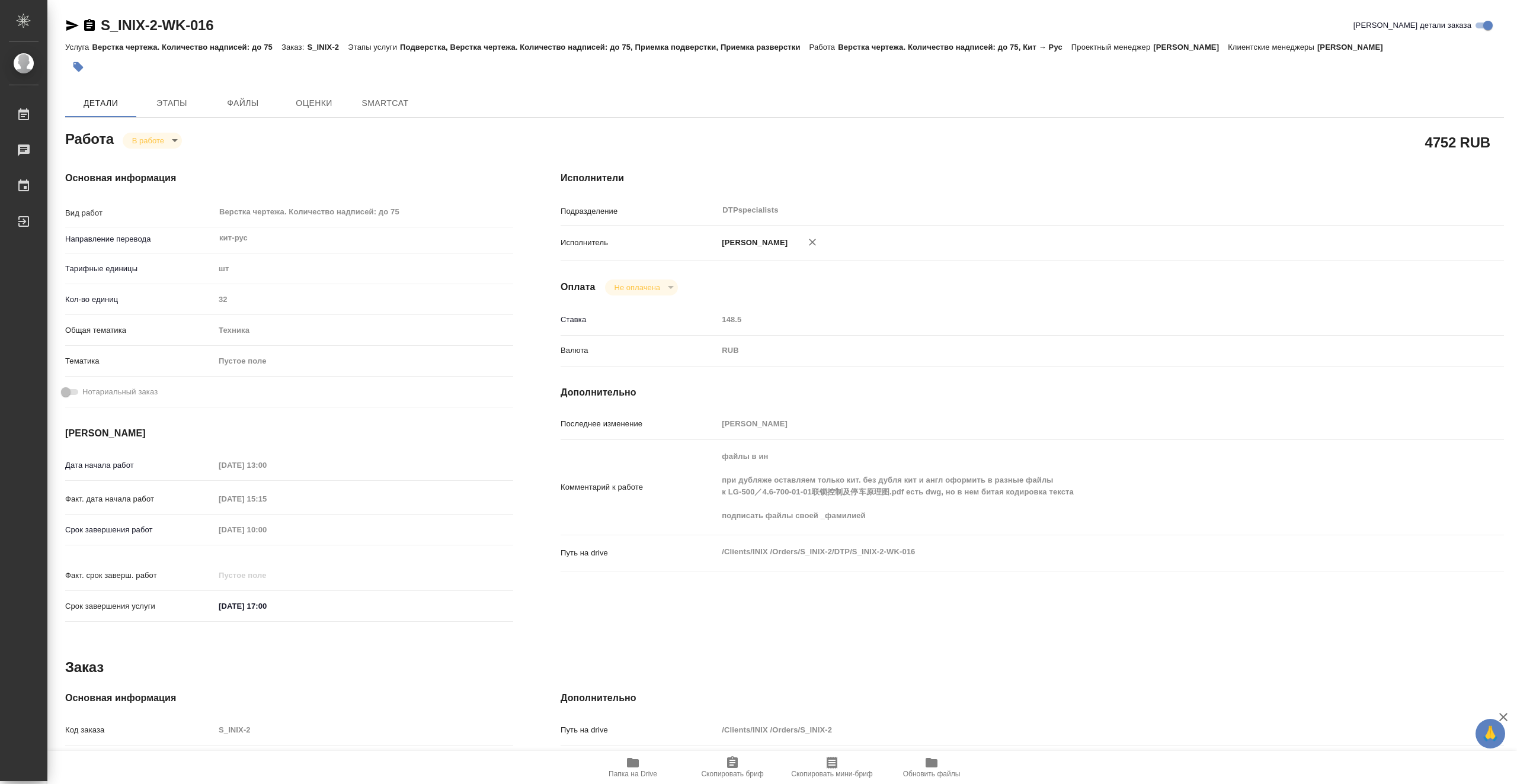
type textarea "x"
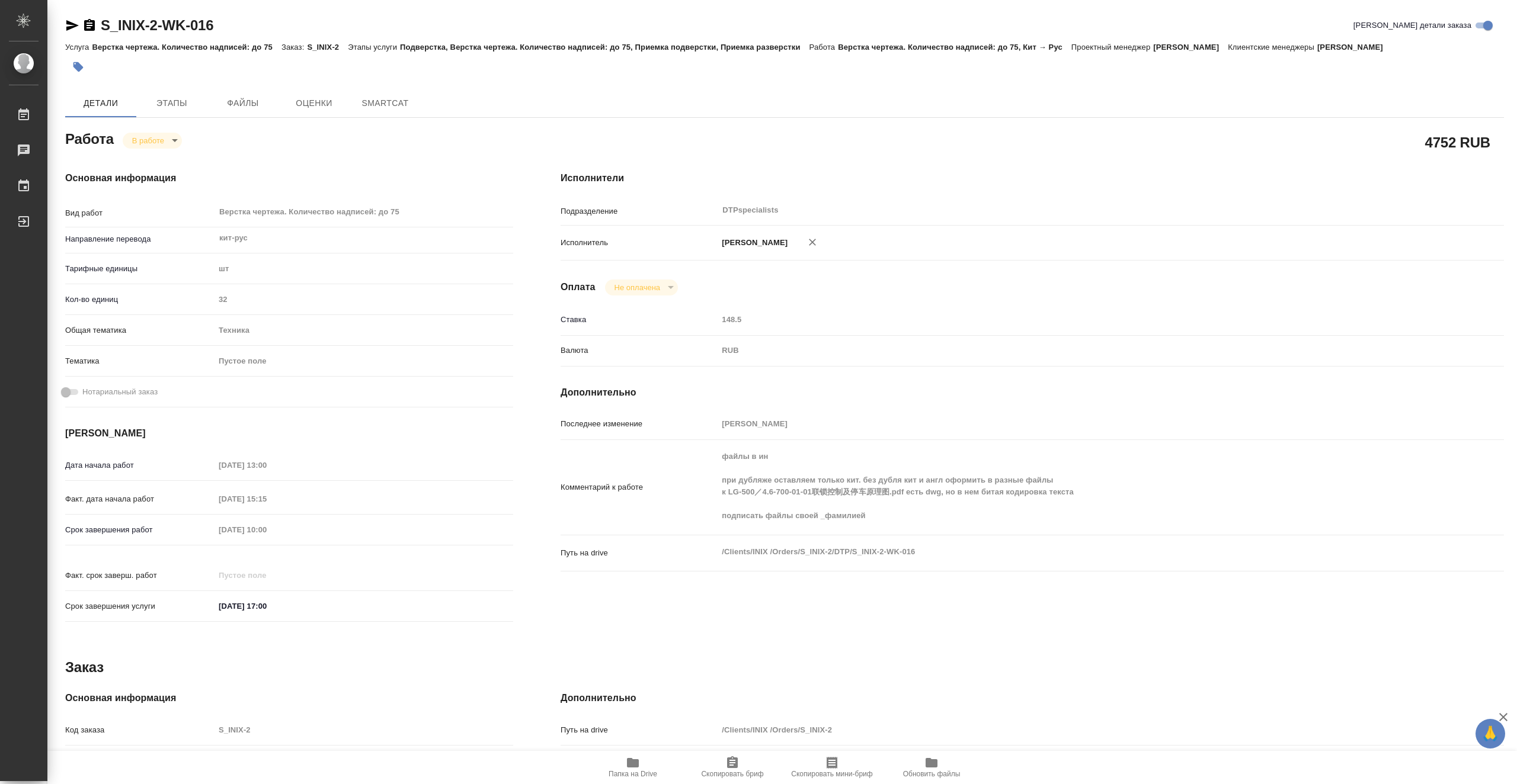
type textarea "x"
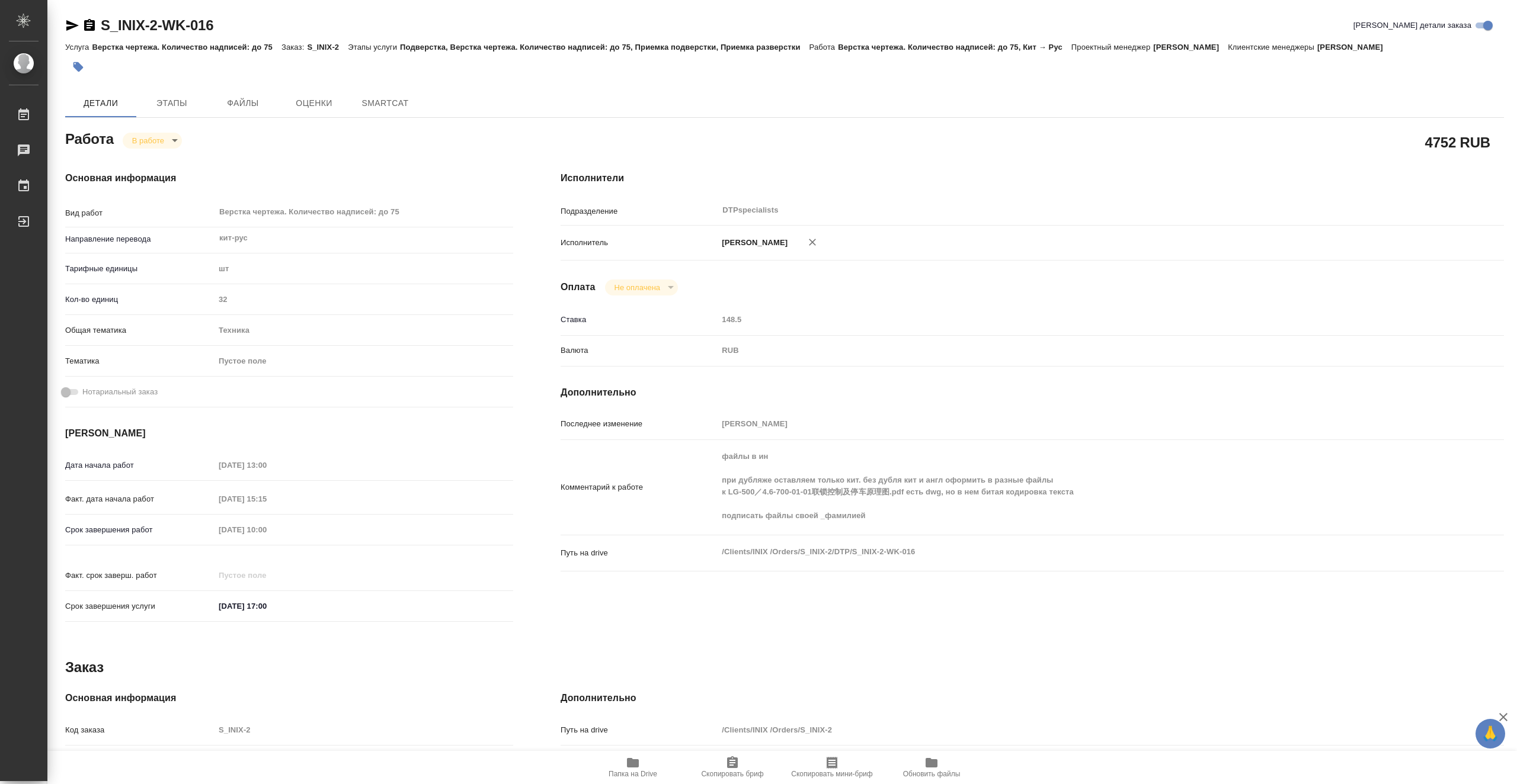
type textarea "x"
click at [818, 242] on icon "button" at bounding box center [812, 243] width 12 height 12
type textarea "x"
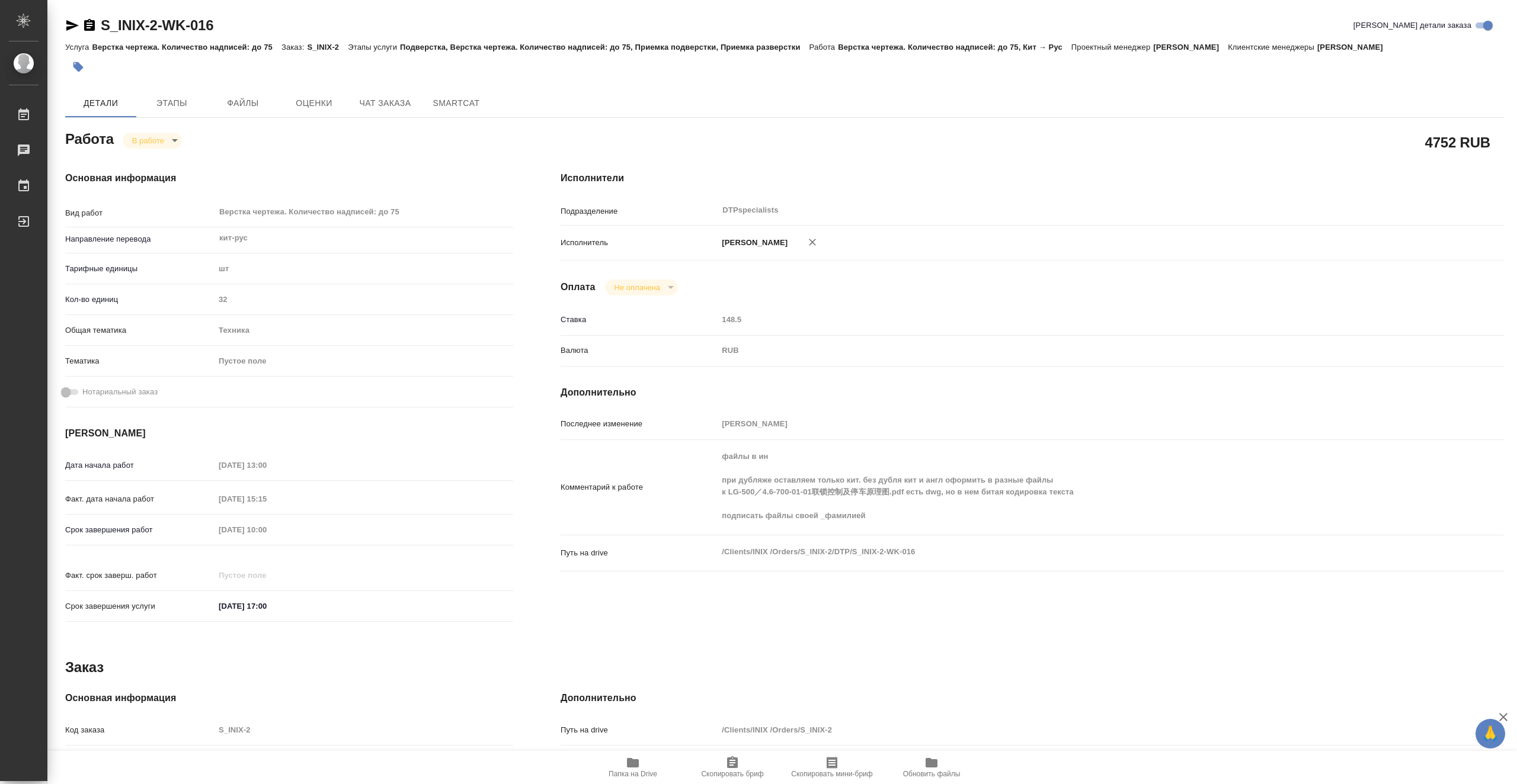
type textarea "x"
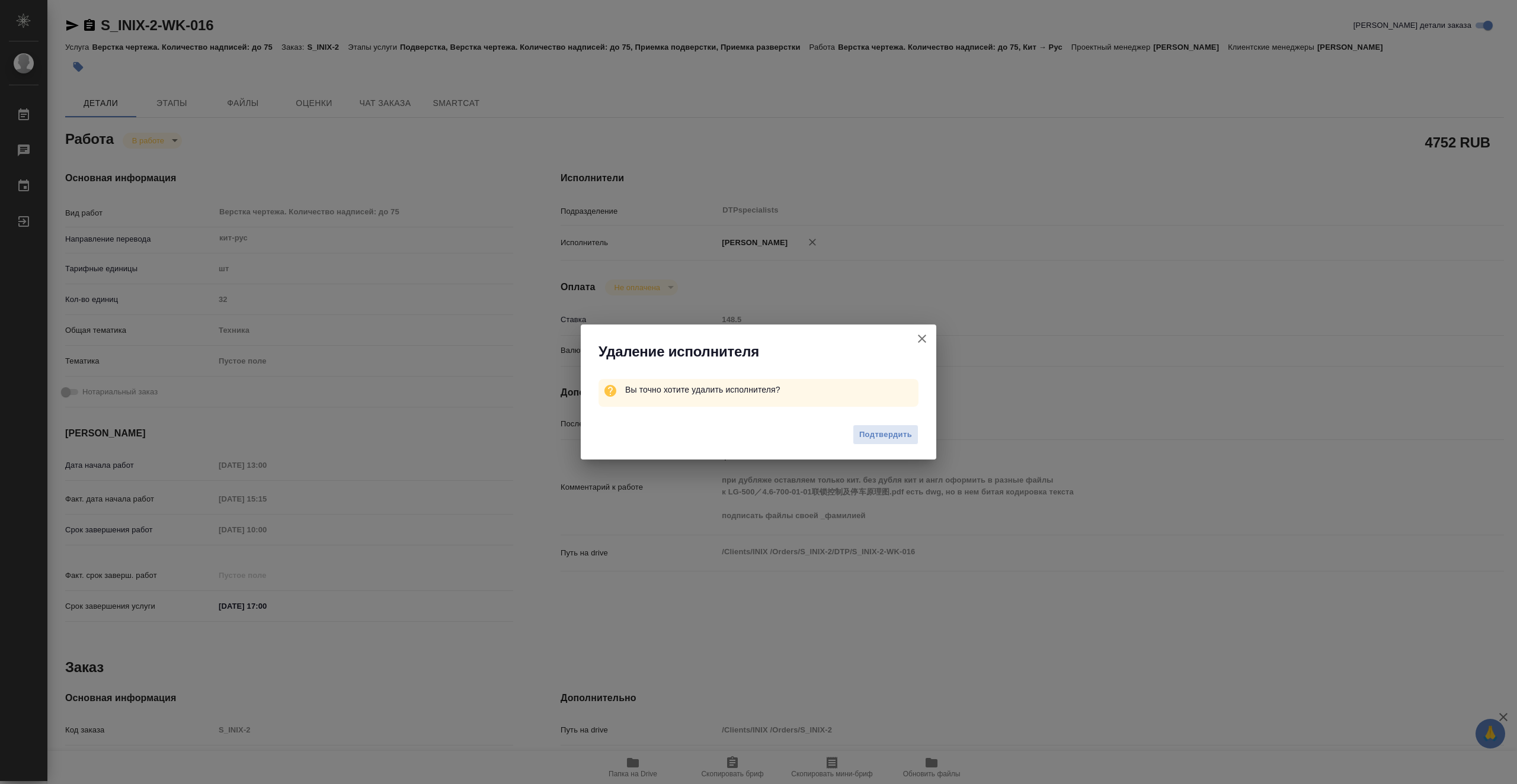
type textarea "x"
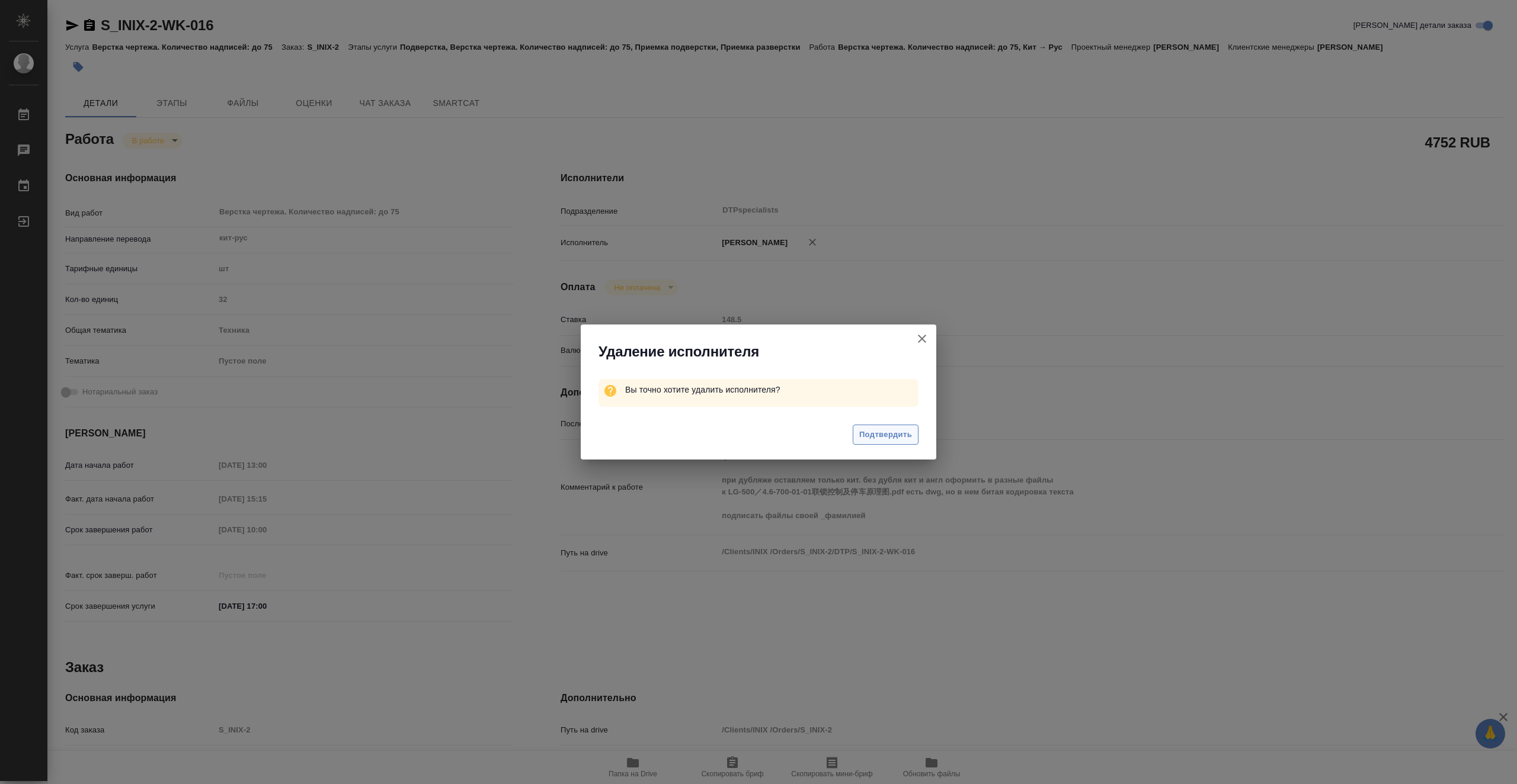
type textarea "x"
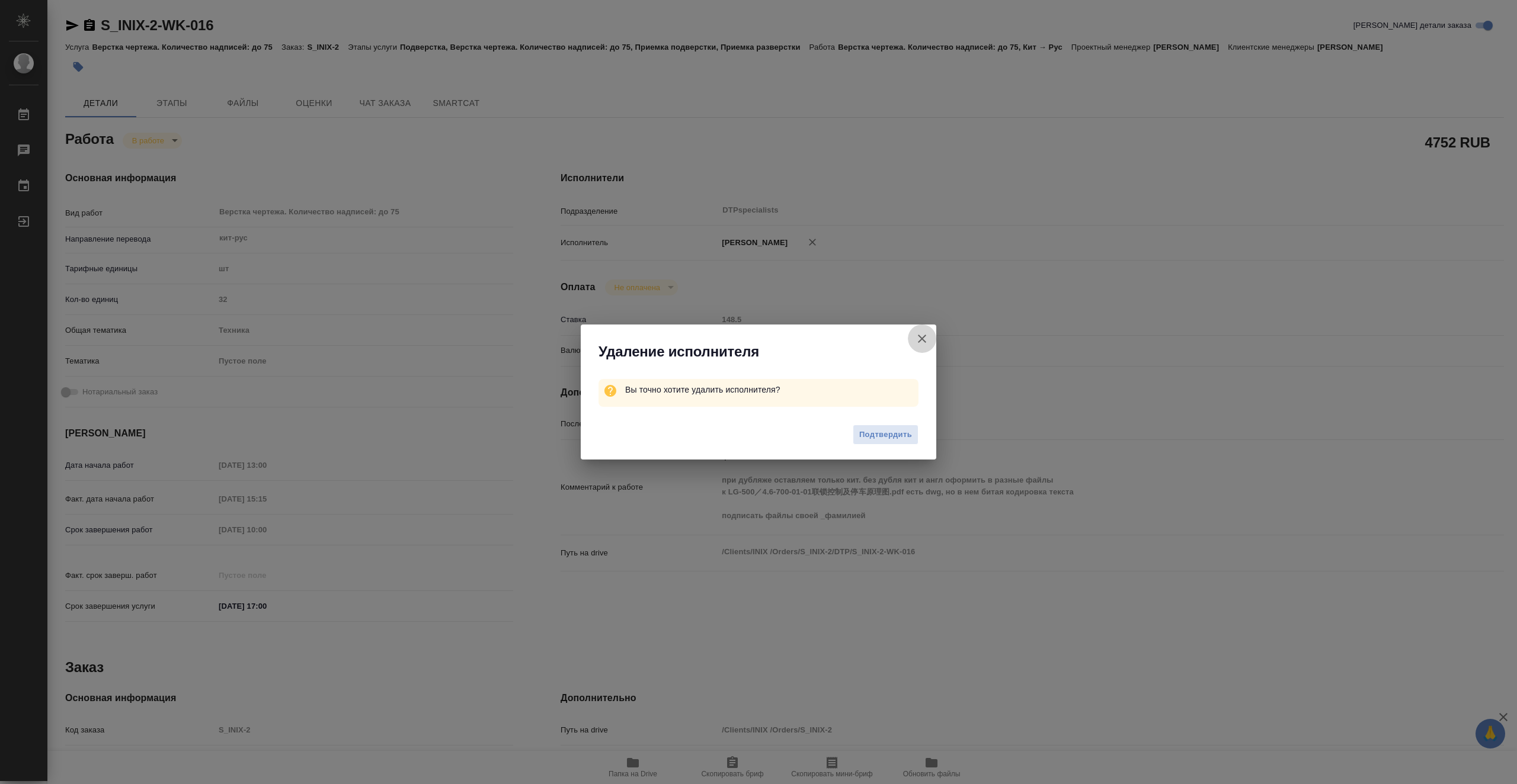
click at [919, 332] on icon "button" at bounding box center [921, 338] width 14 height 14
type textarea "x"
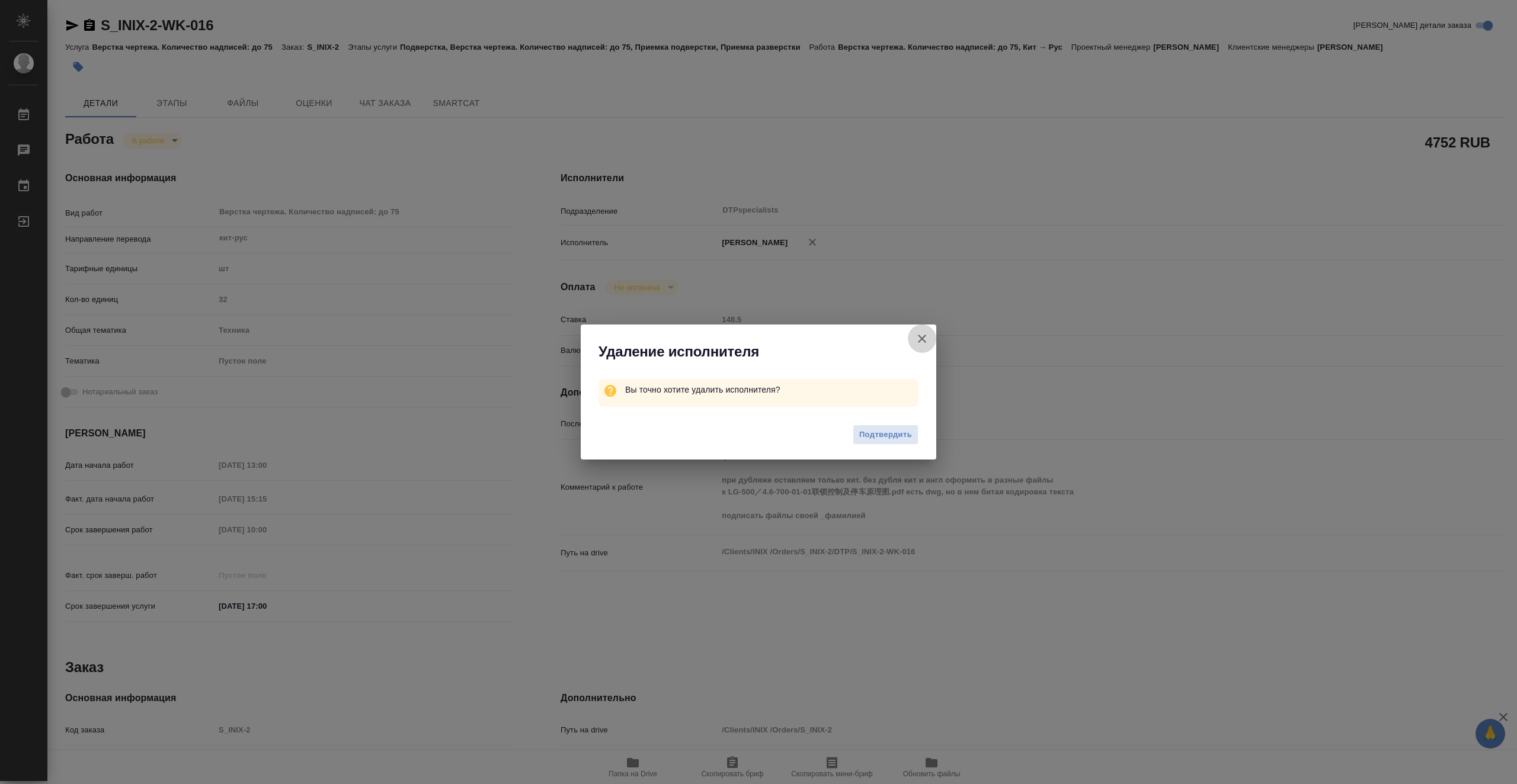
type textarea "x"
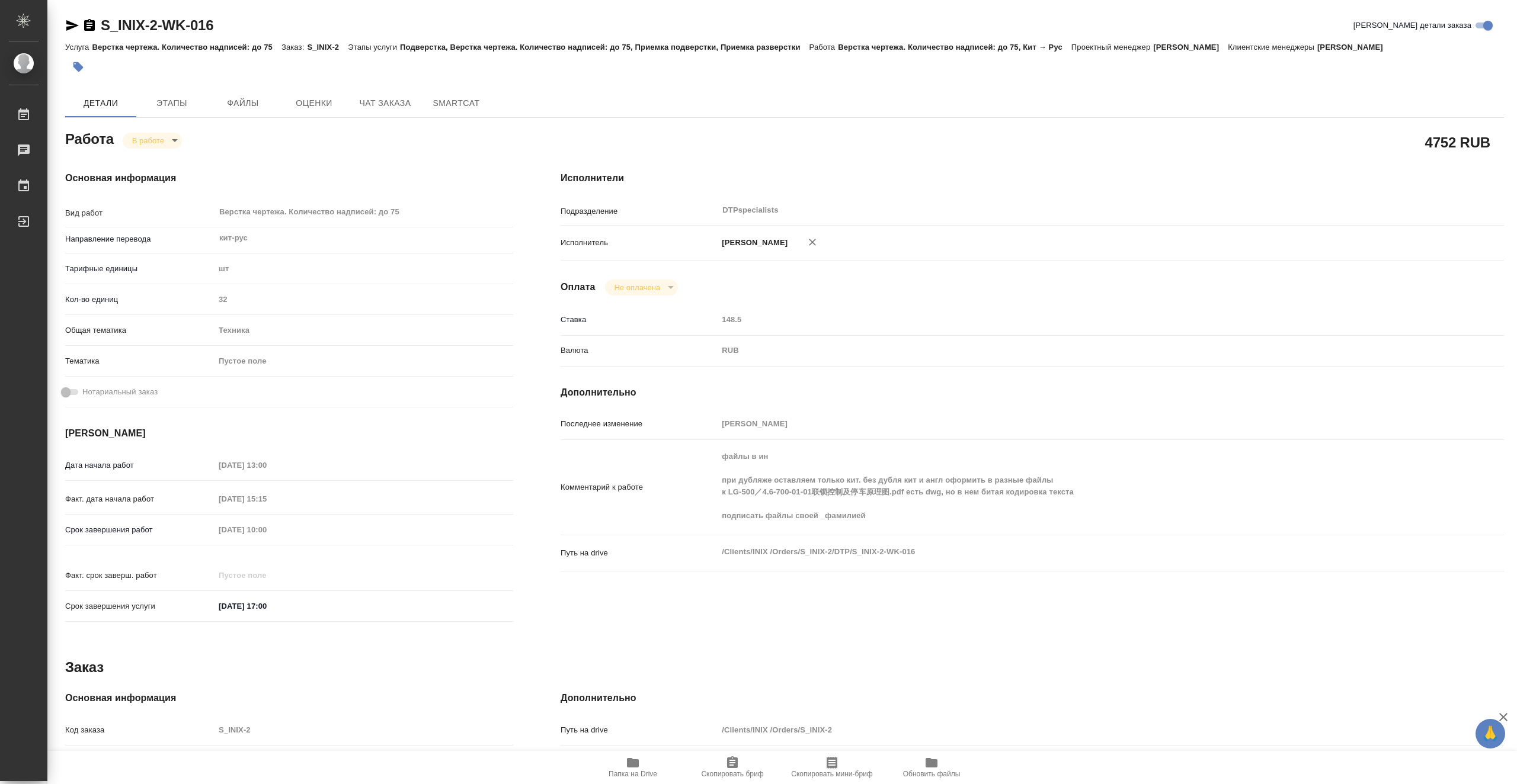
type textarea "x"
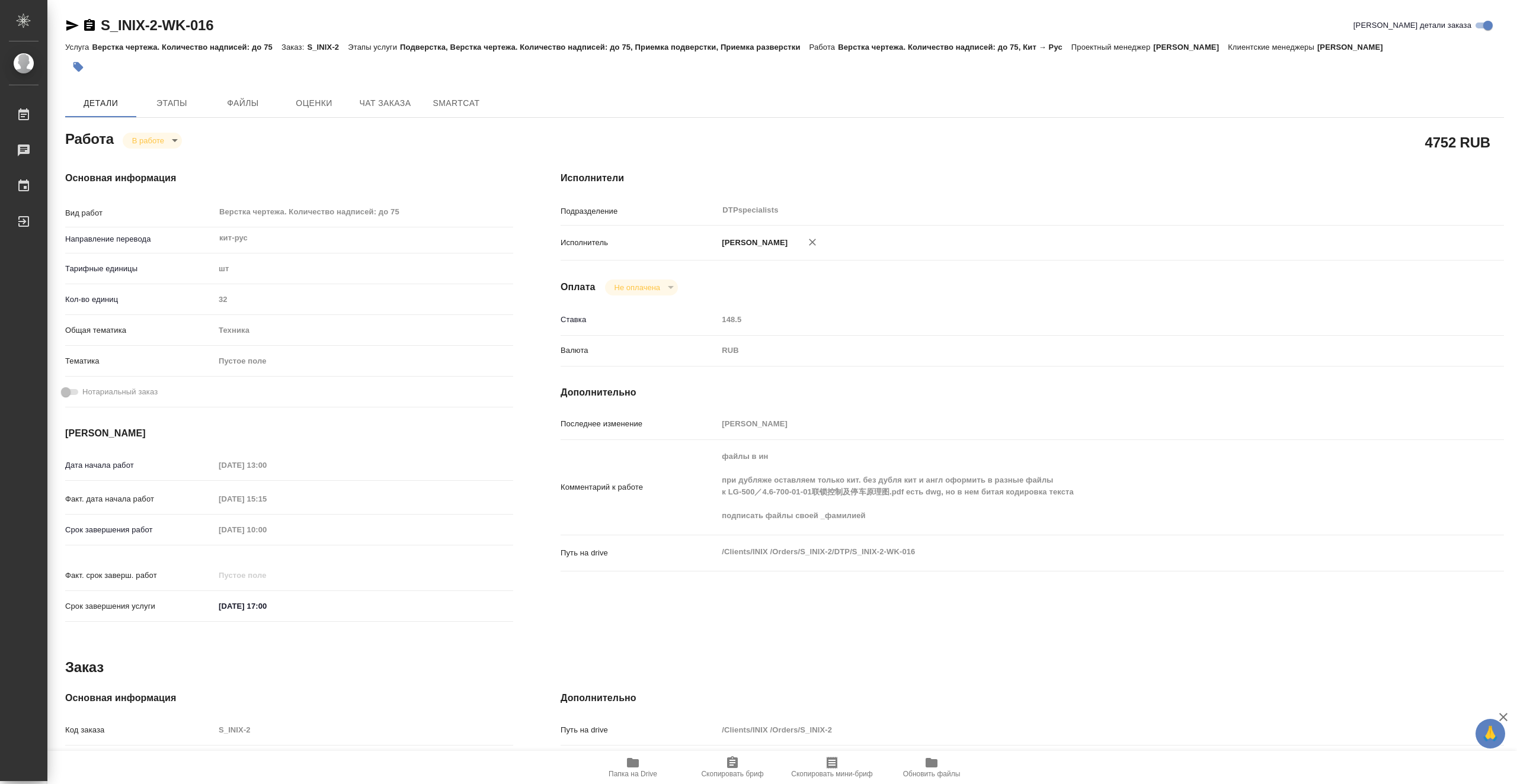
type textarea "x"
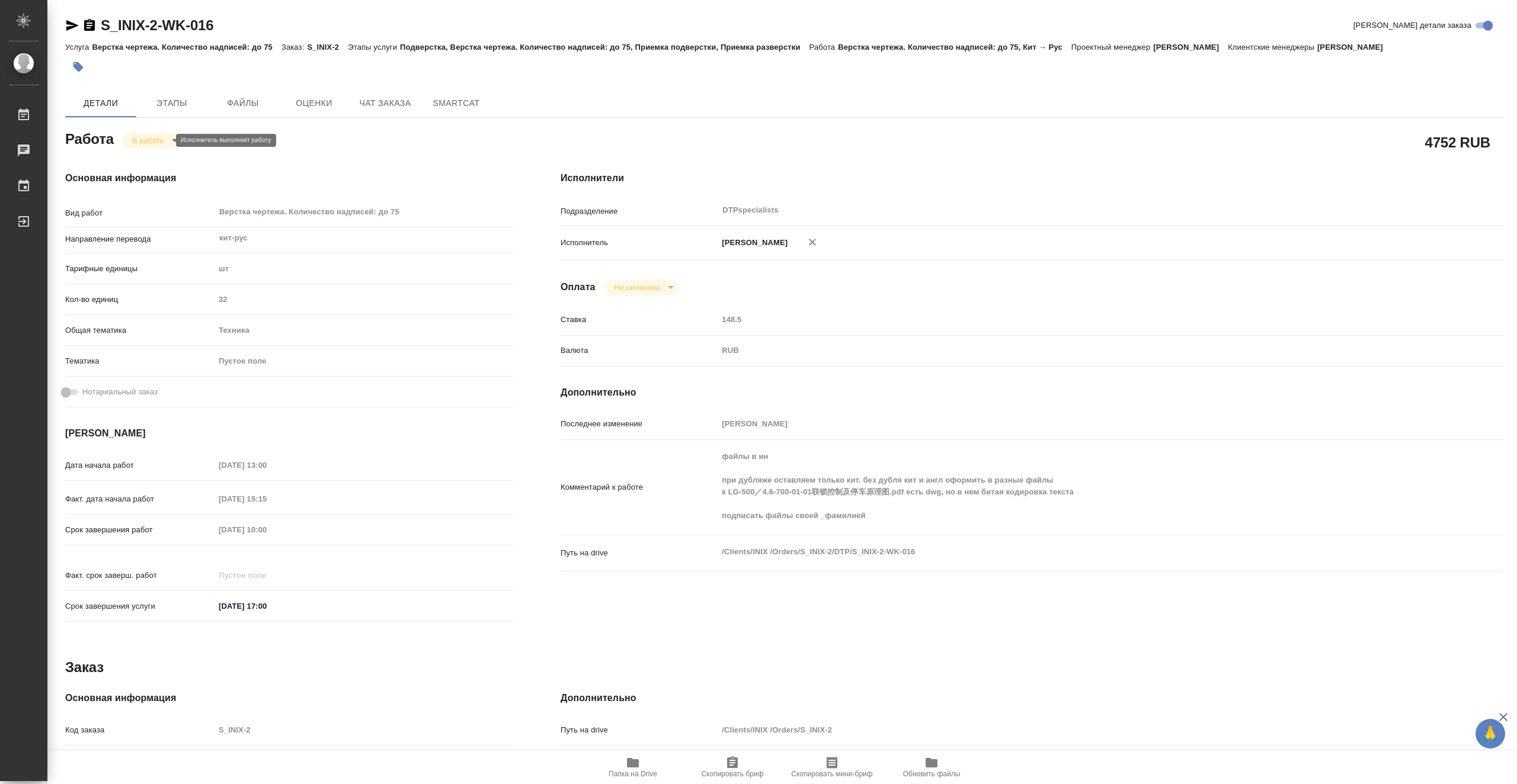
click at [155, 142] on body "🙏 .cls-1 fill:#fff; AWATERA Vasiutchenko Aleksandr Работы 0 Чаты График Выйти S…" at bounding box center [758, 392] width 1517 height 784
click at [876, 243] on div at bounding box center [758, 392] width 1517 height 784
click at [816, 240] on icon "button" at bounding box center [811, 242] width 7 height 7
type textarea "x"
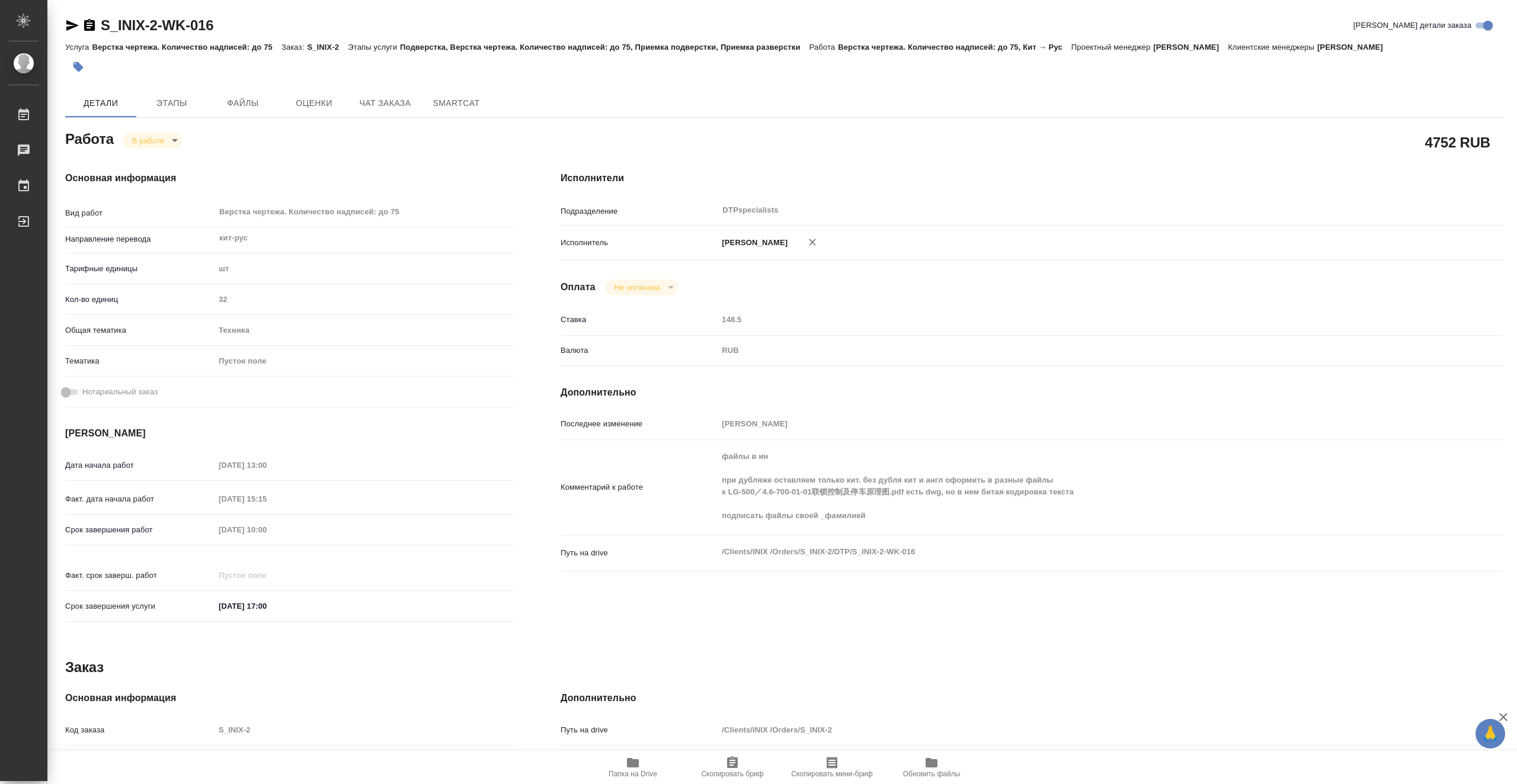
type textarea "x"
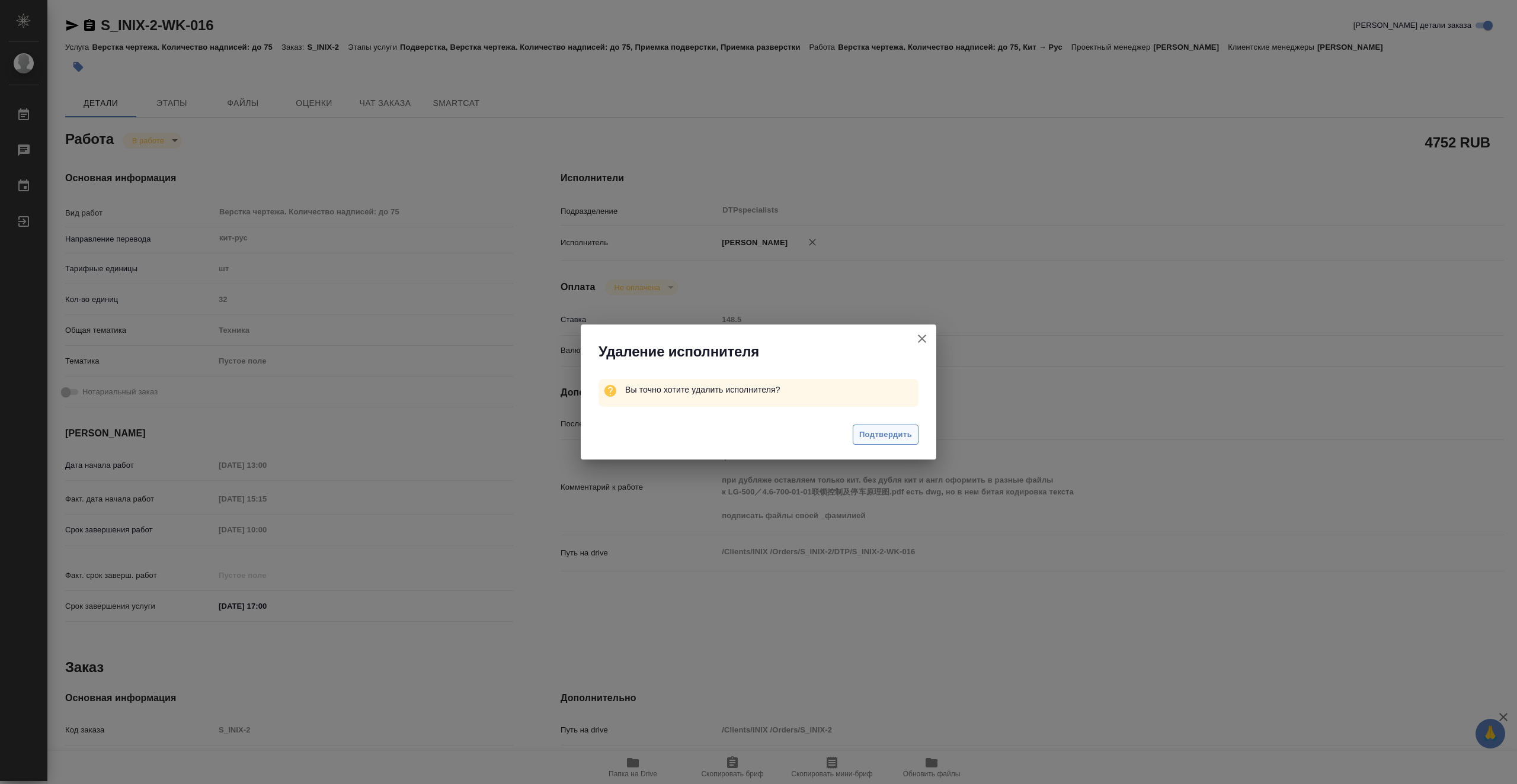
click at [871, 440] on span "Подтвердить" at bounding box center [885, 435] width 52 height 13
type textarea "x"
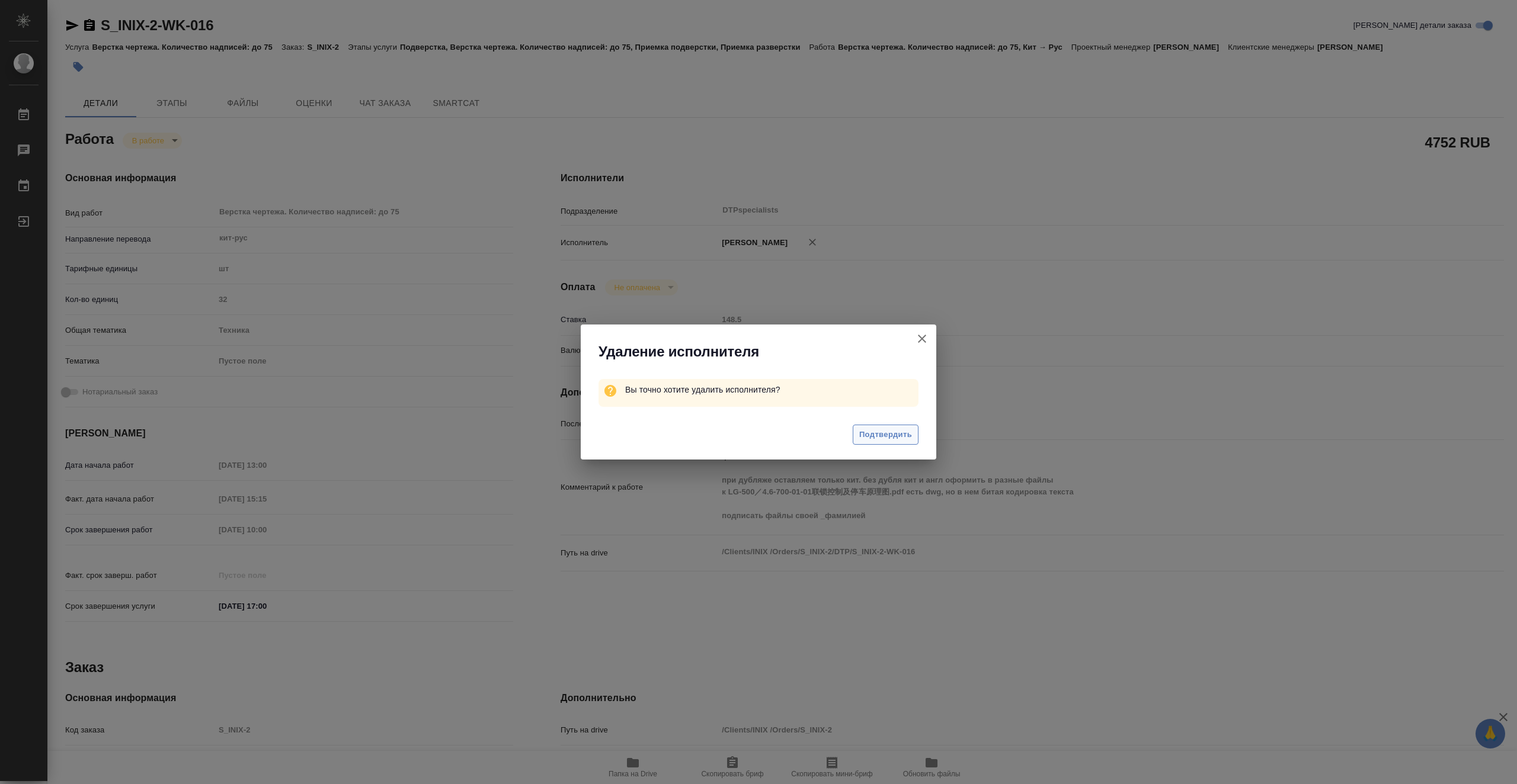
type textarea "x"
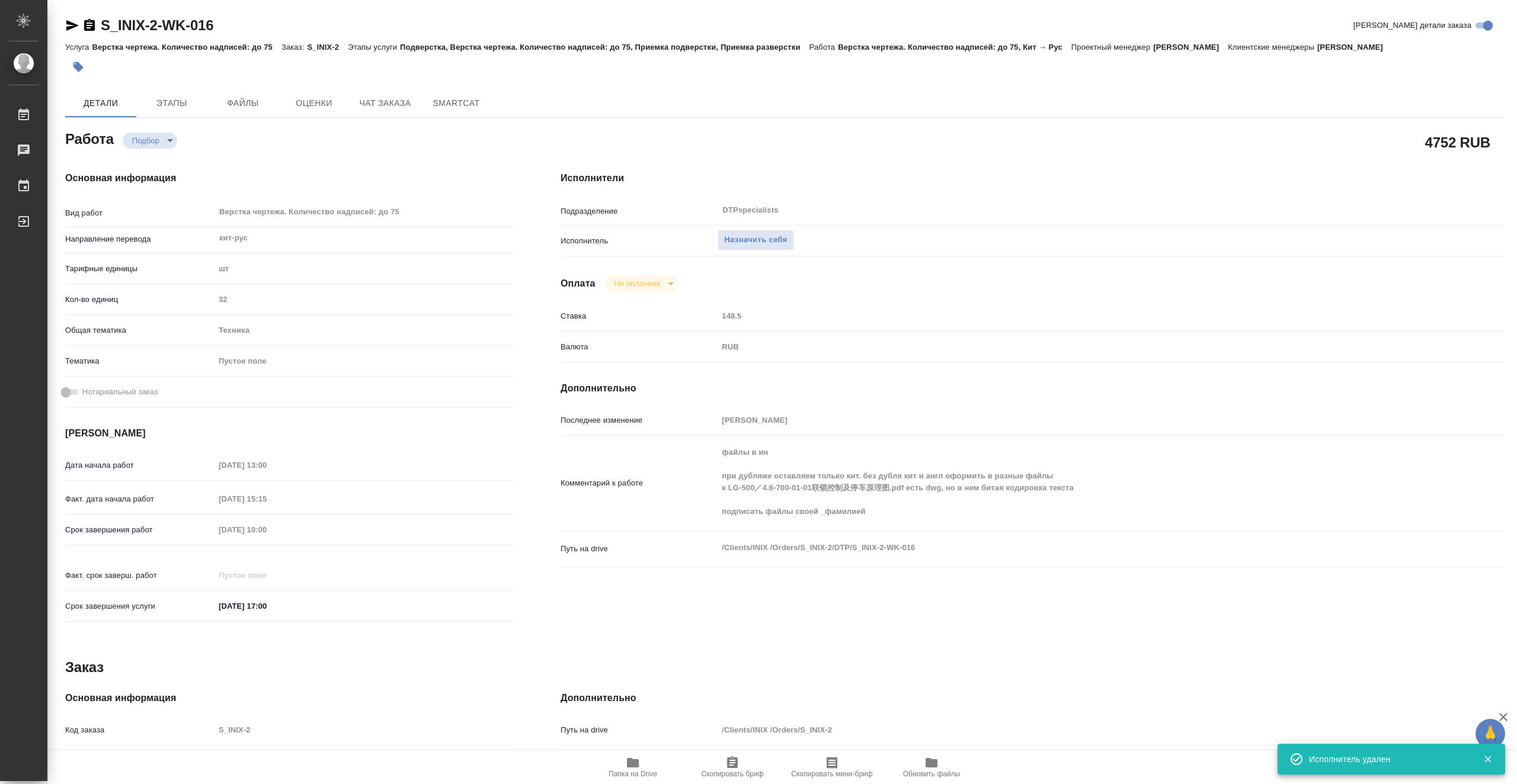
type textarea "x"
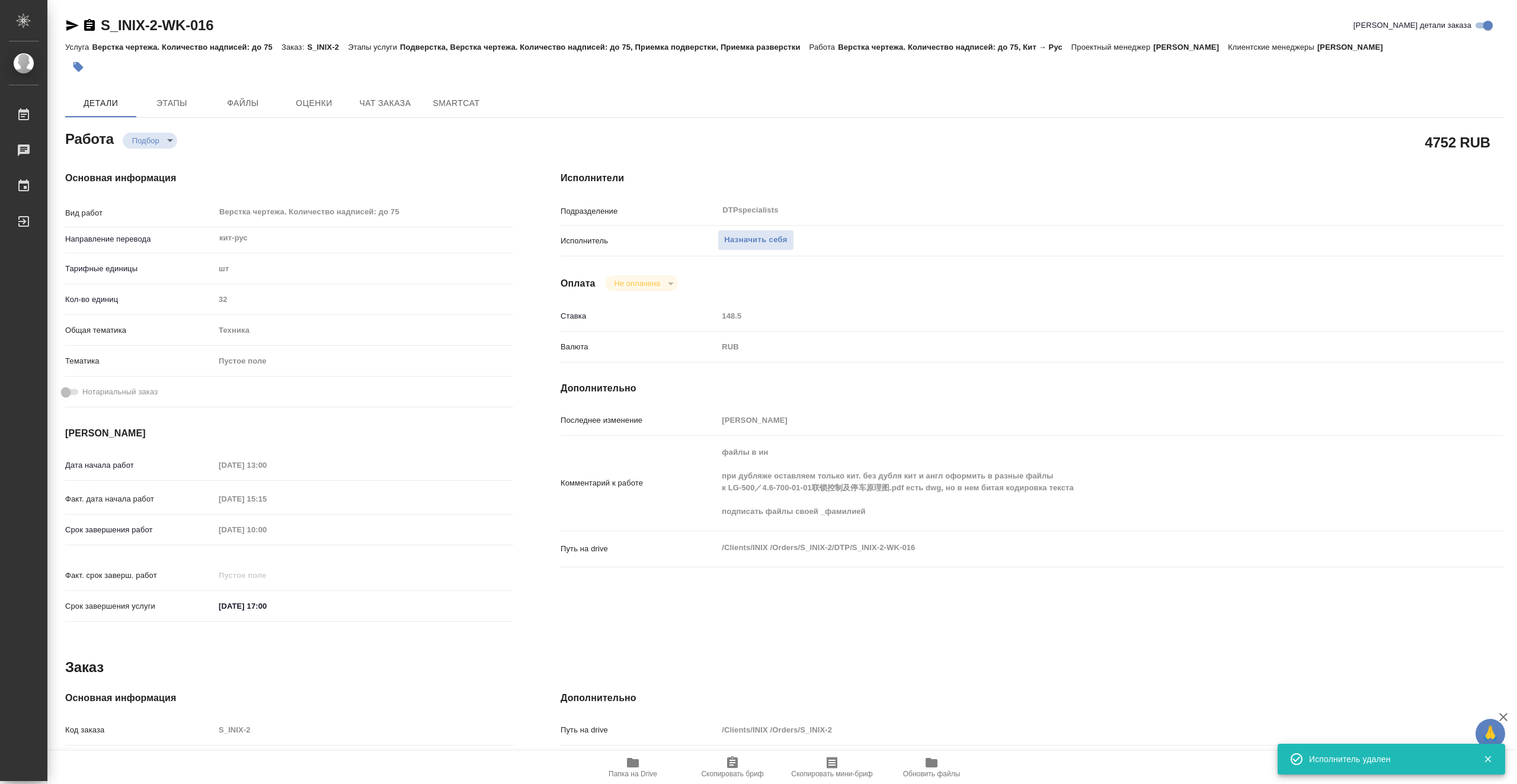
type textarea "x"
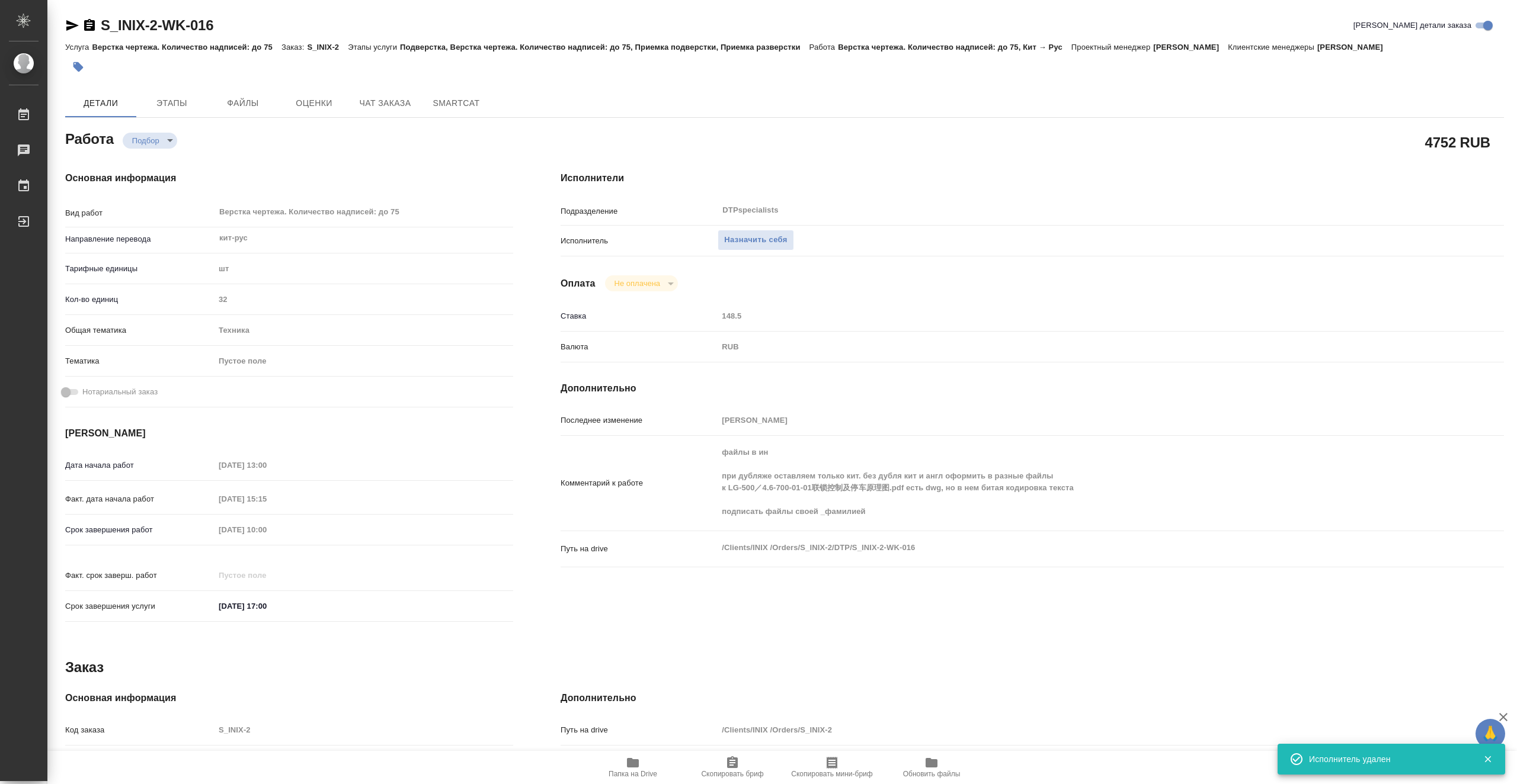
type textarea "x"
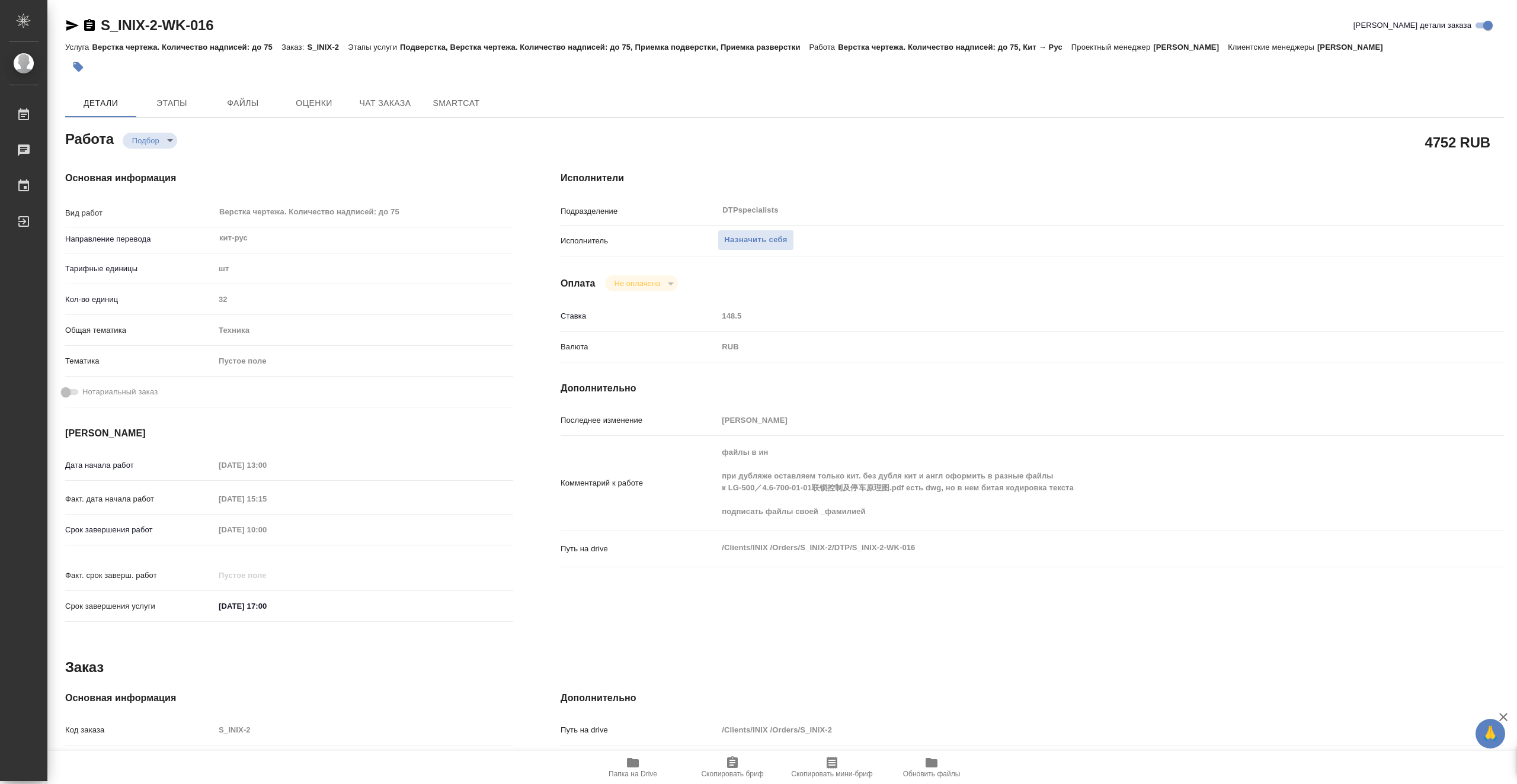
type textarea "x"
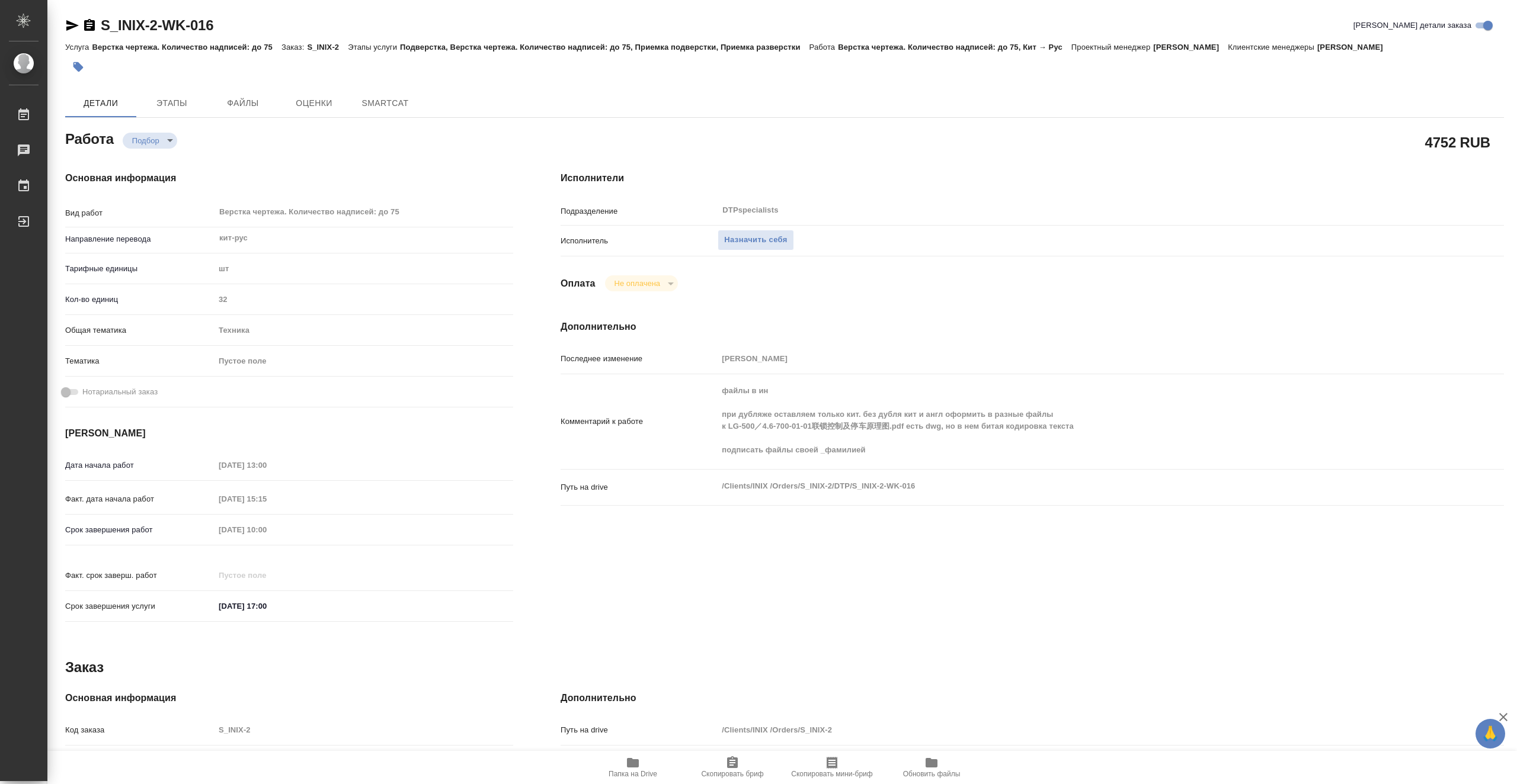
type textarea "x"
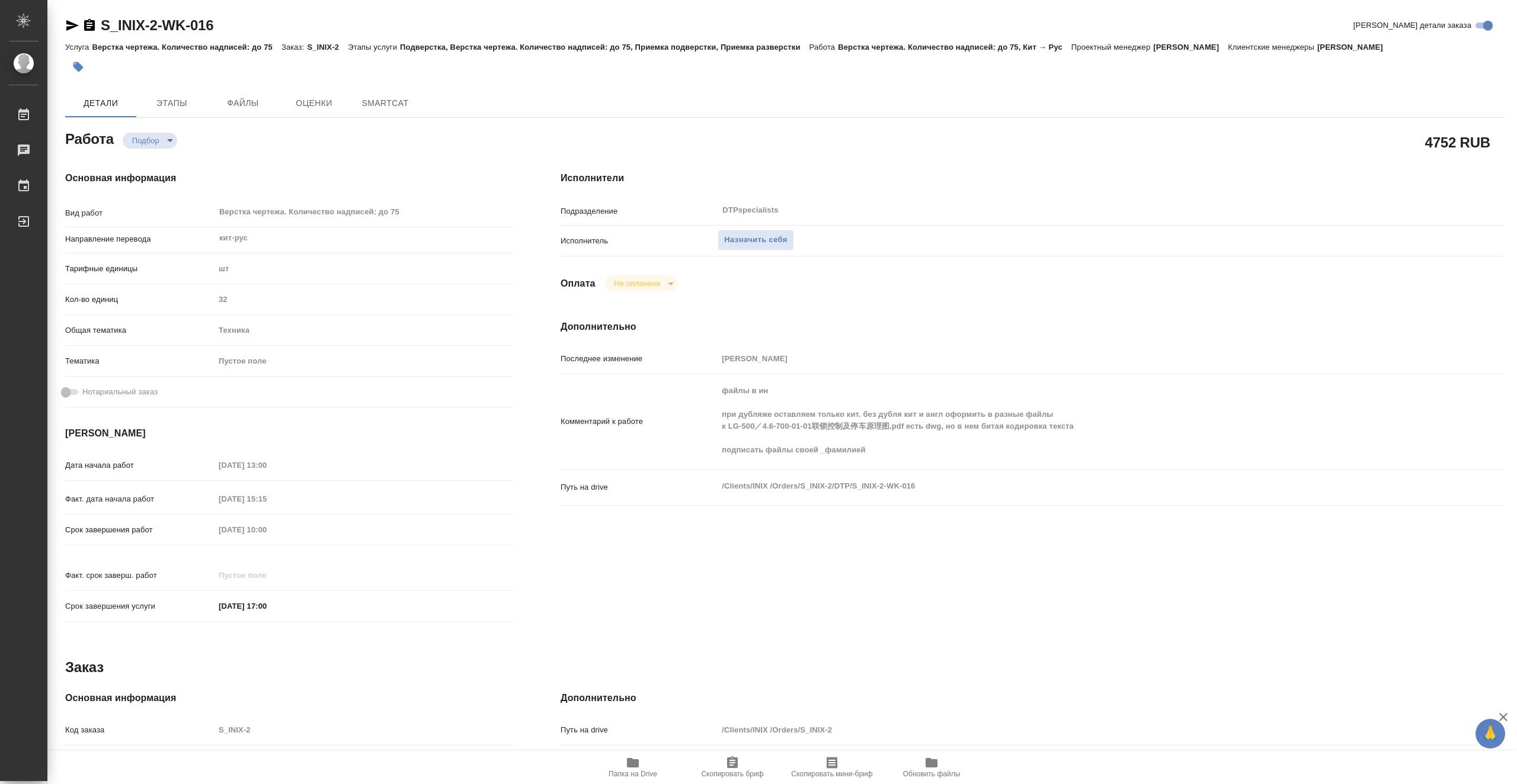
type textarea "x"
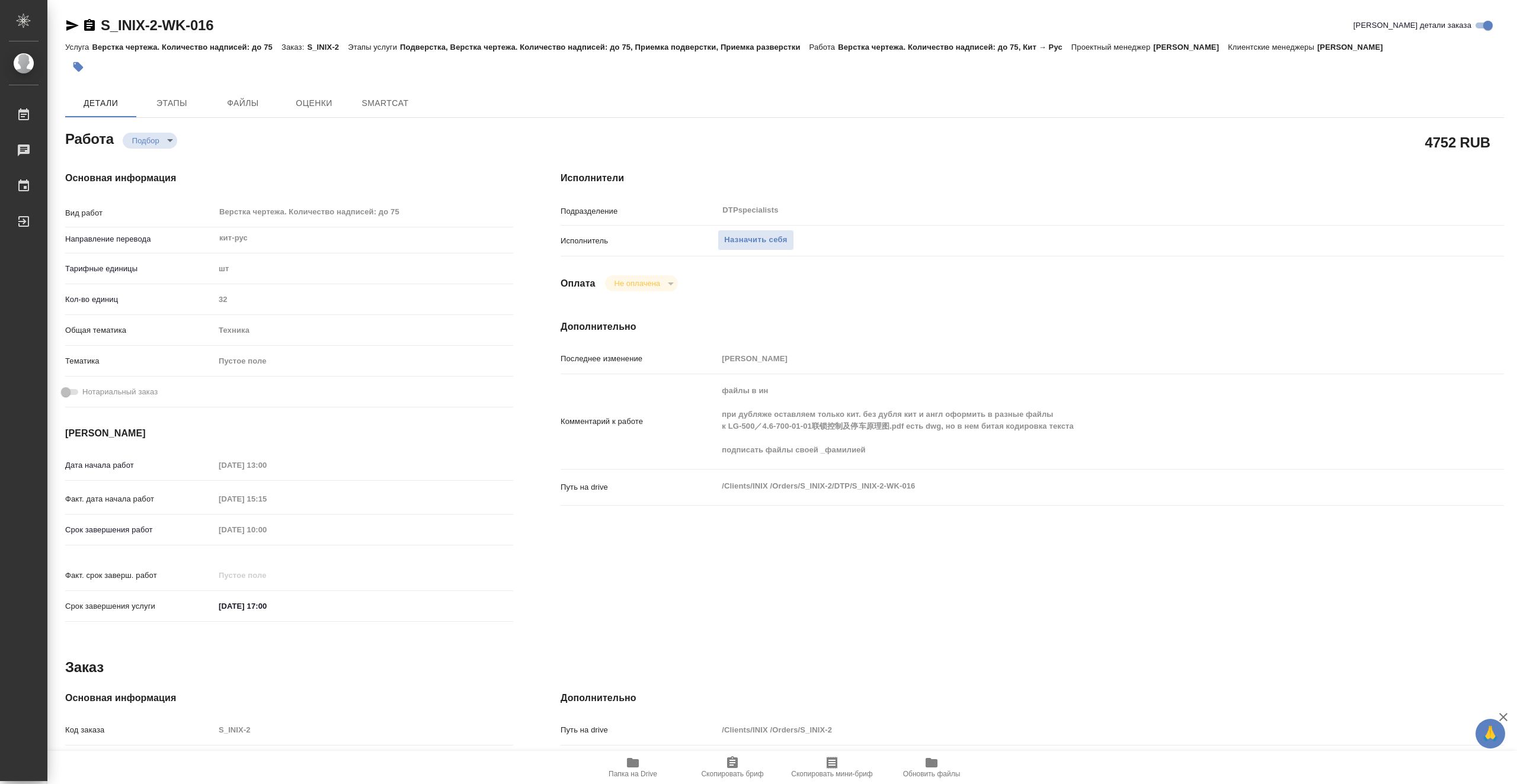
type textarea "x"
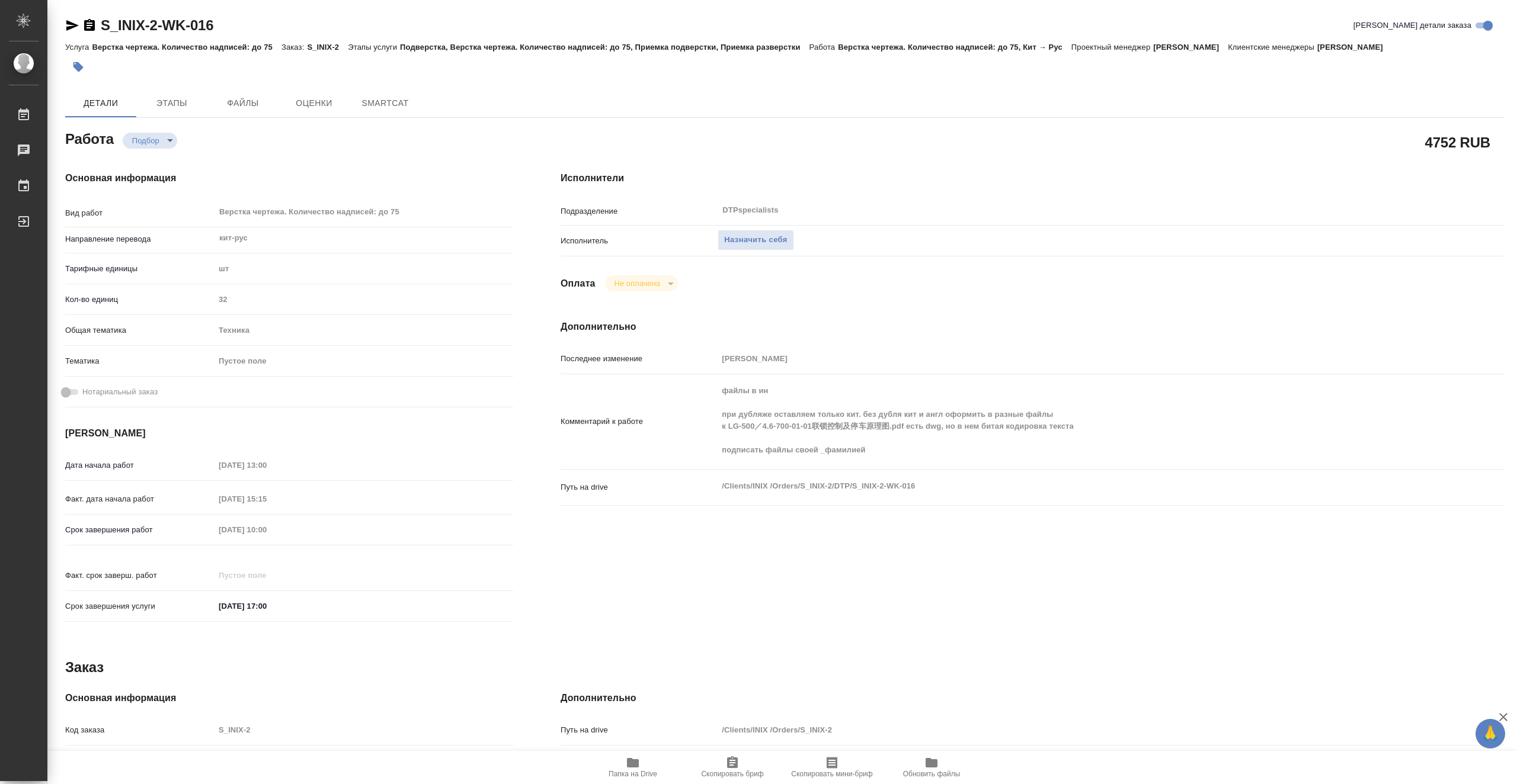
type textarea "x"
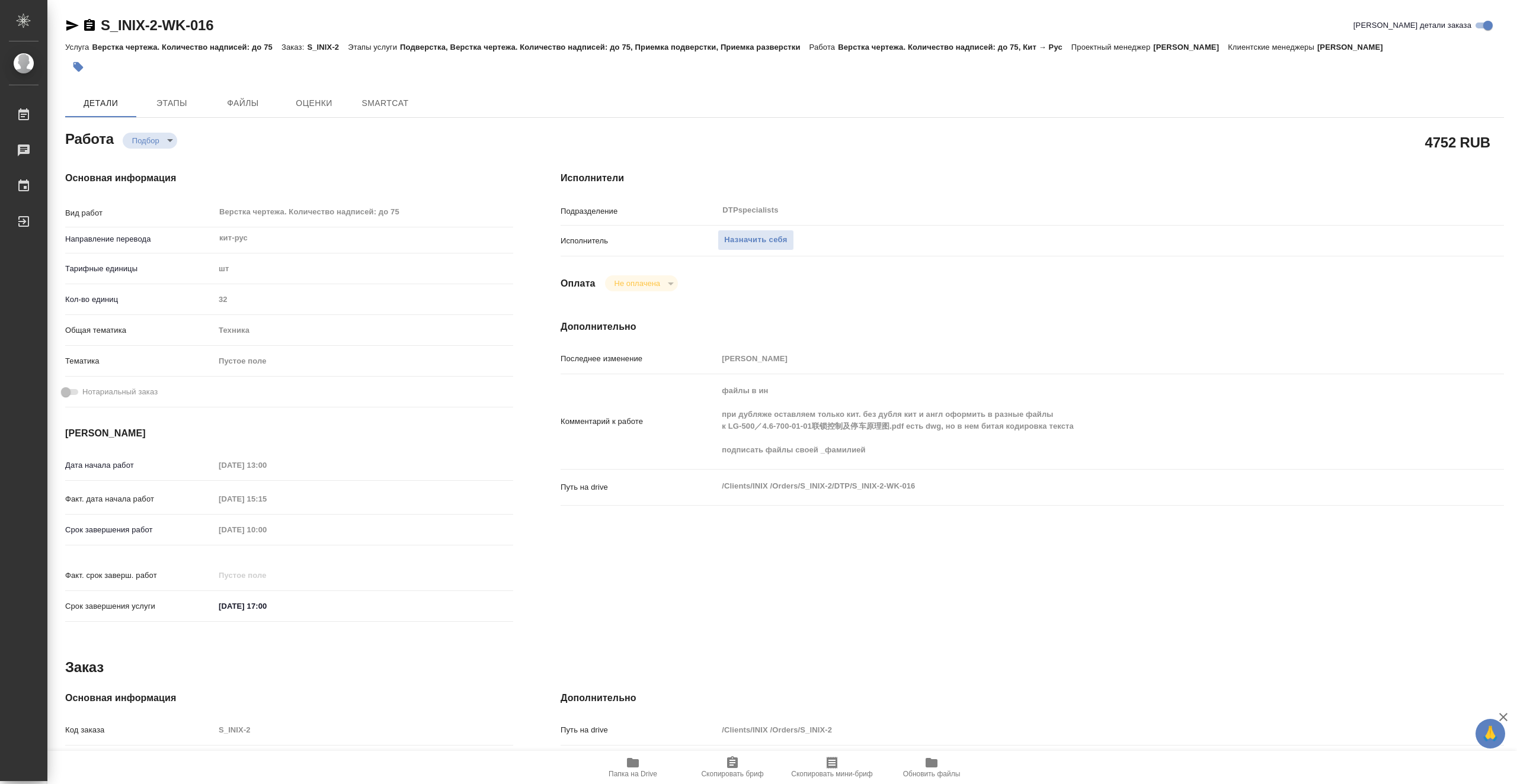
type textarea "x"
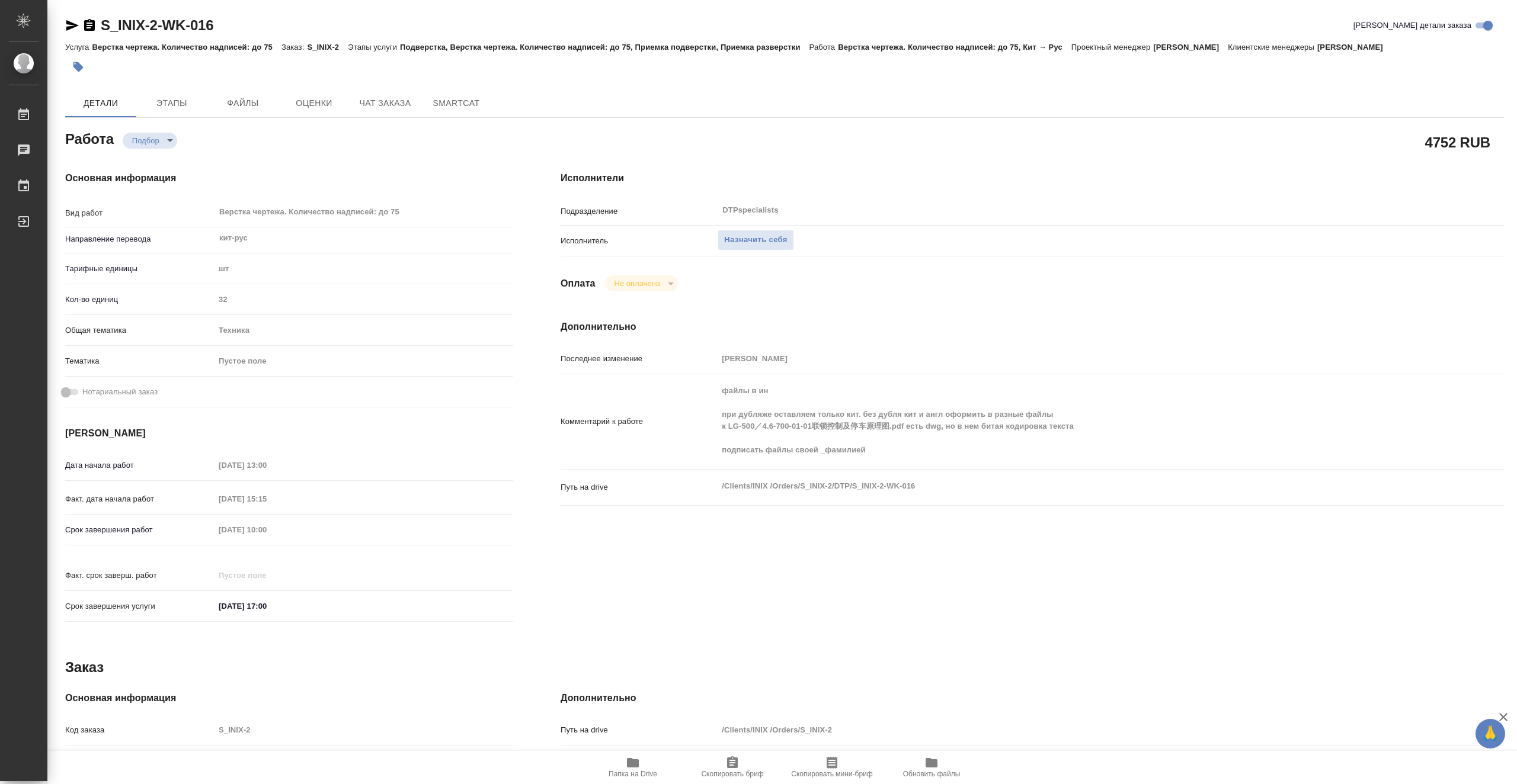
type textarea "x"
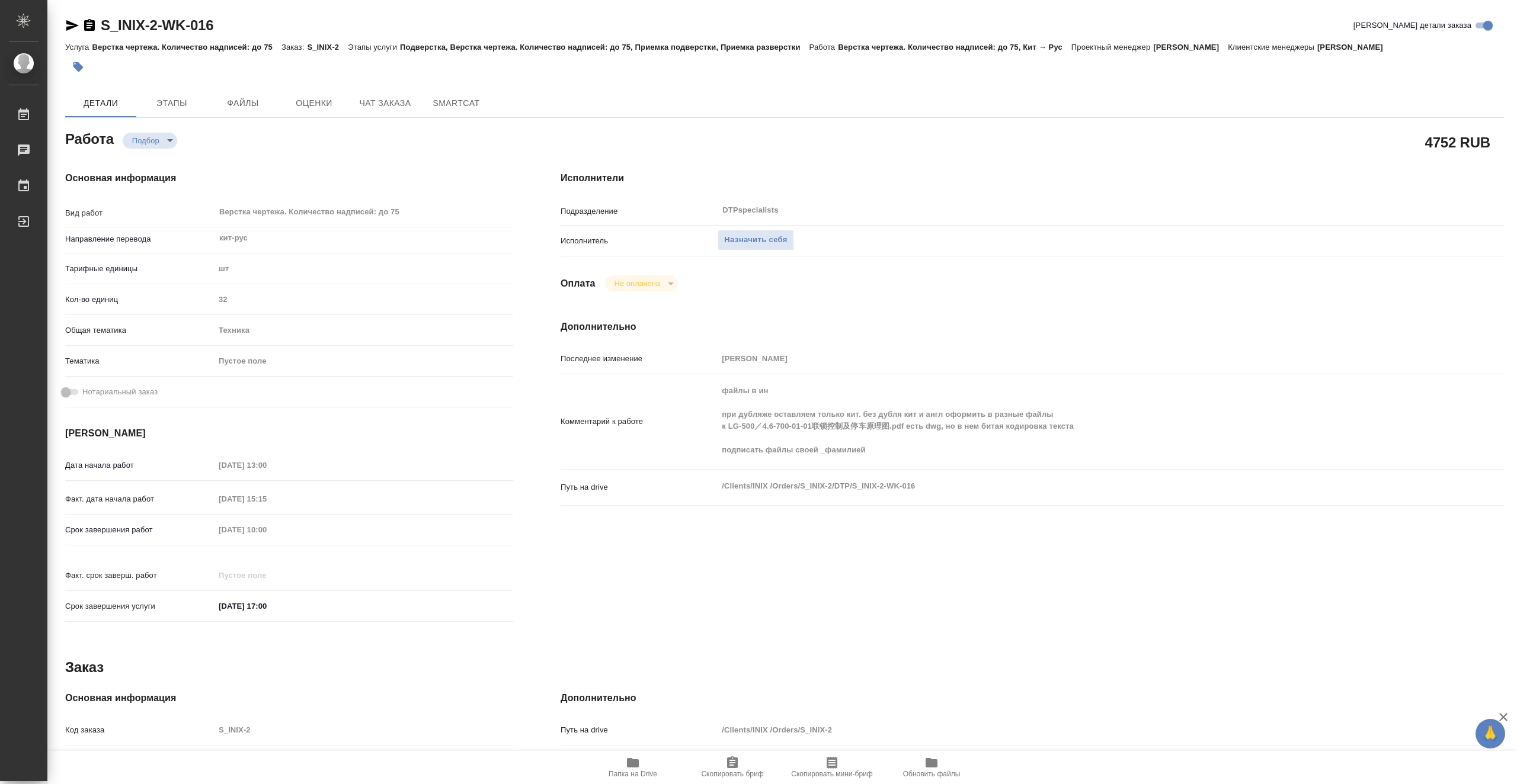
type textarea "x"
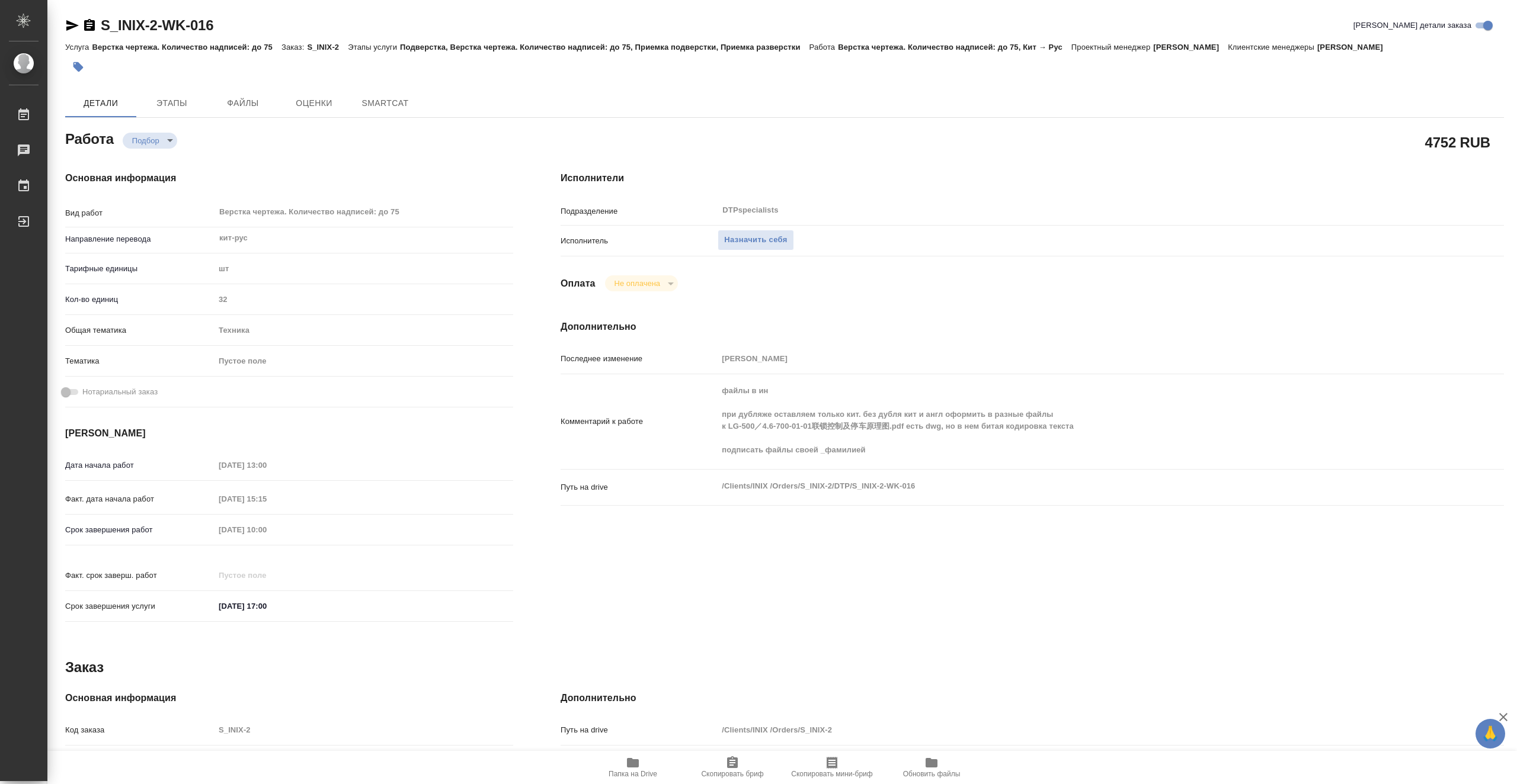
type textarea "x"
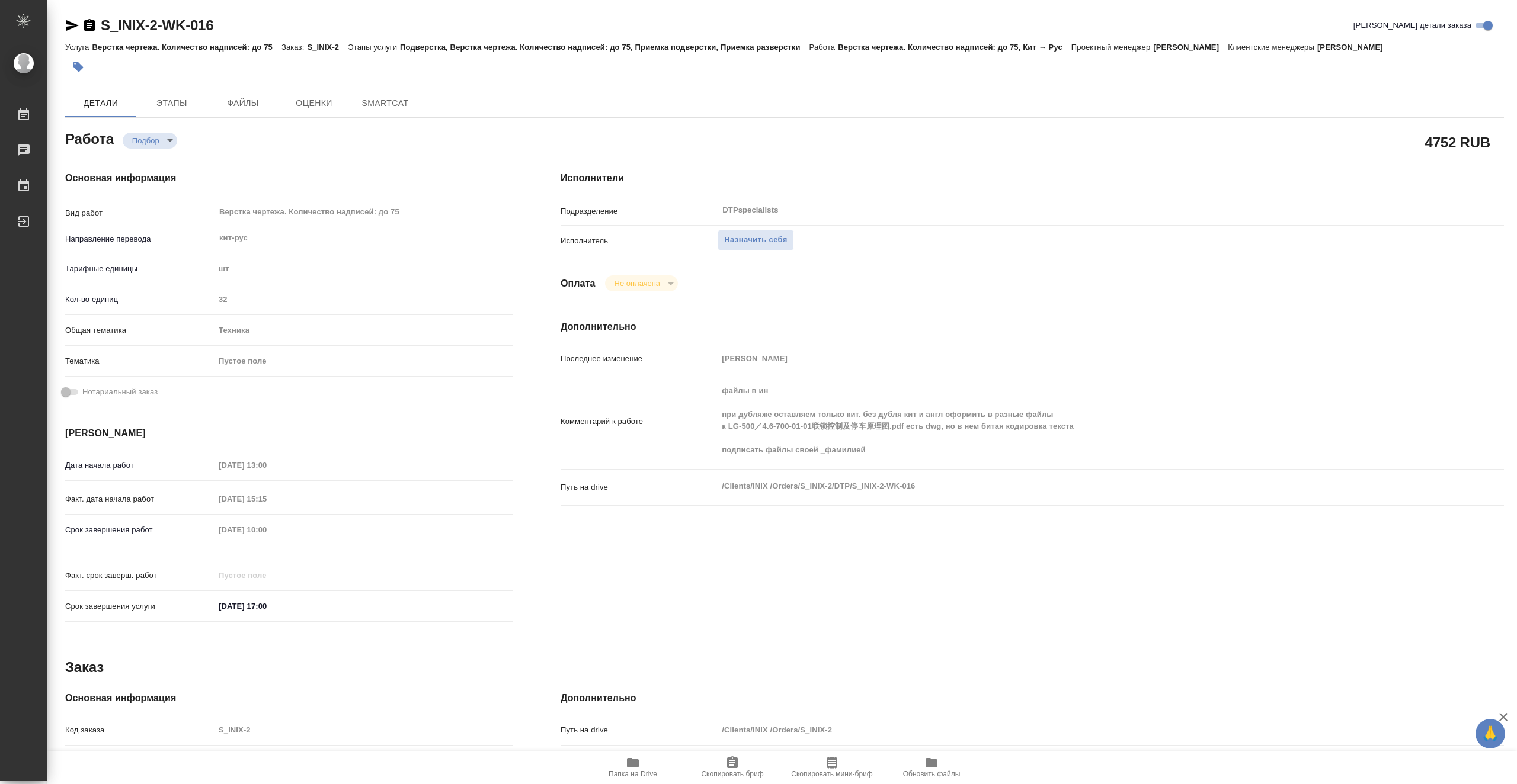
type textarea "x"
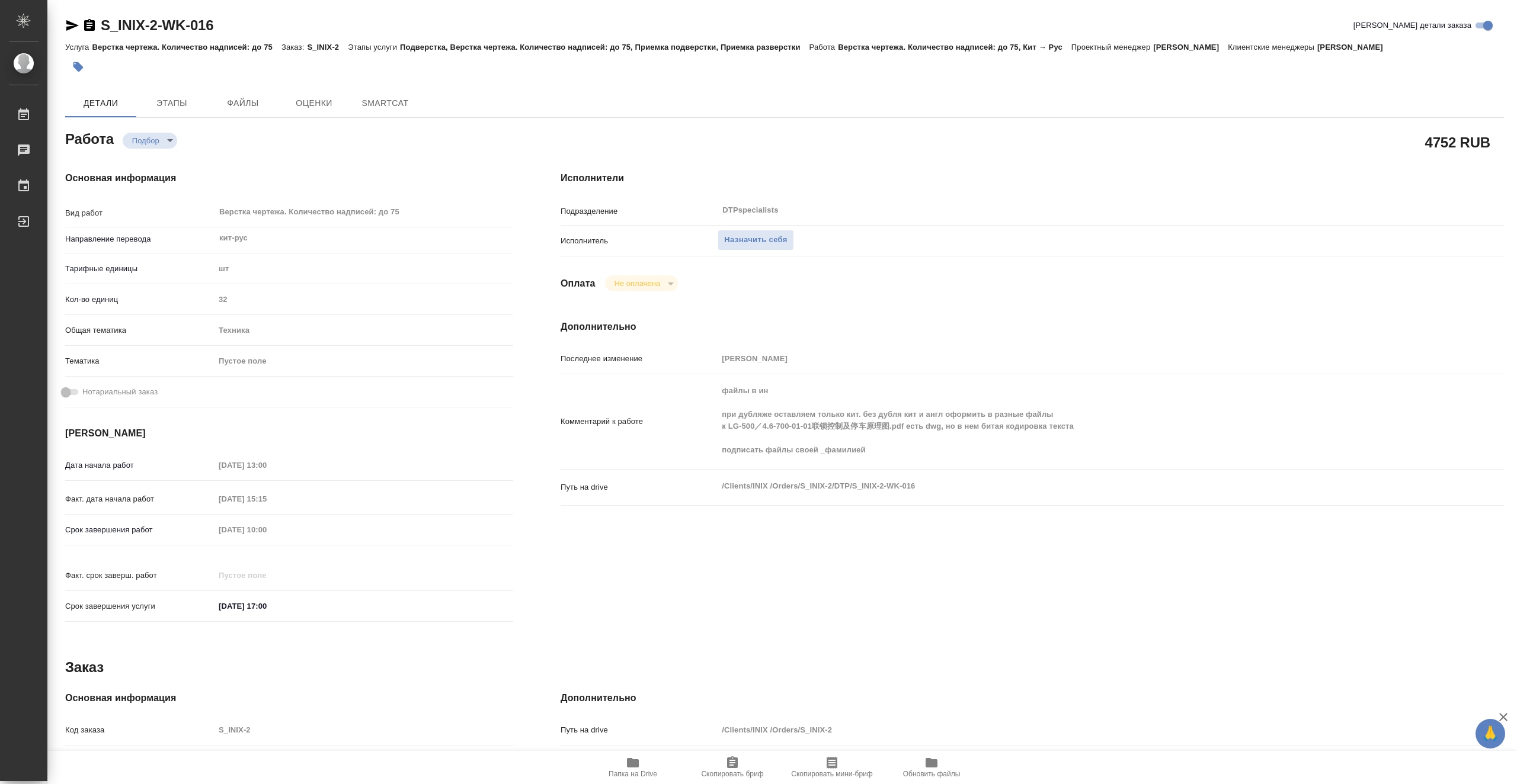
type textarea "x"
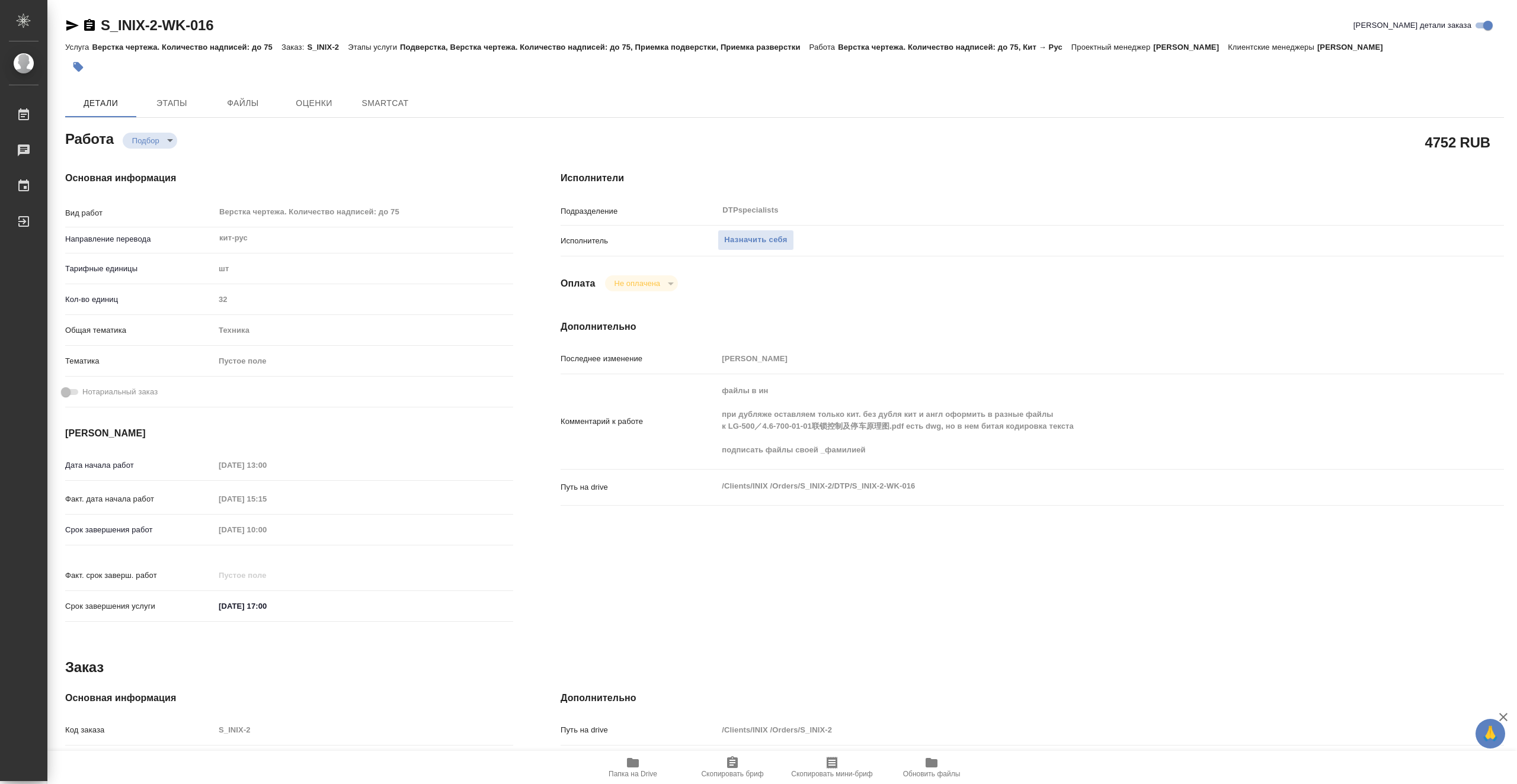
type textarea "x"
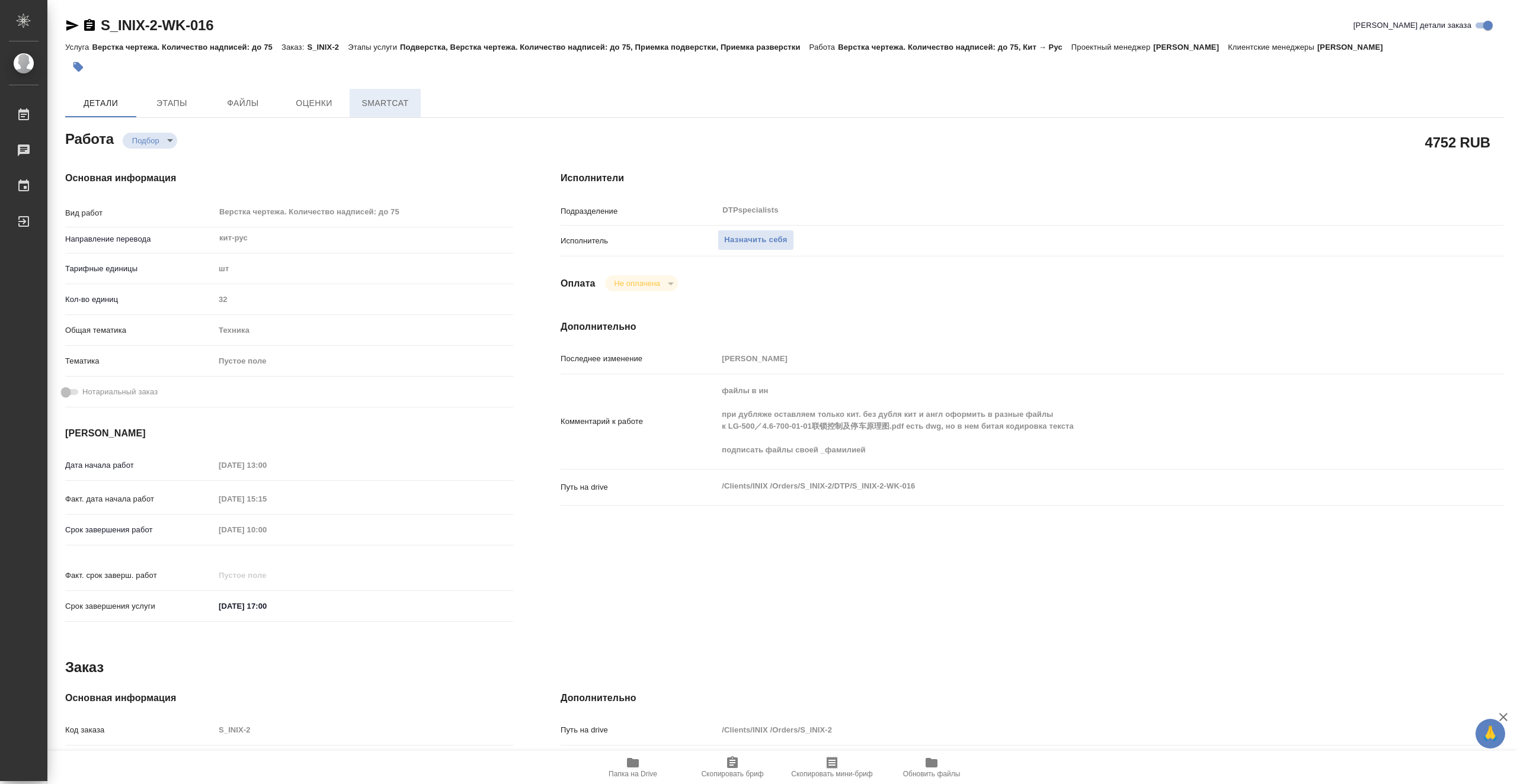
type textarea "x"
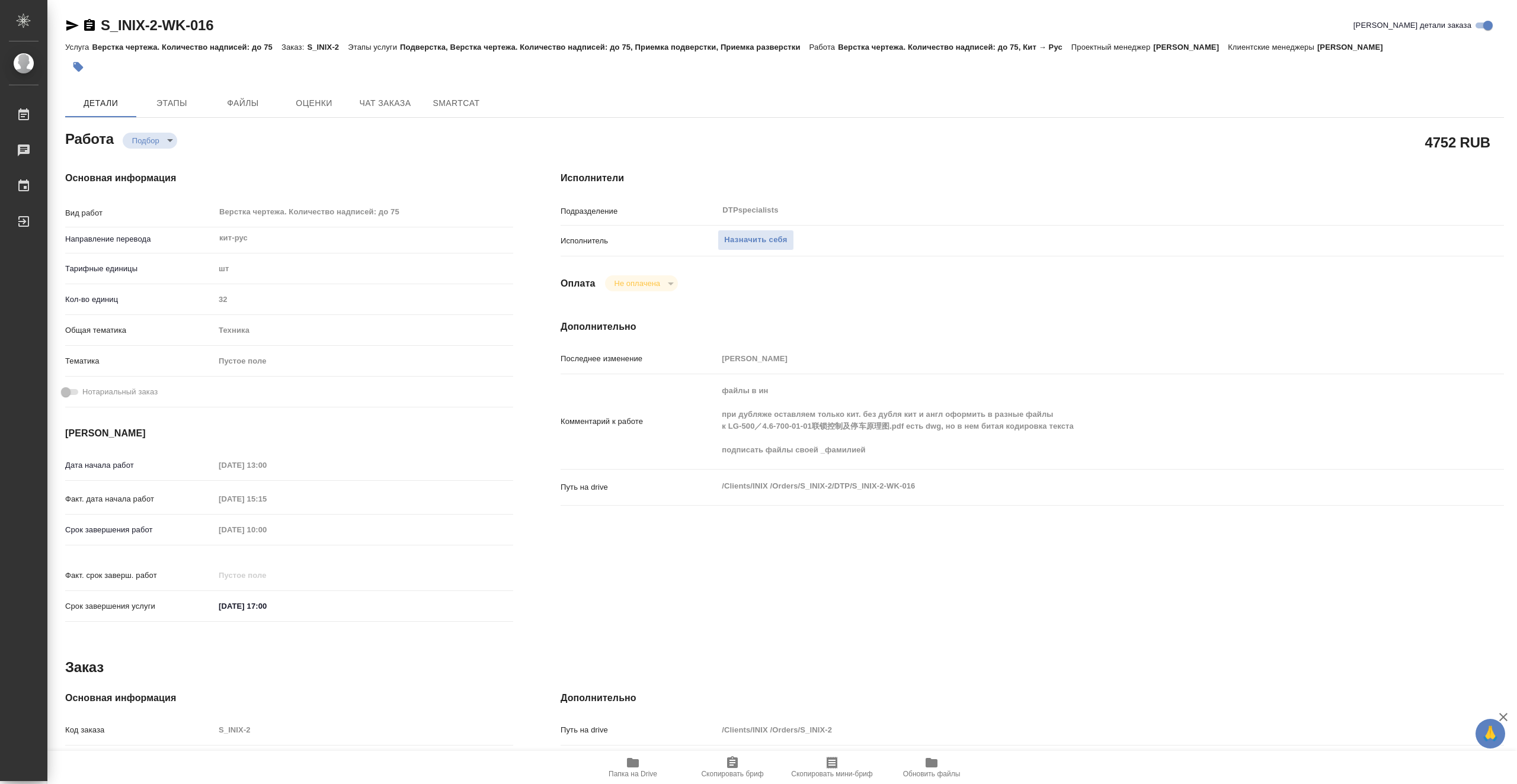
type textarea "x"
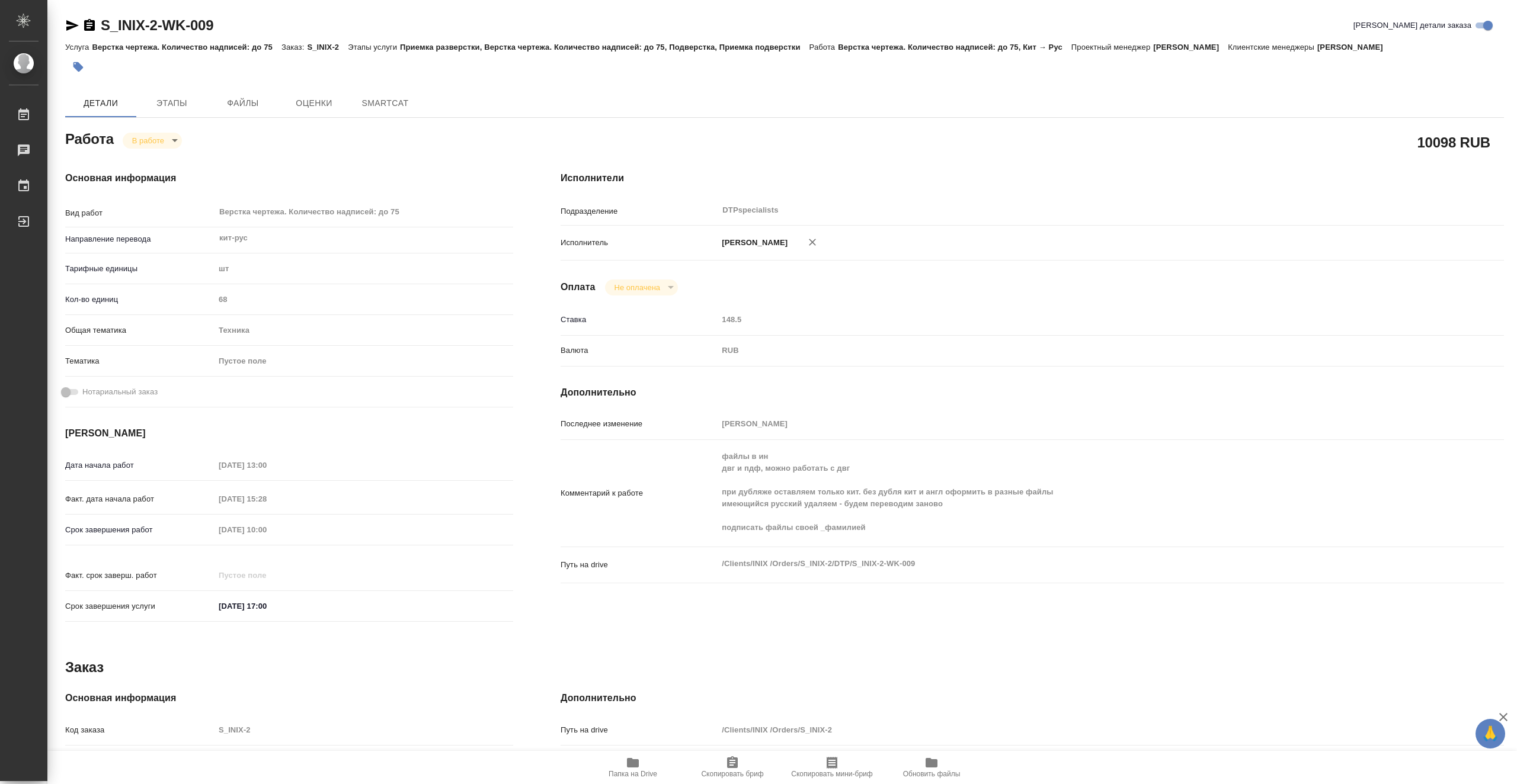
type textarea "x"
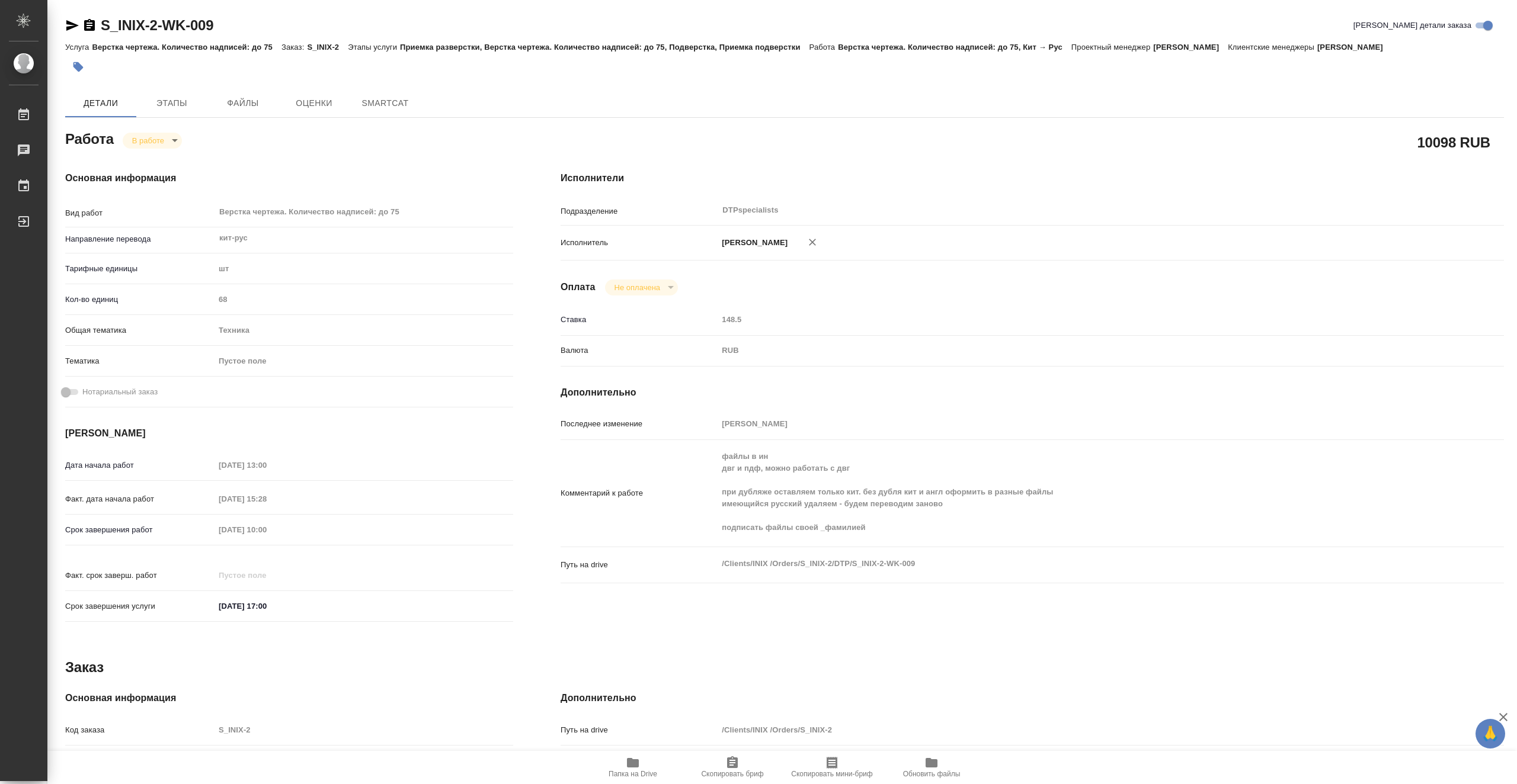
type textarea "x"
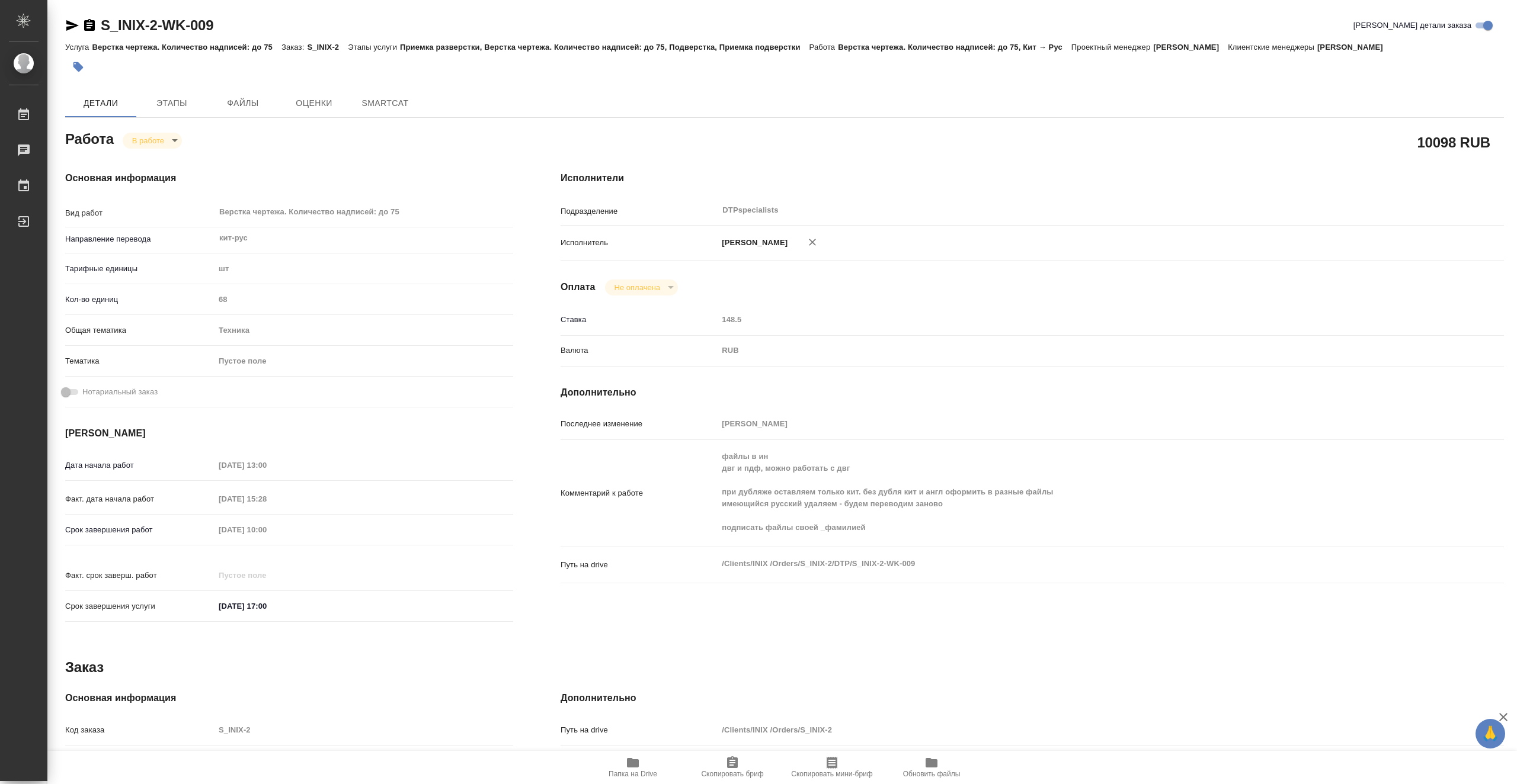
type textarea "x"
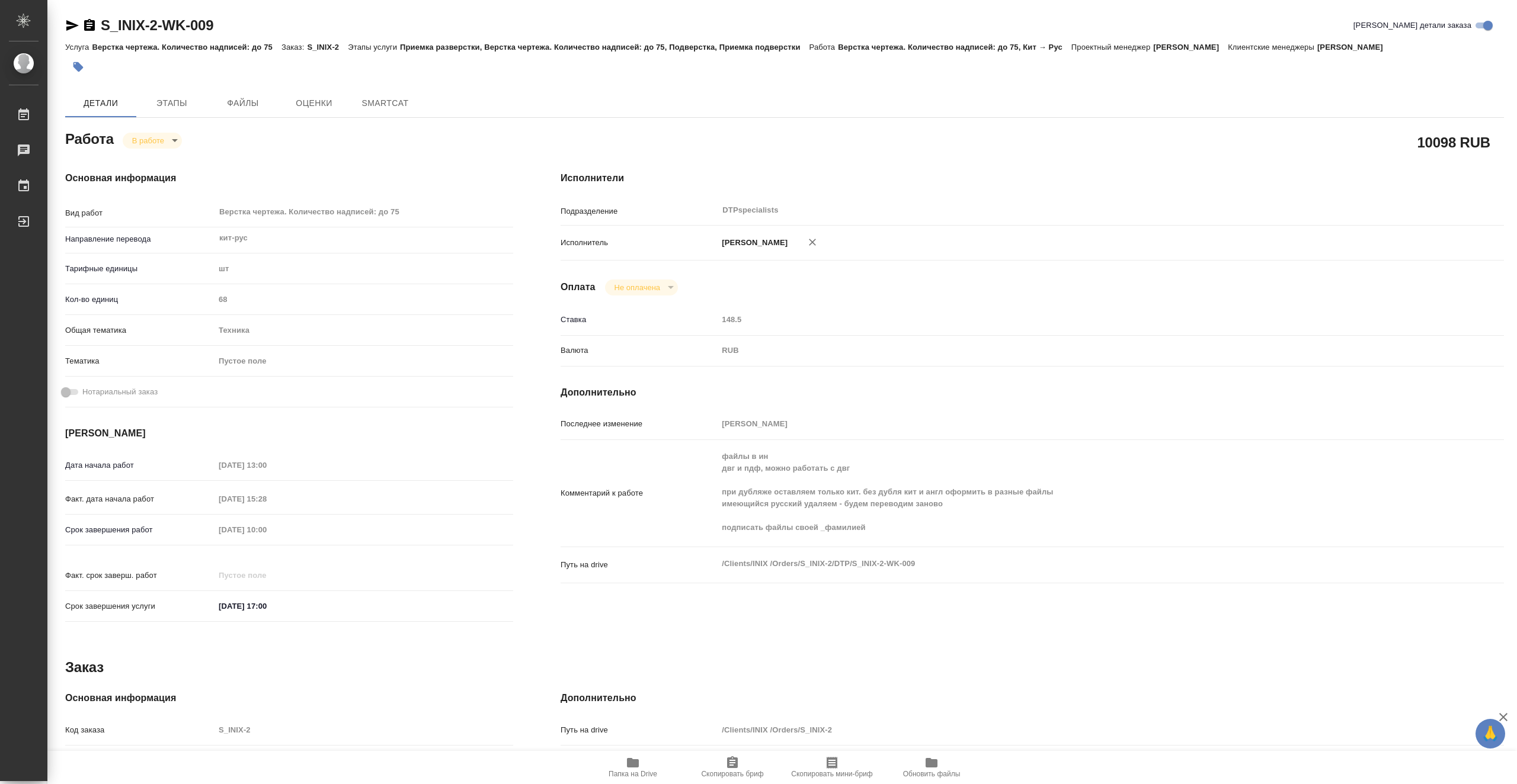
type textarea "x"
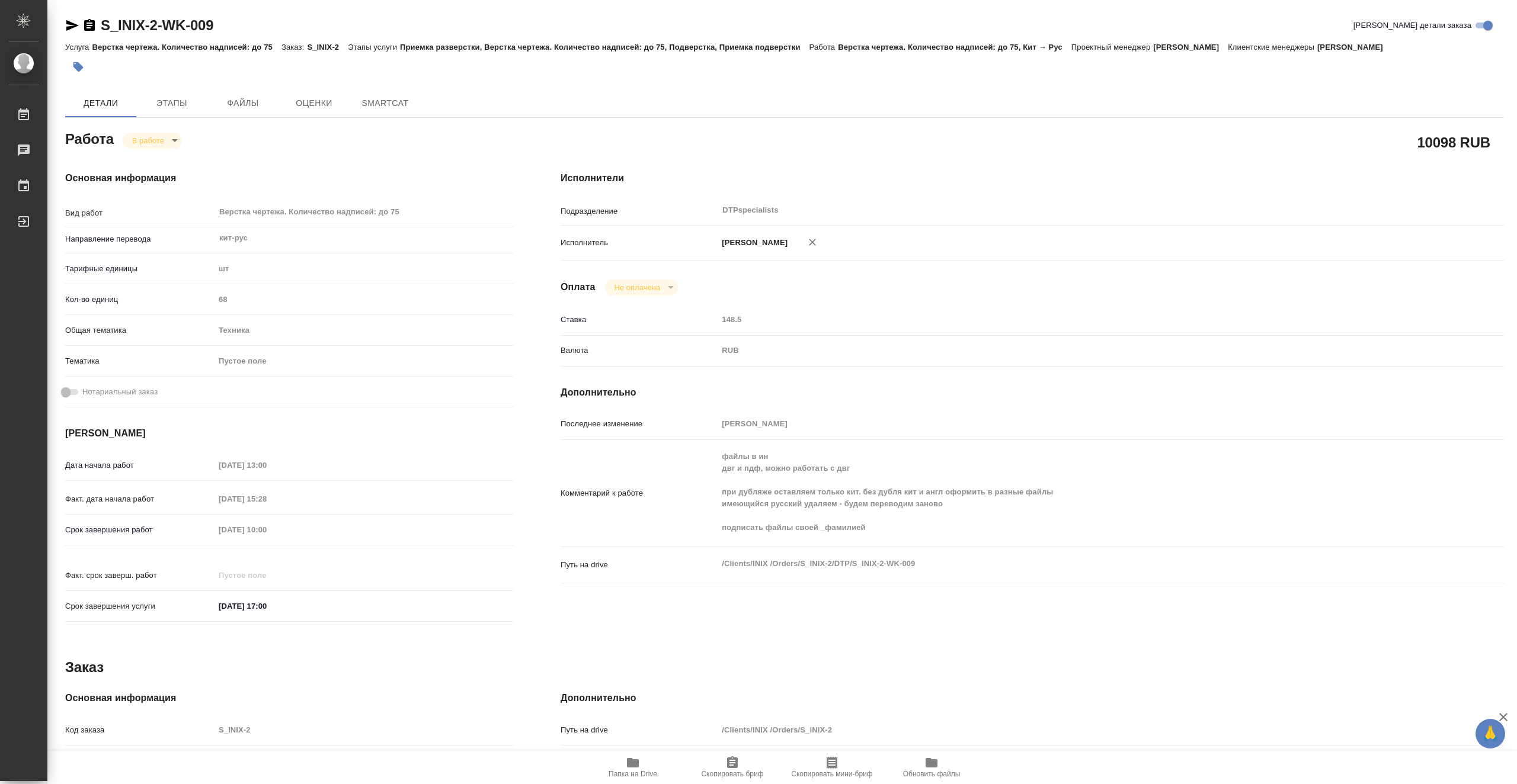
type textarea "x"
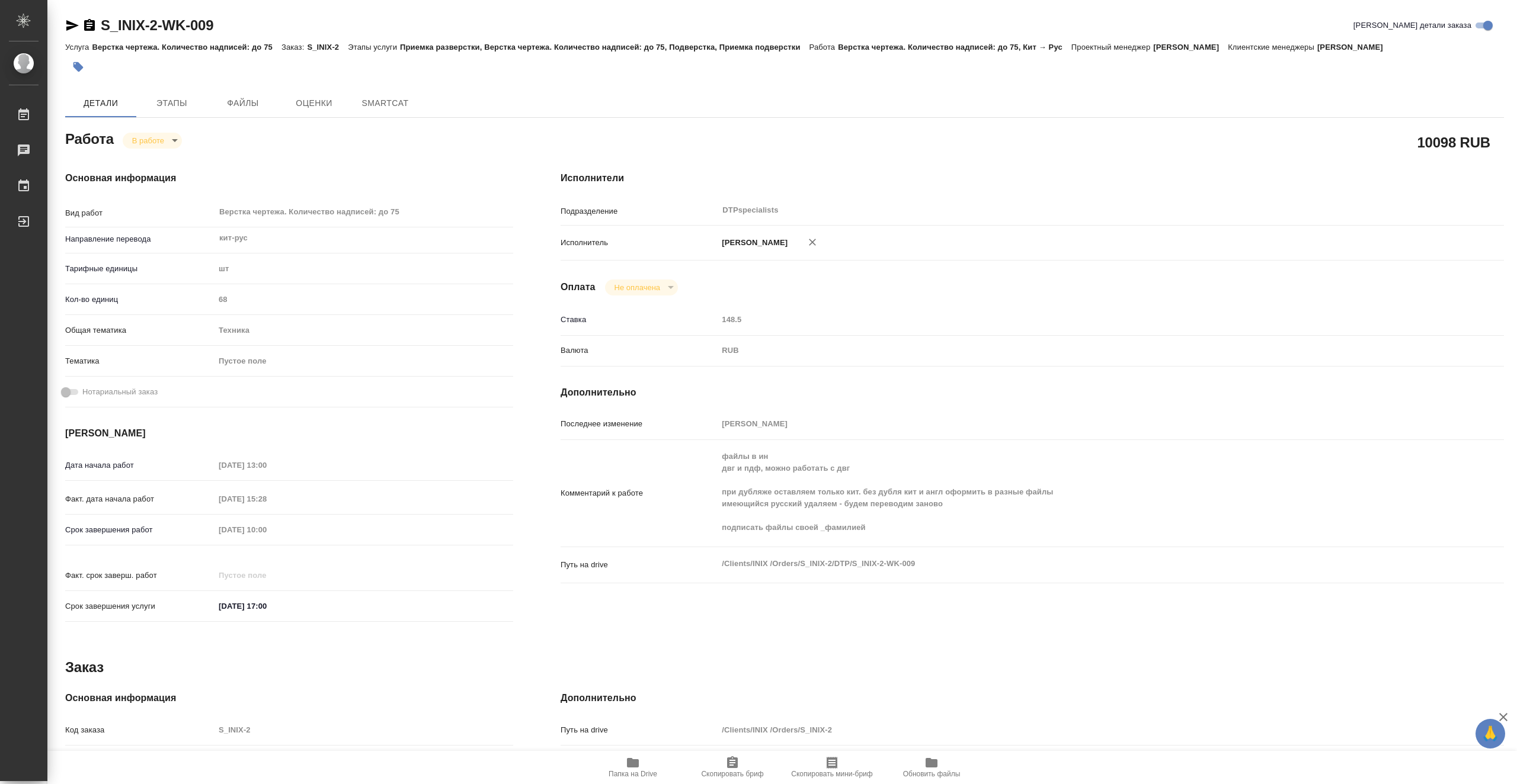
type textarea "x"
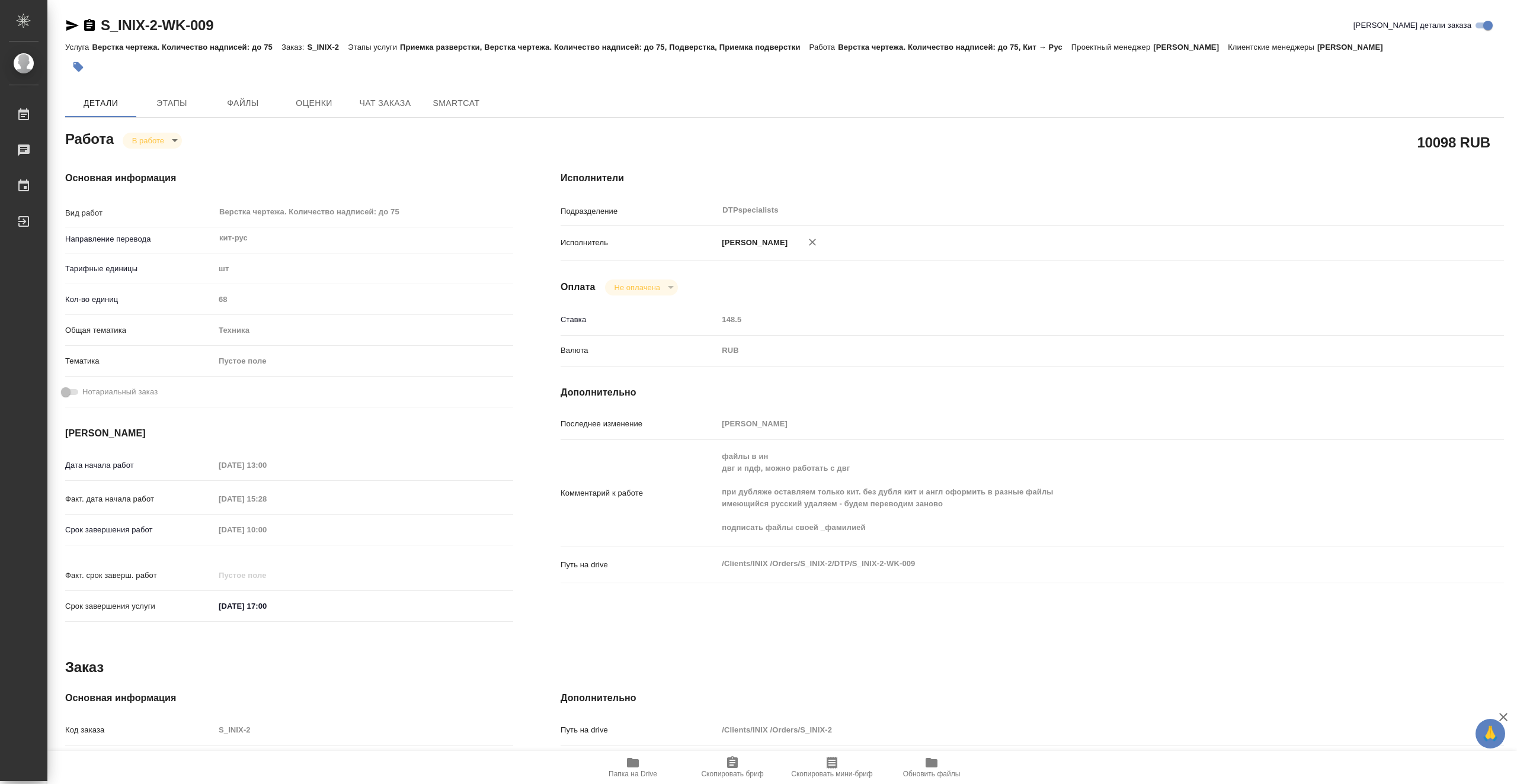
type textarea "x"
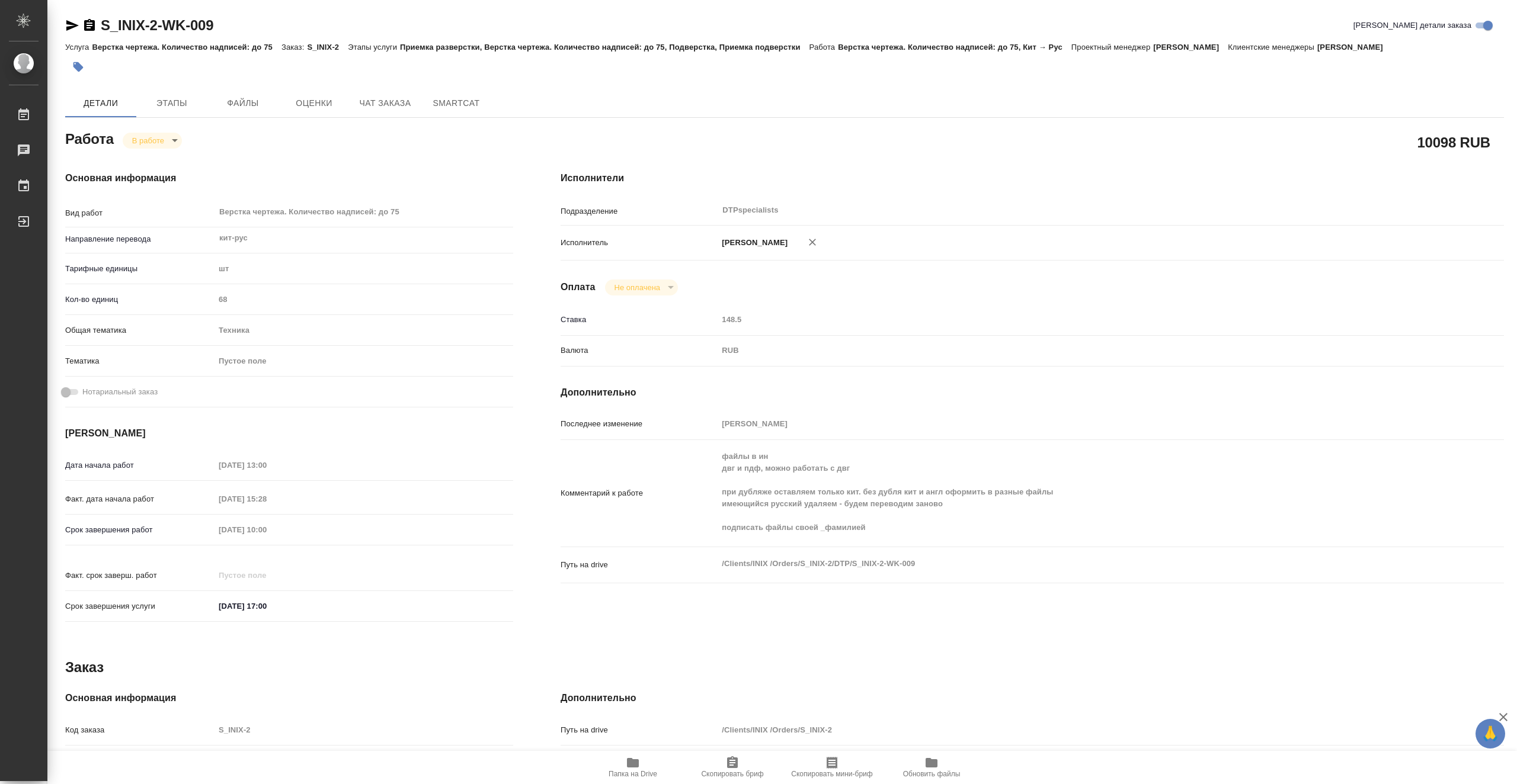
type textarea "x"
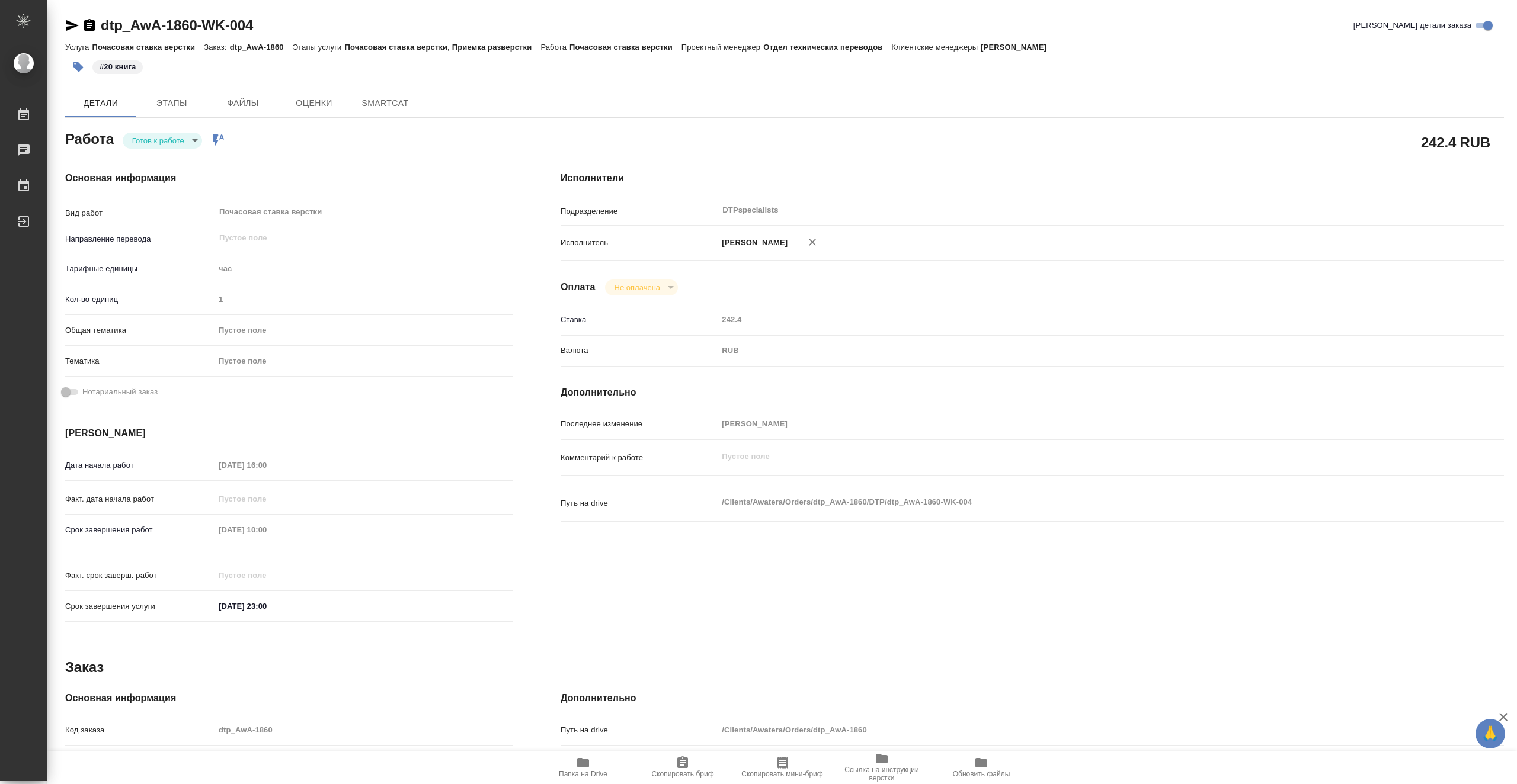
type textarea "x"
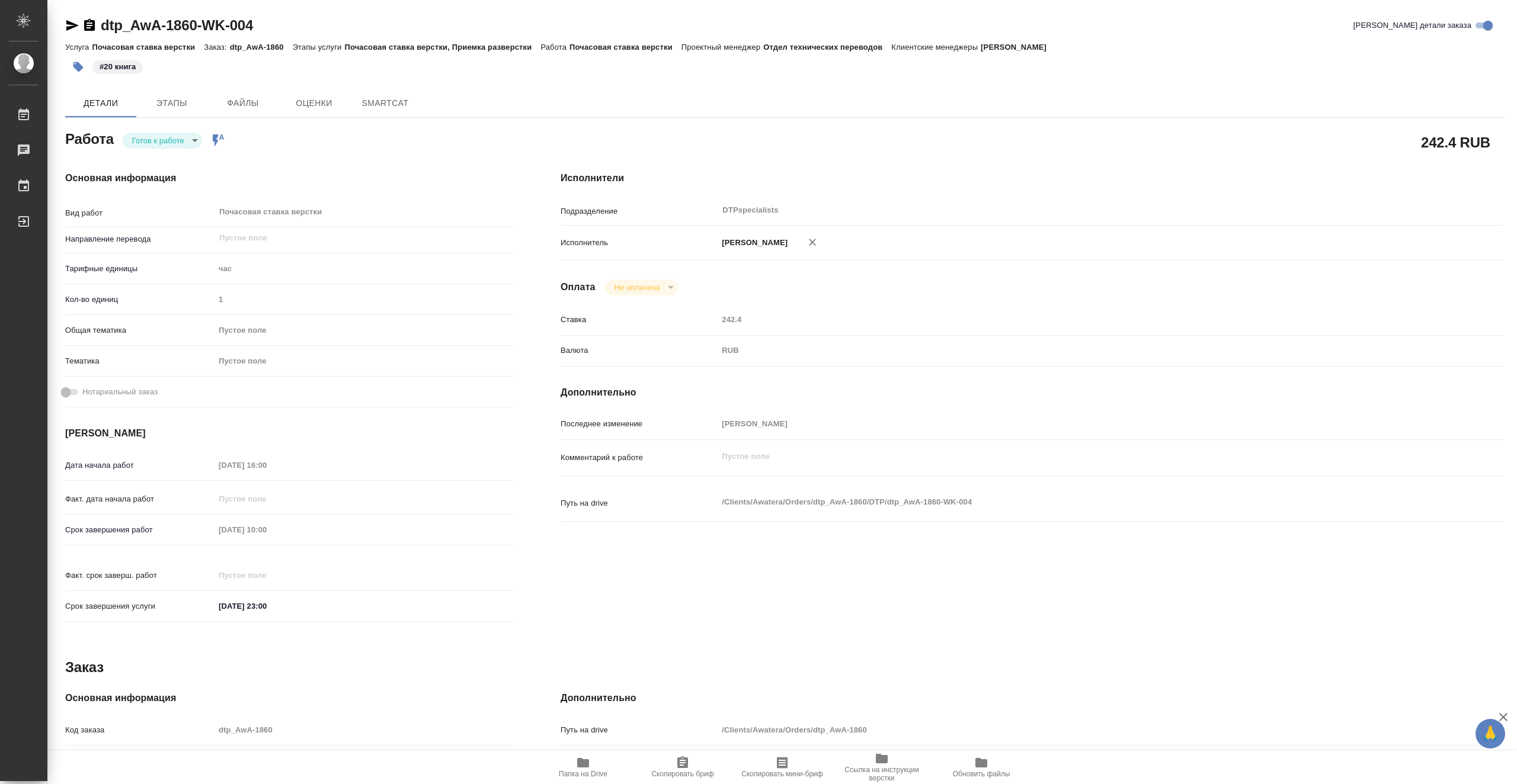
type textarea "x"
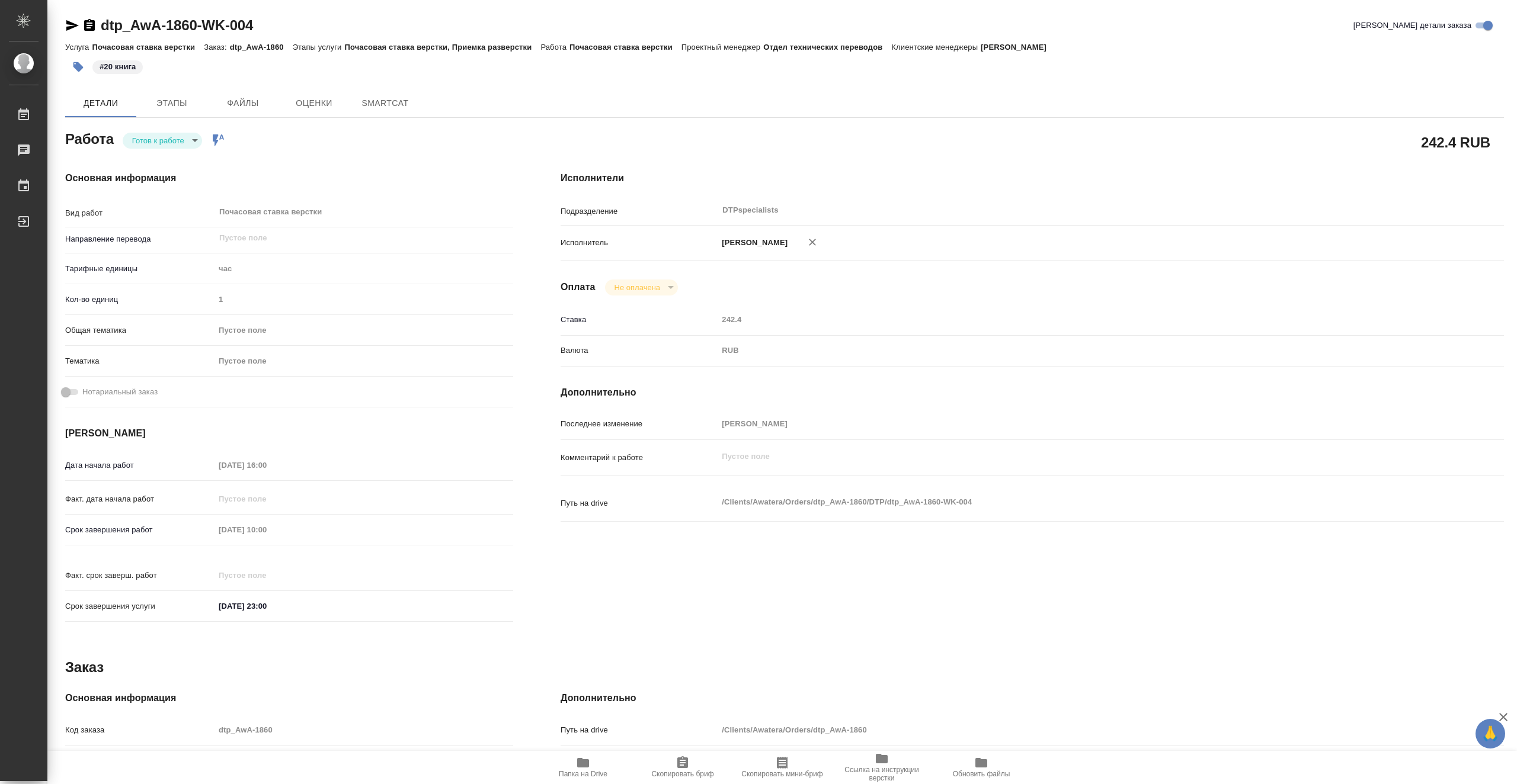
type textarea "x"
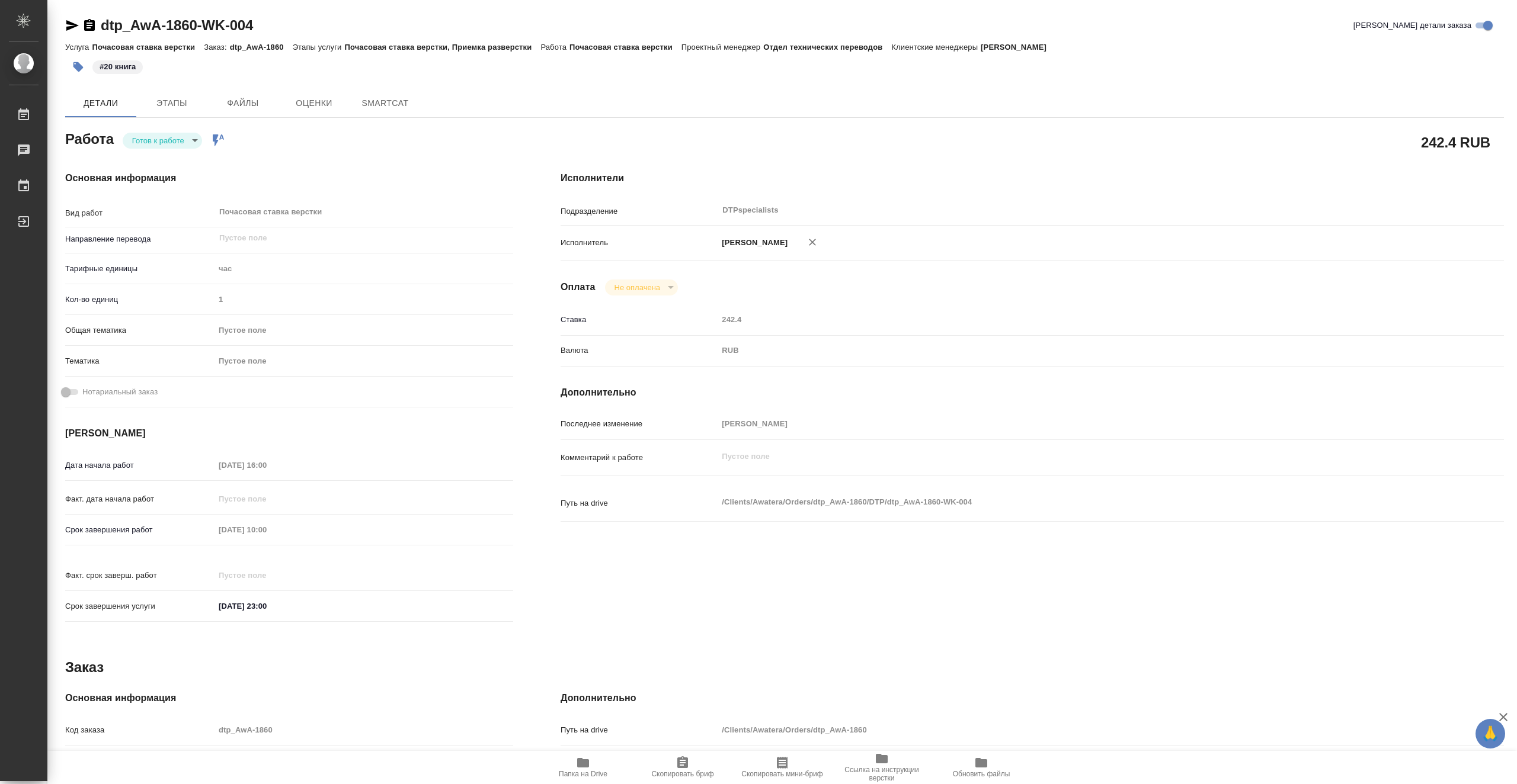
type textarea "x"
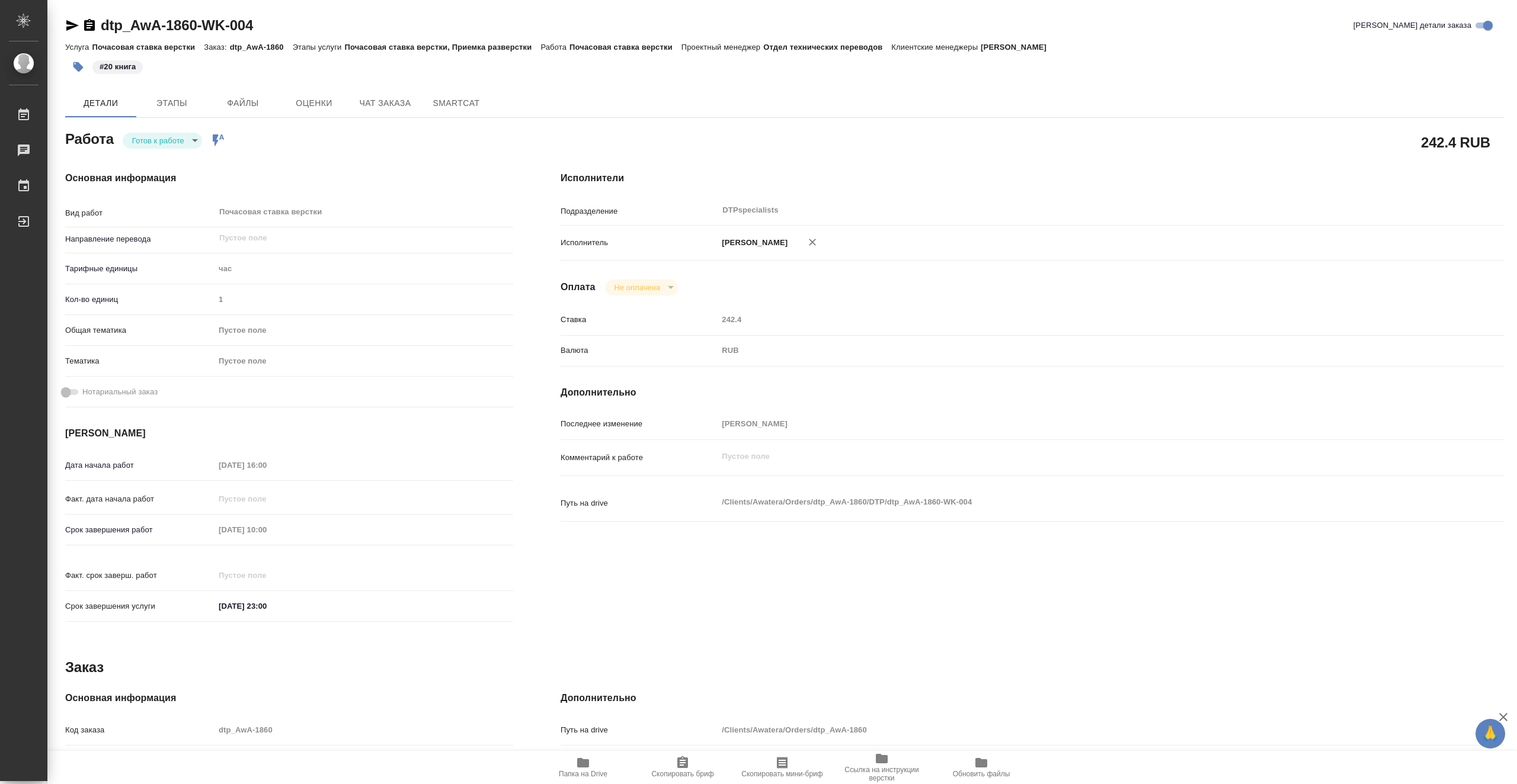
type textarea "x"
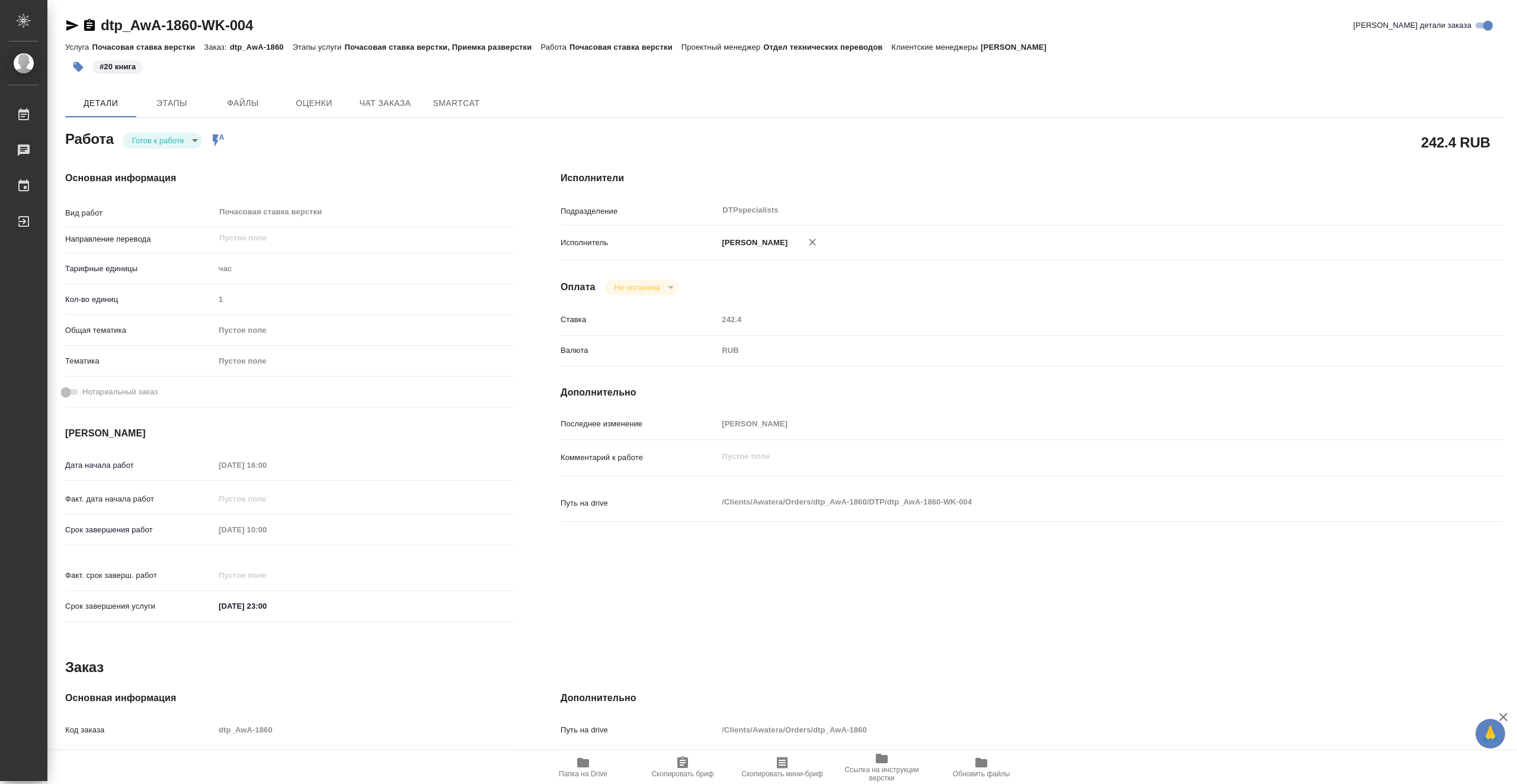
type textarea "x"
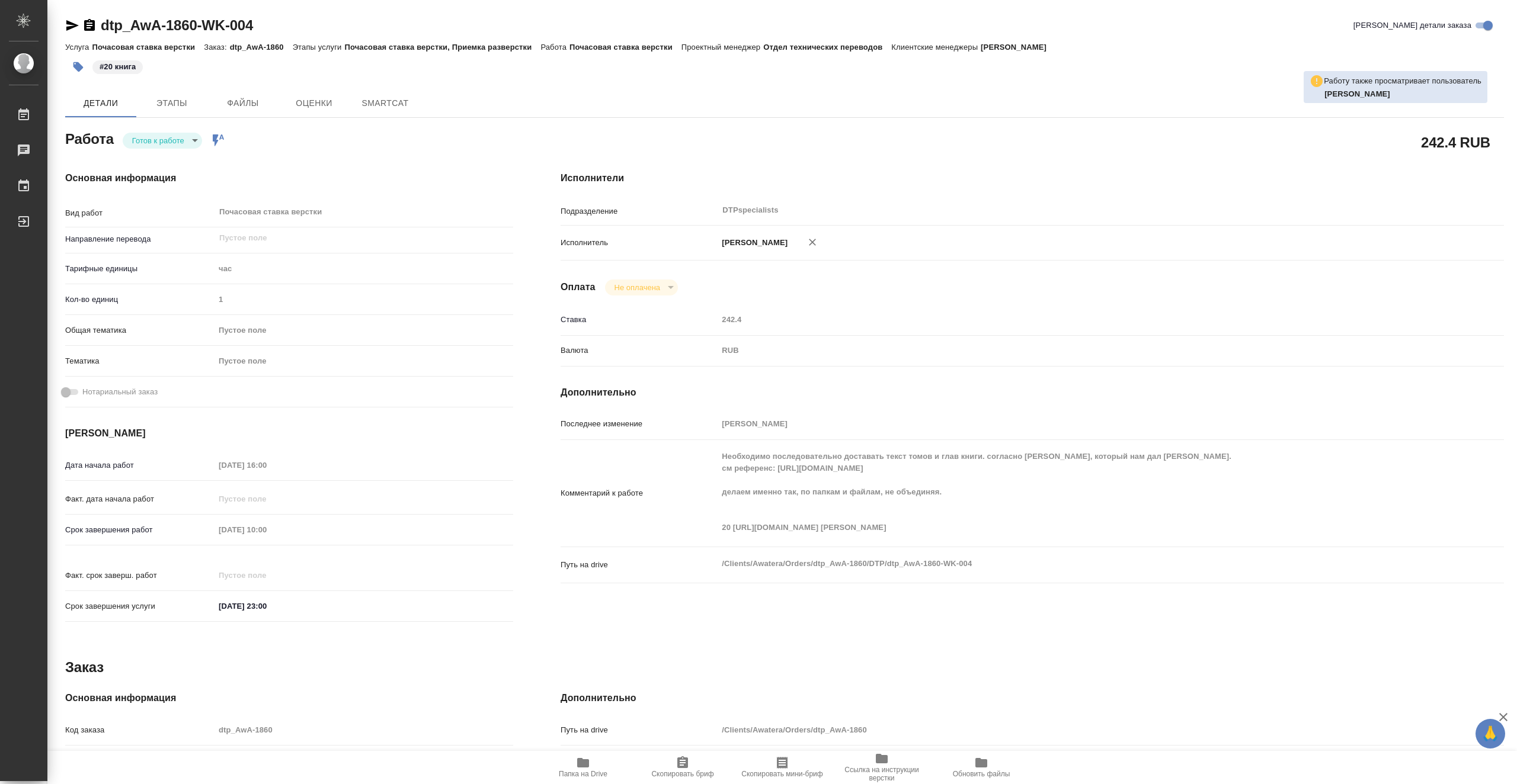
type textarea "x"
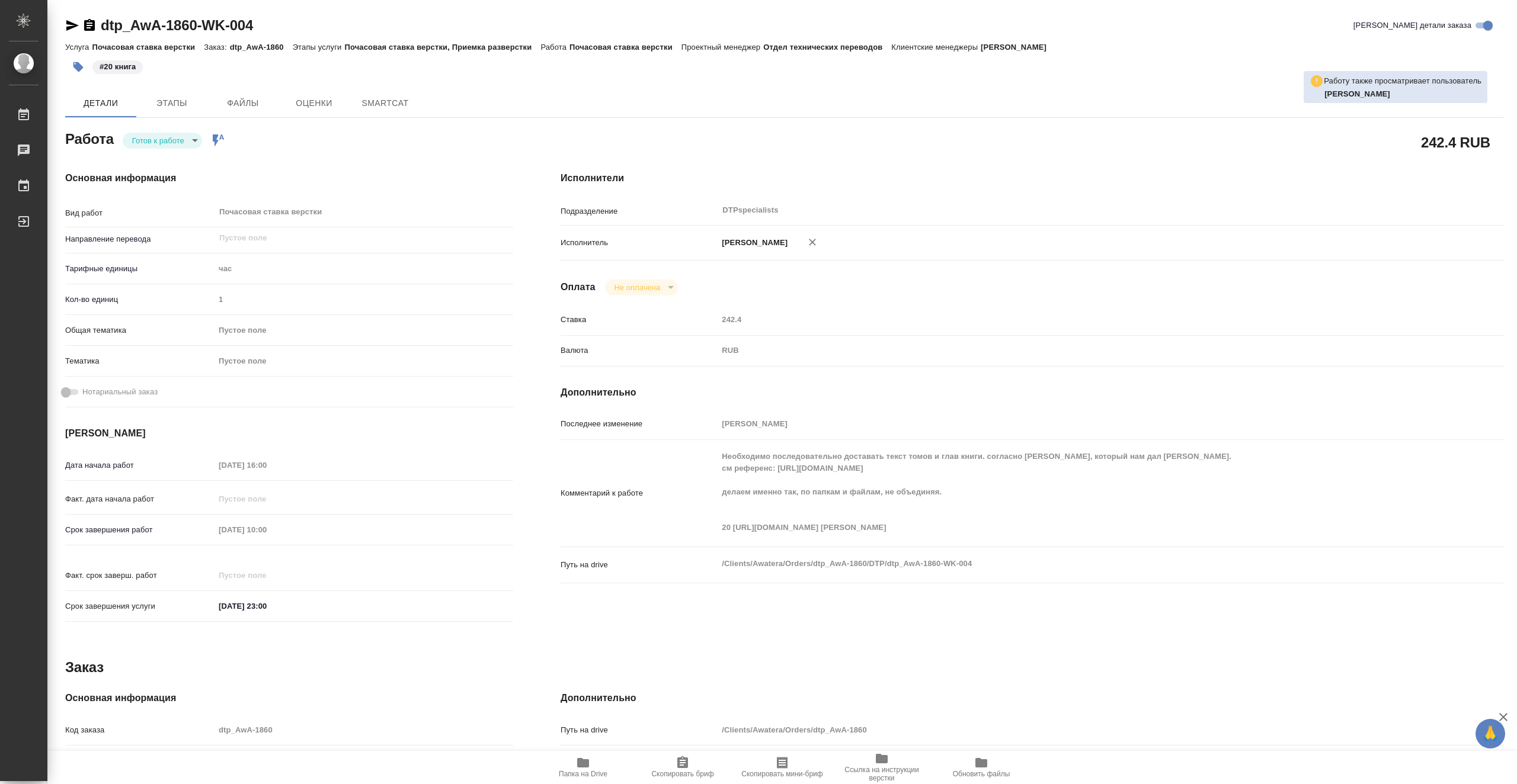
type textarea "x"
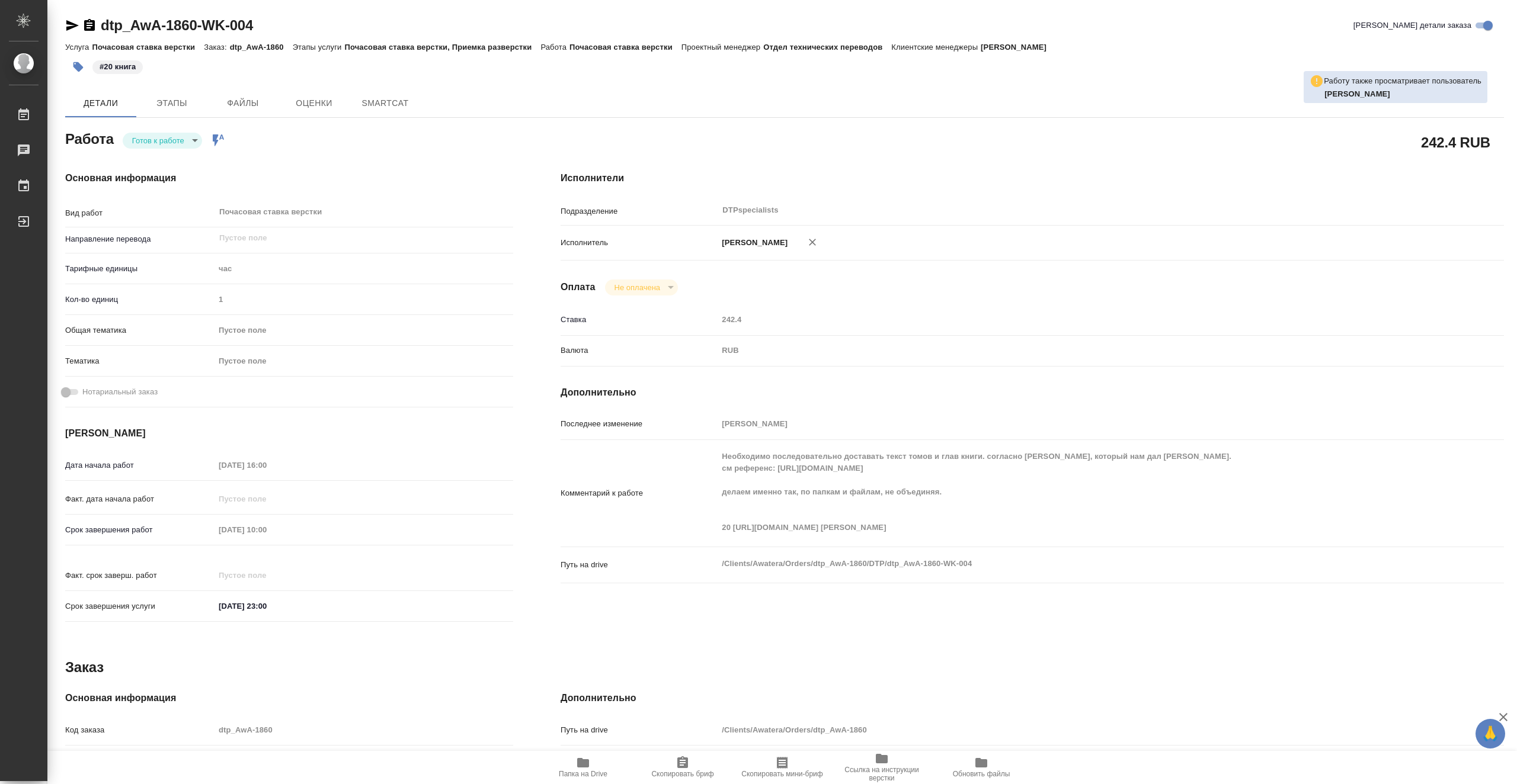
type textarea "x"
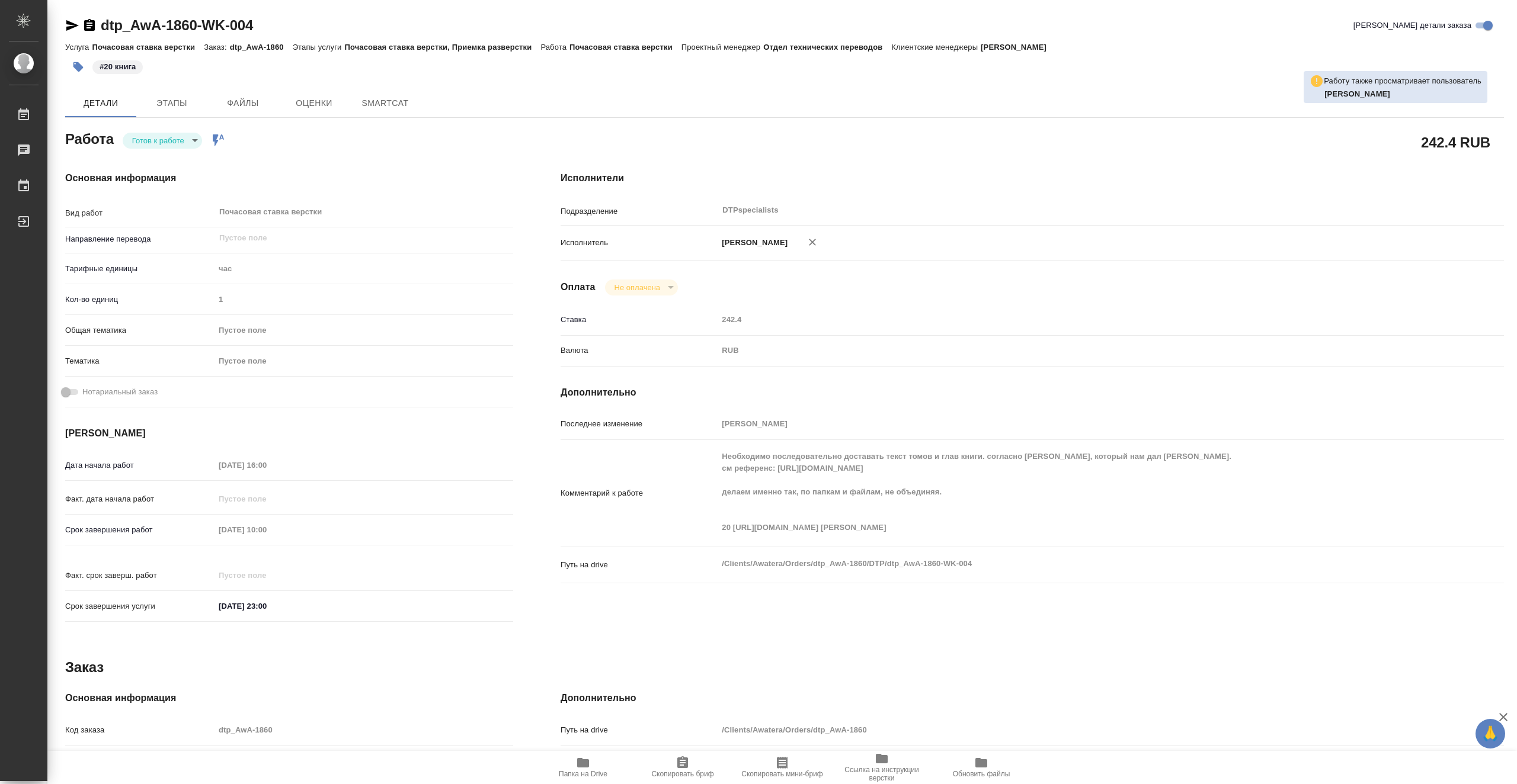
type textarea "x"
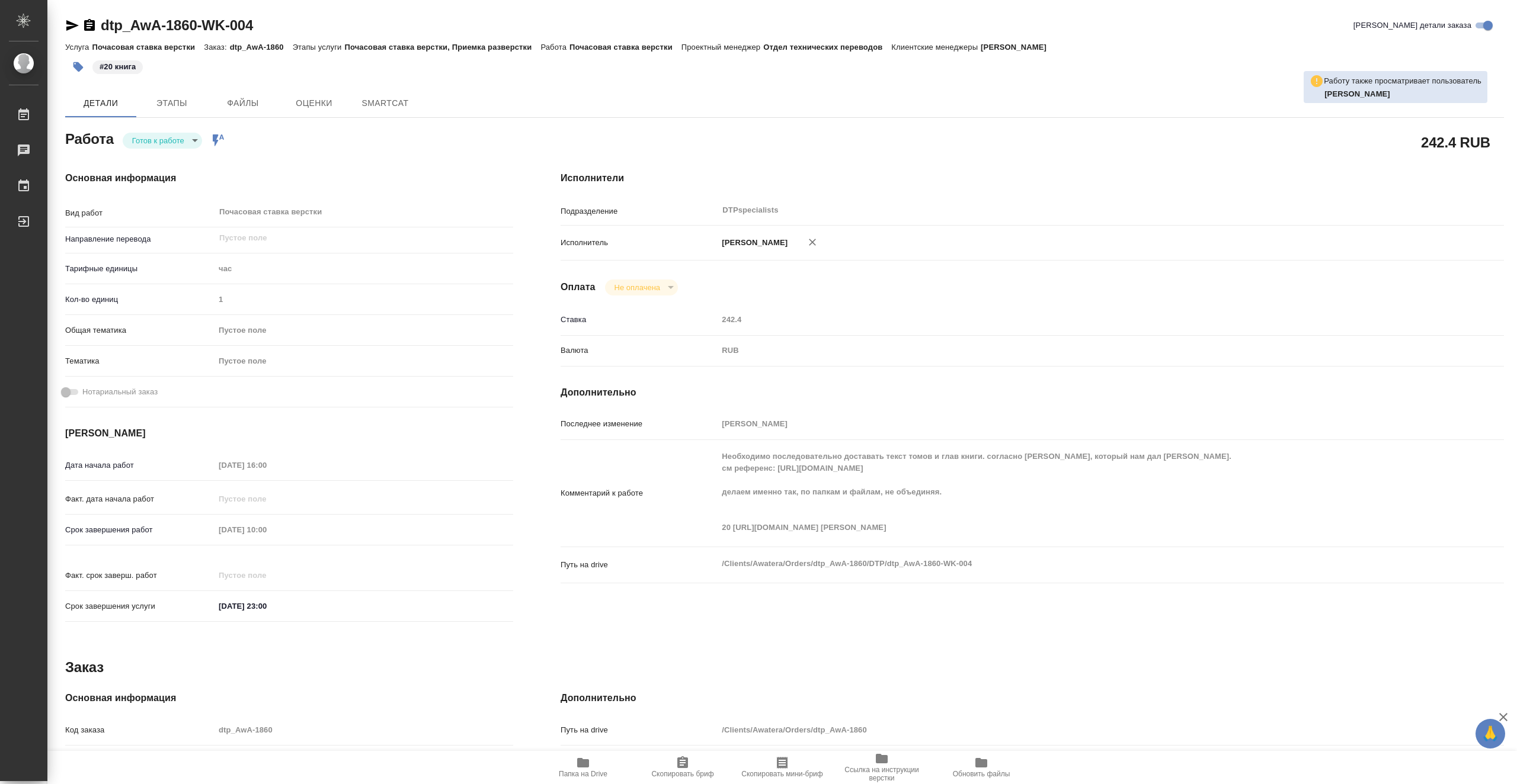
type textarea "x"
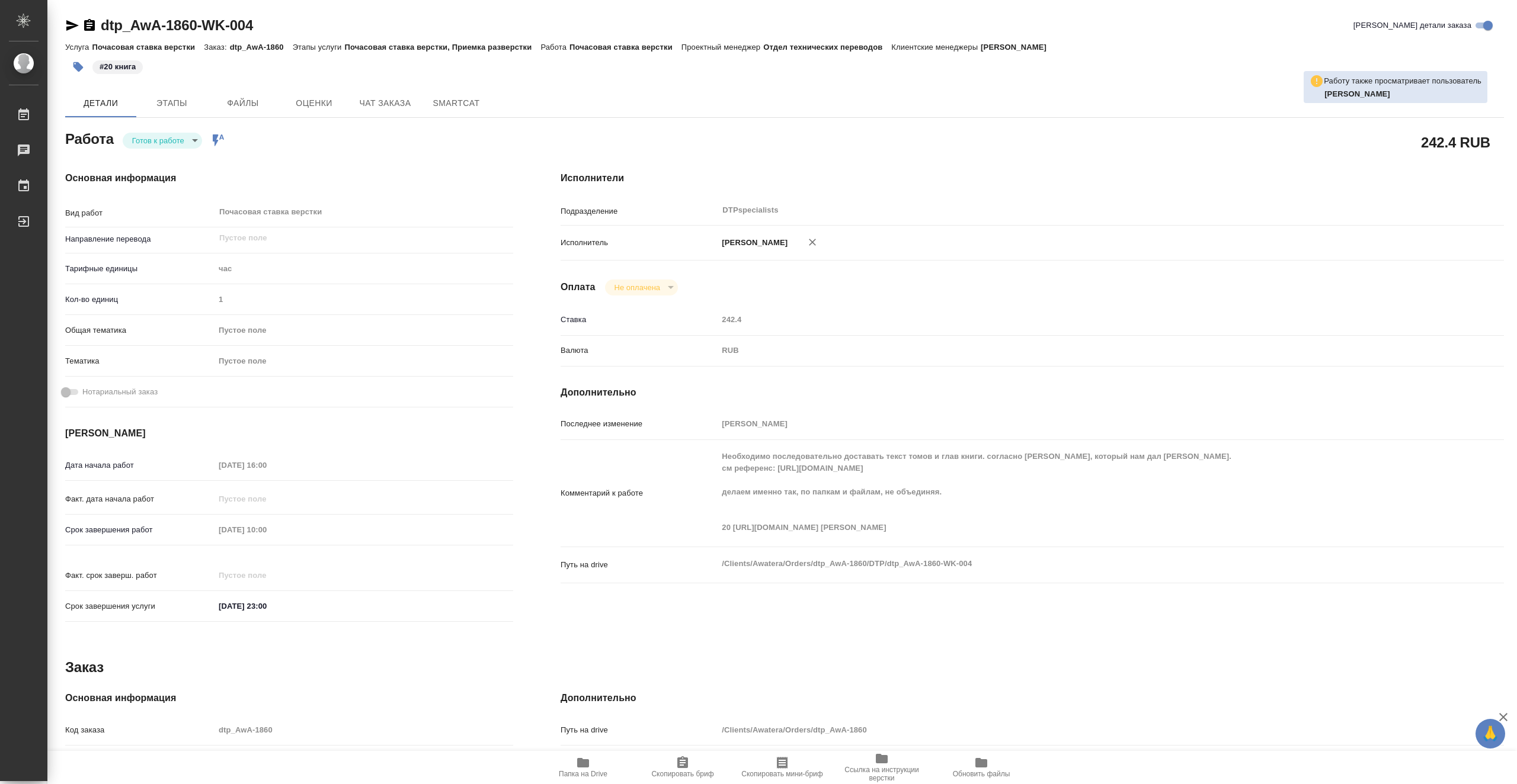
type textarea "x"
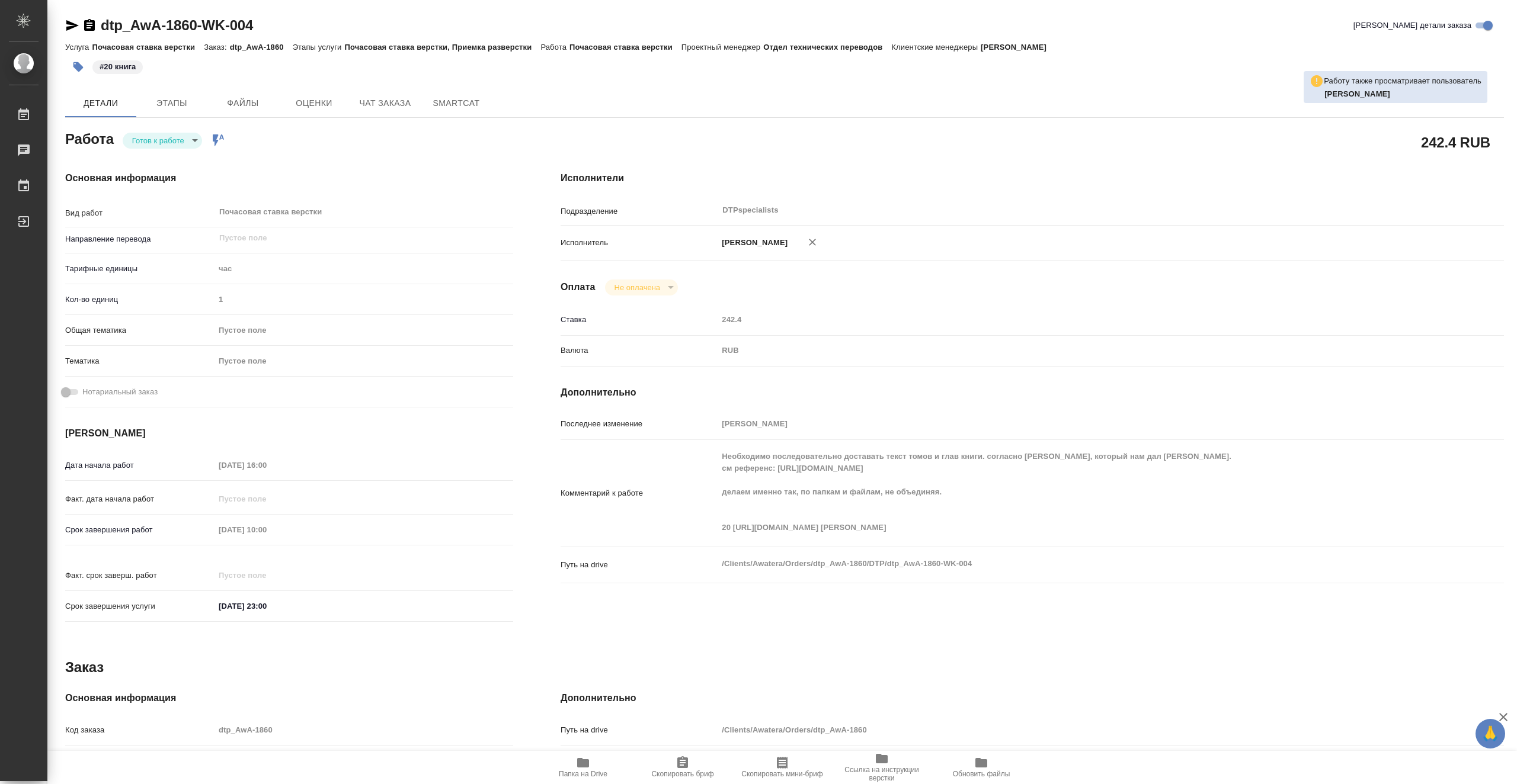
type textarea "x"
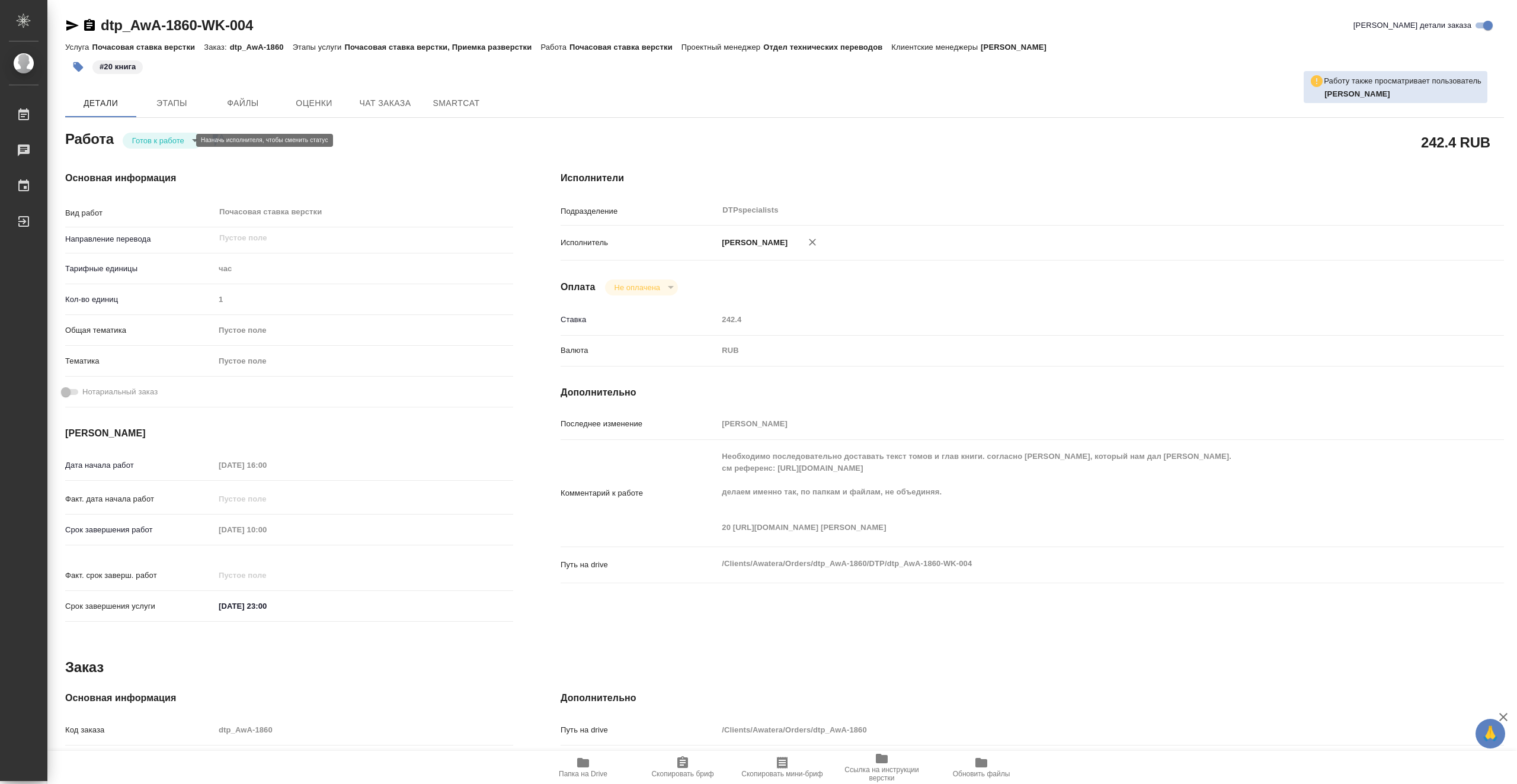
click at [169, 142] on body "🙏 .cls-1 fill:#fff; AWATERA Vasiutchenko Aleksandr Работы 0 Чаты График Выйти d…" at bounding box center [758, 392] width 1517 height 784
click at [182, 140] on li "В работе" at bounding box center [163, 140] width 79 height 20
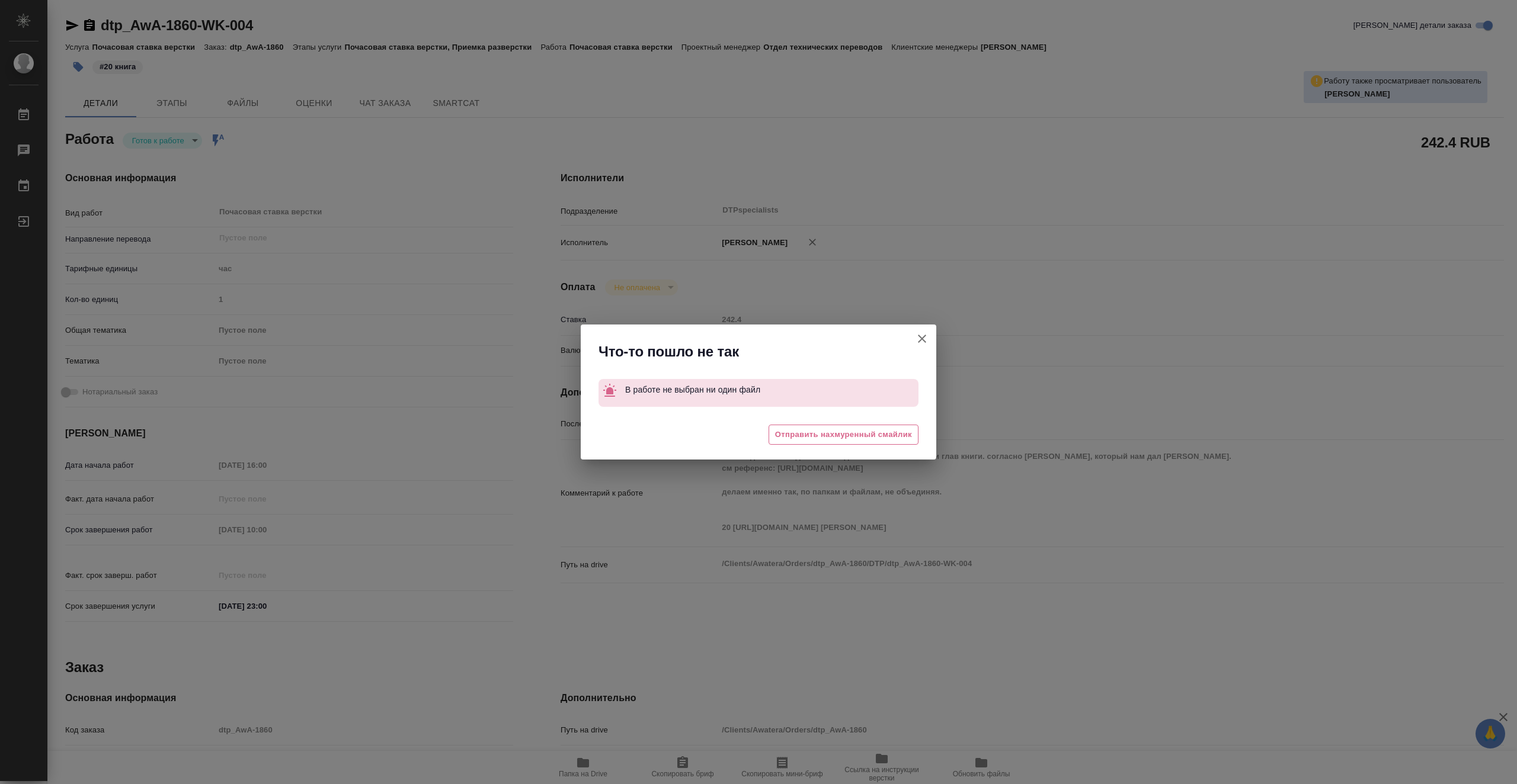
type textarea "x"
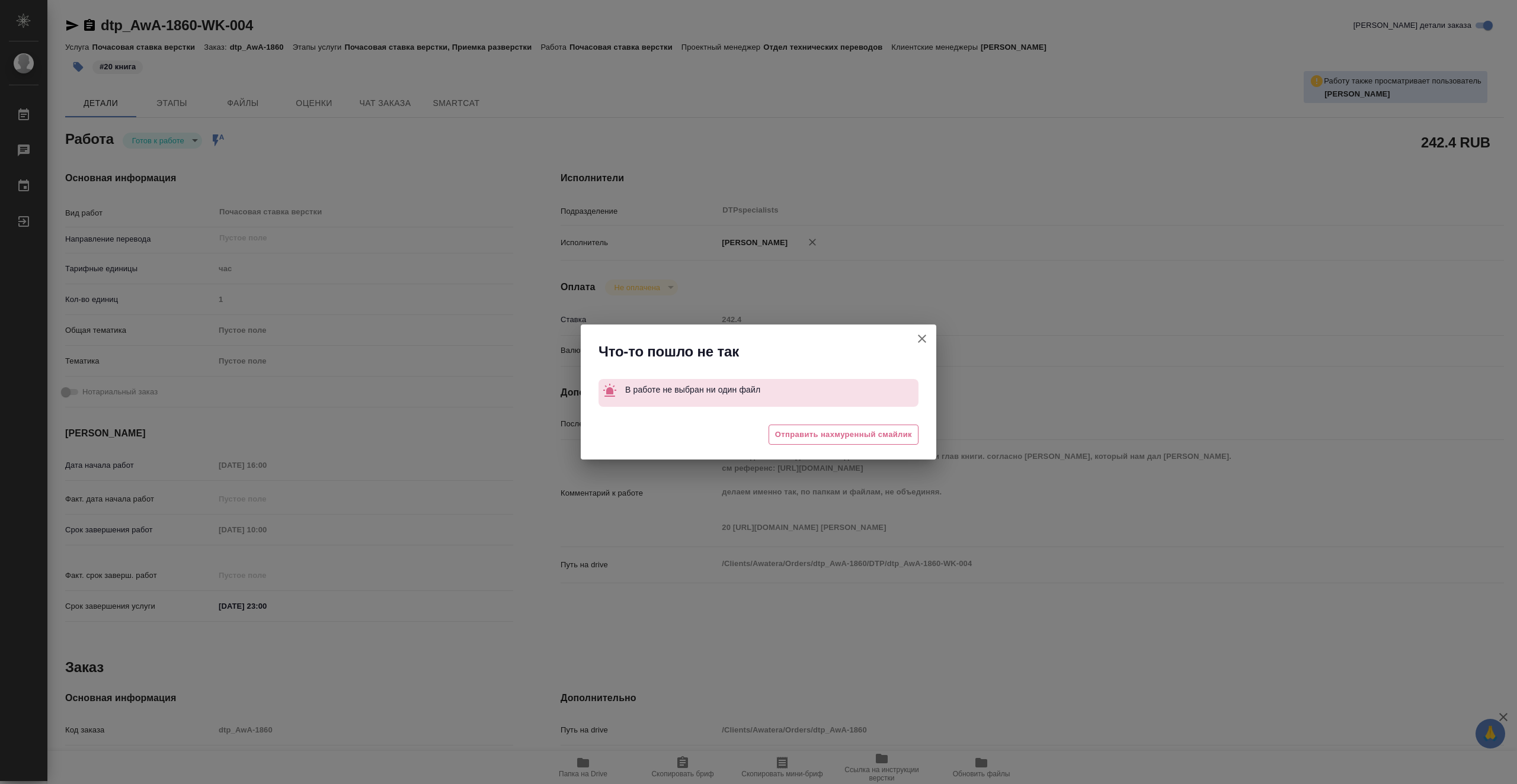
type textarea "x"
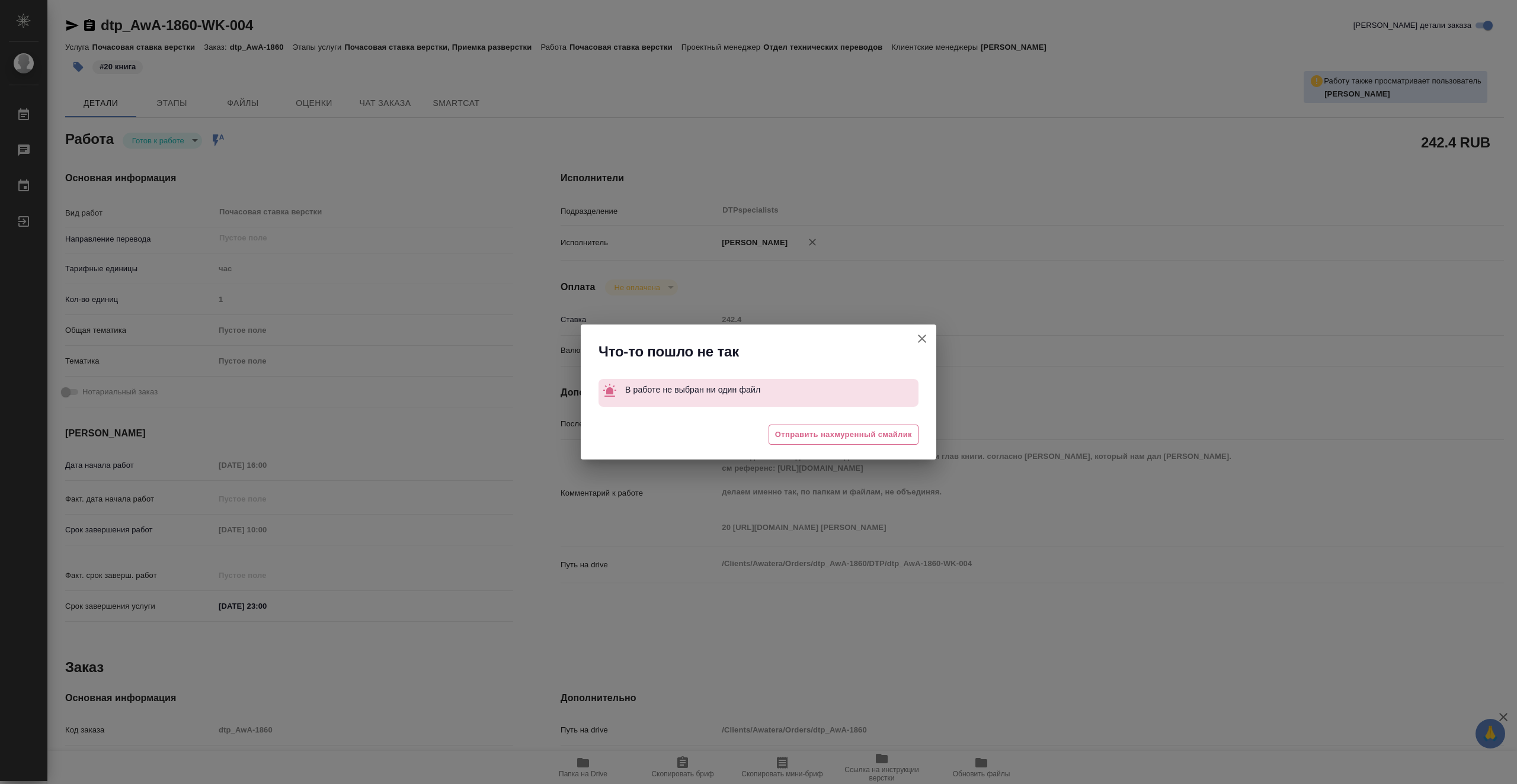
type textarea "x"
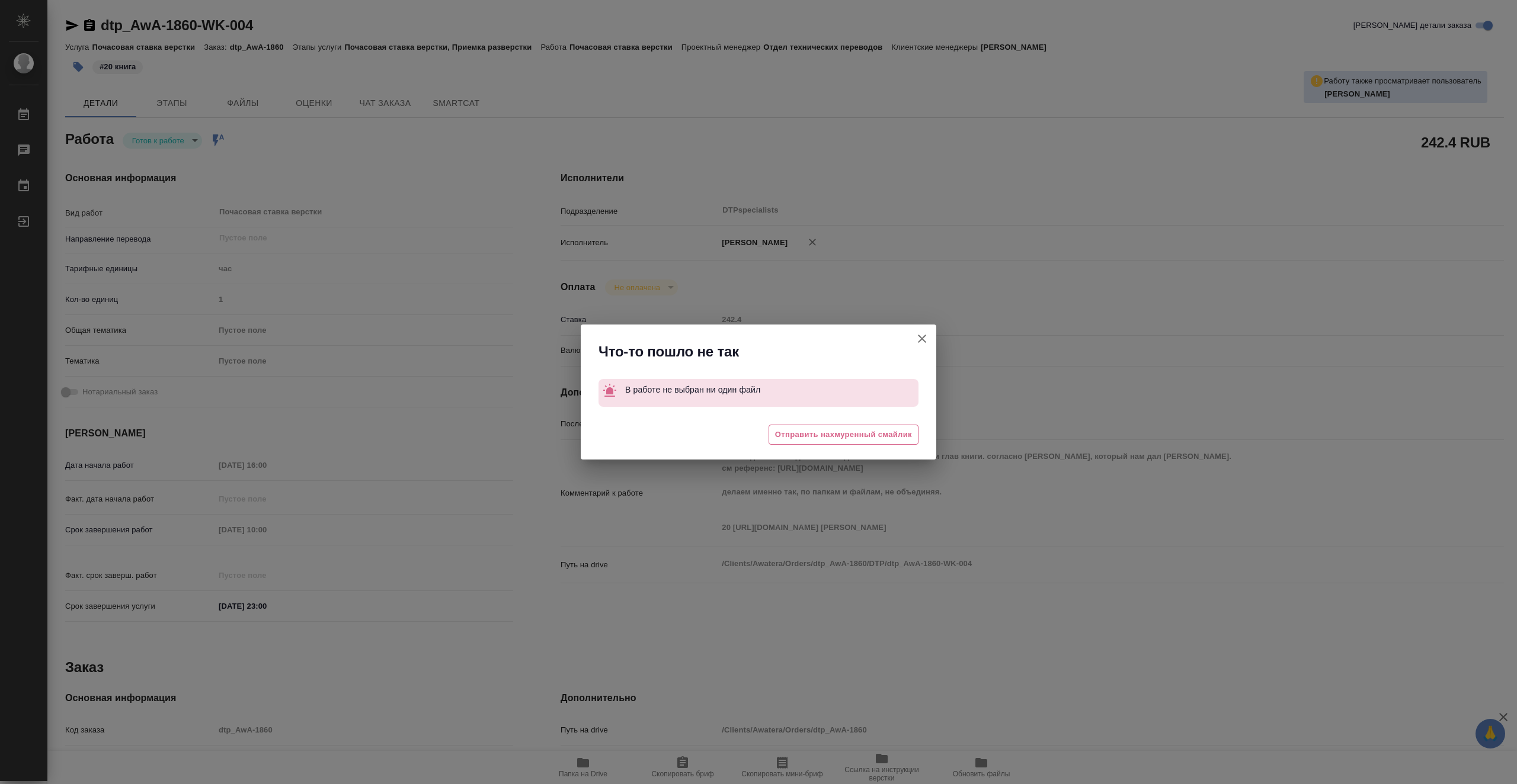
type textarea "x"
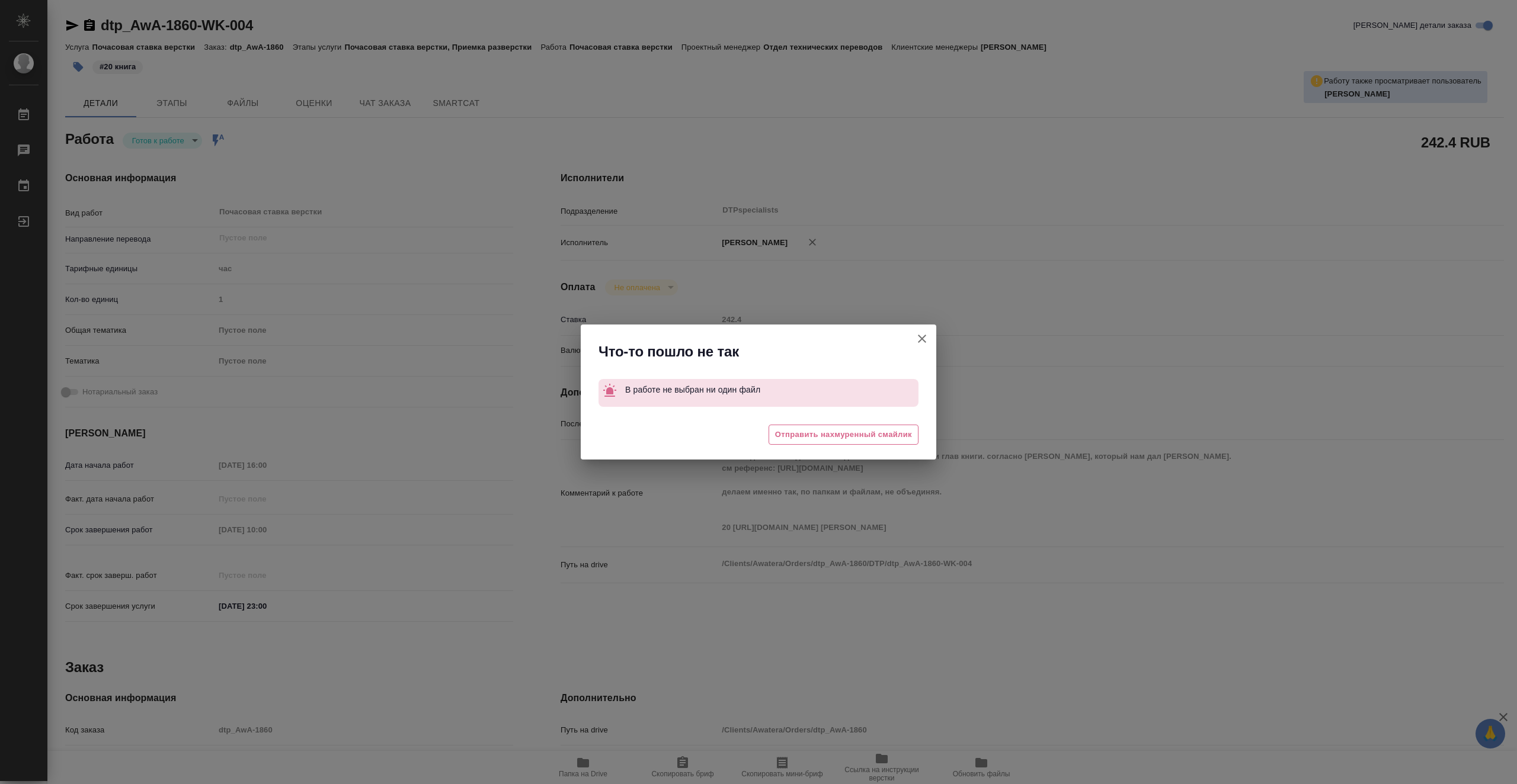
click at [921, 341] on icon "button" at bounding box center [921, 338] width 14 height 14
type textarea "x"
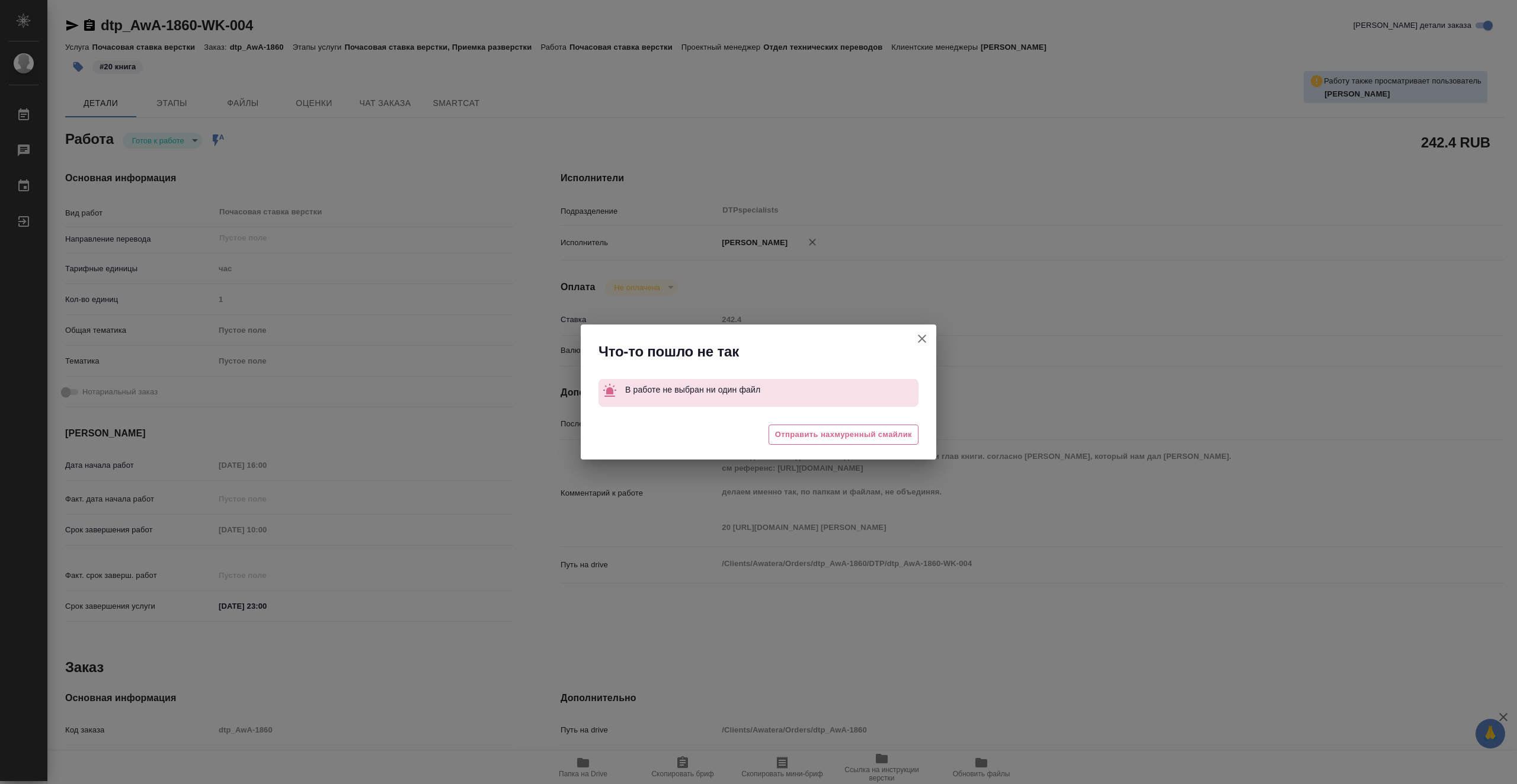
type textarea "x"
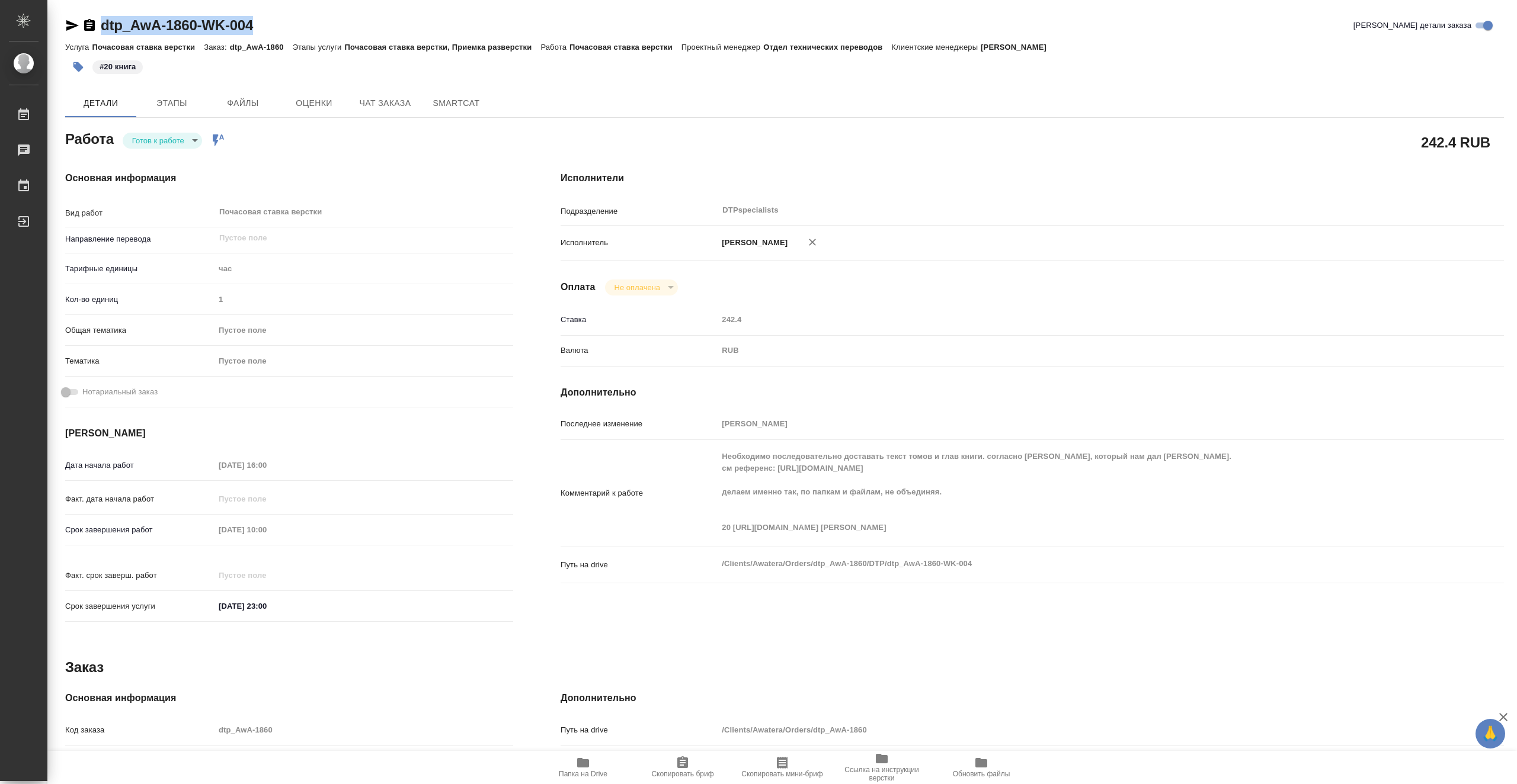
drag, startPoint x: 267, startPoint y: 26, endPoint x: 103, endPoint y: 30, distance: 164.0
click at [103, 30] on div "dtp_AwA-1860-WK-004 Кратко детали заказа" at bounding box center [784, 25] width 1438 height 19
copy link "dtp_AwA-1860-WK-004"
